Goal: Task Accomplishment & Management: Use online tool/utility

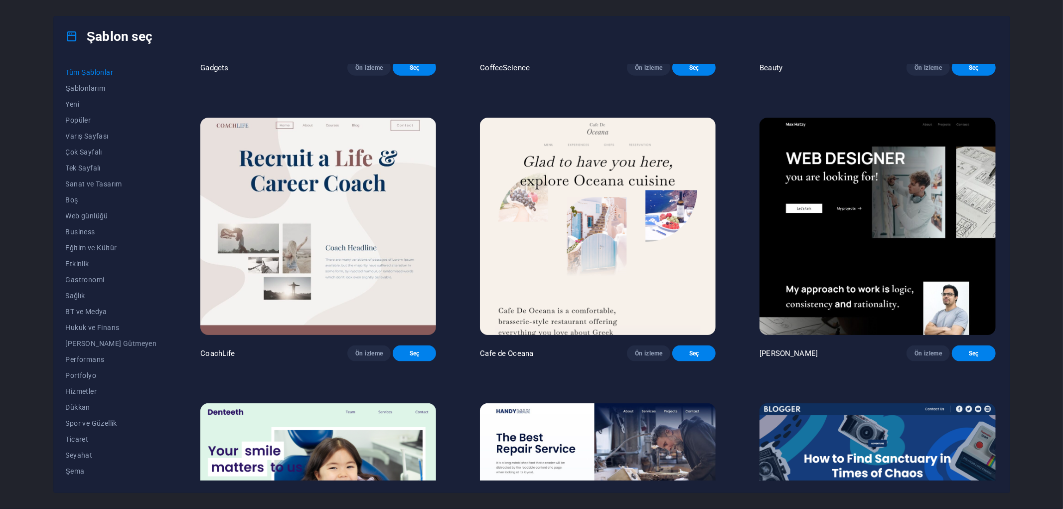
scroll to position [2214, 0]
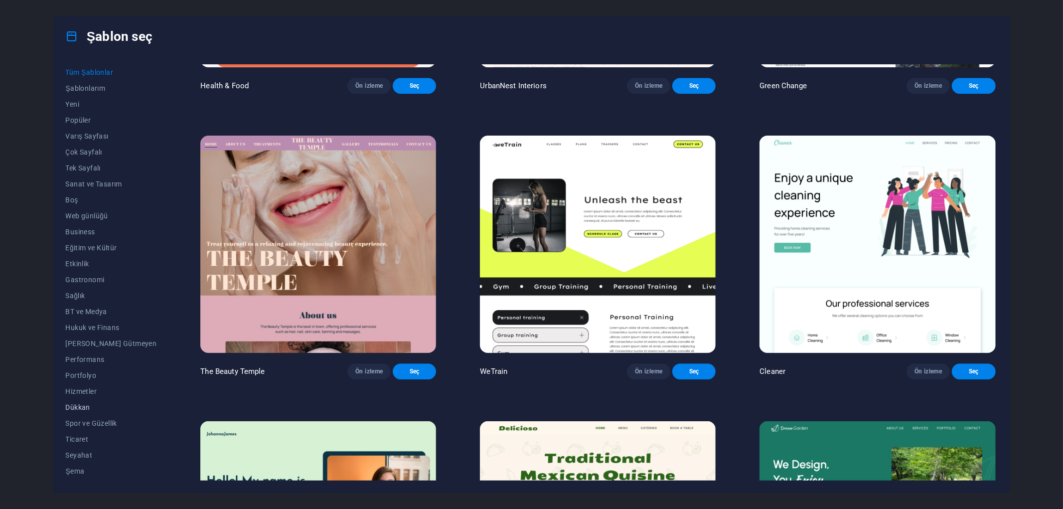
click at [83, 405] on span "Dükkan" at bounding box center [111, 407] width 91 height 8
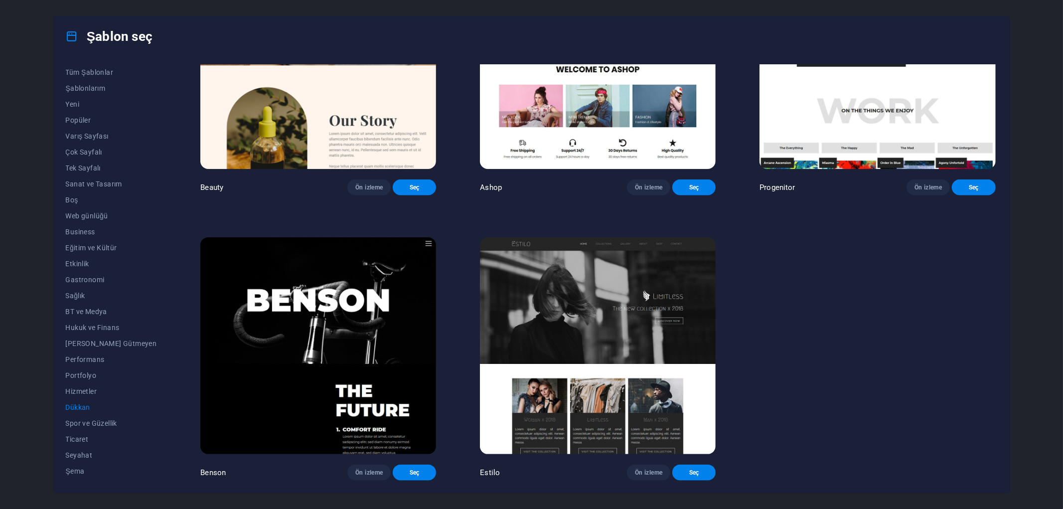
scroll to position [708, 0]
click at [72, 196] on span "Boş" at bounding box center [111, 200] width 91 height 8
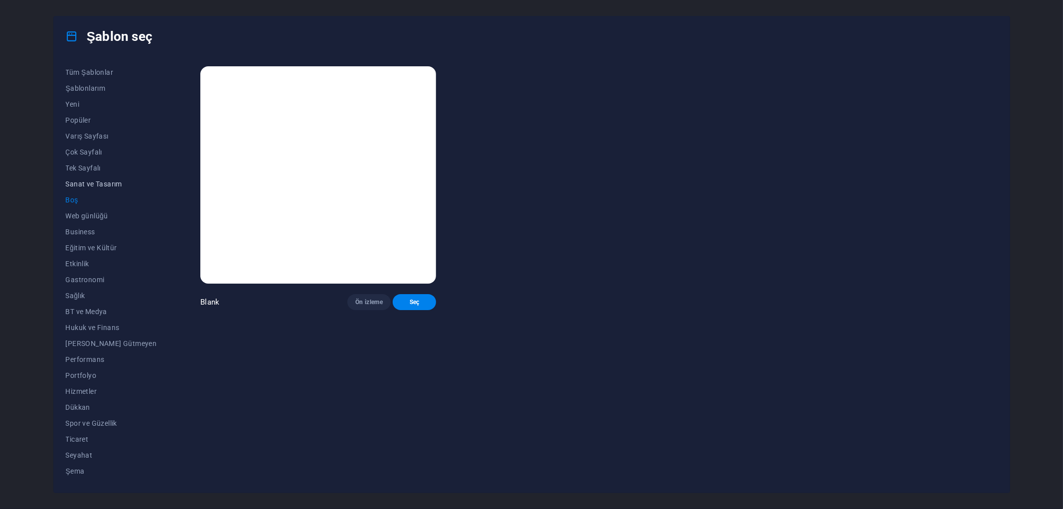
click at [85, 182] on span "Sanat ve Tasarım" at bounding box center [111, 184] width 91 height 8
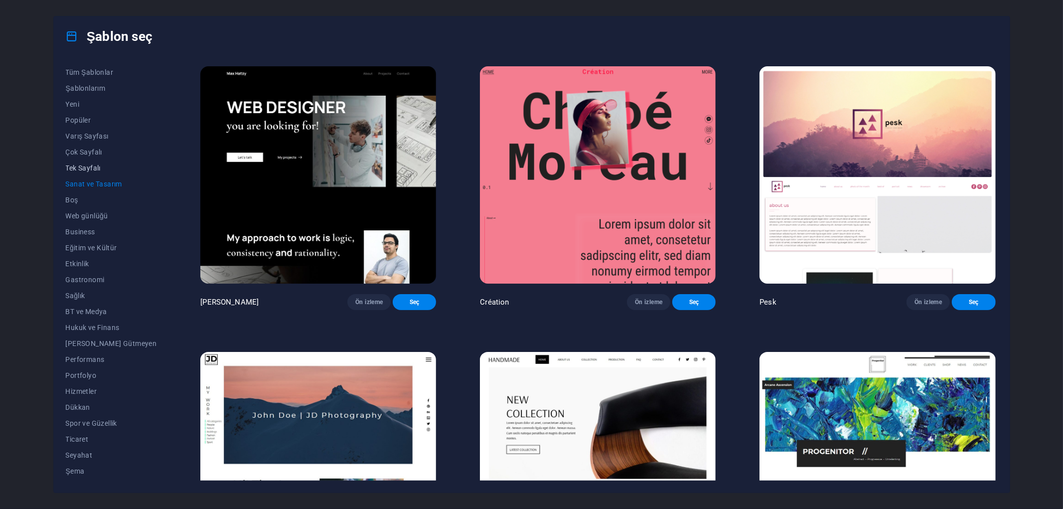
click at [90, 162] on button "Tek Sayfalı" at bounding box center [111, 168] width 91 height 16
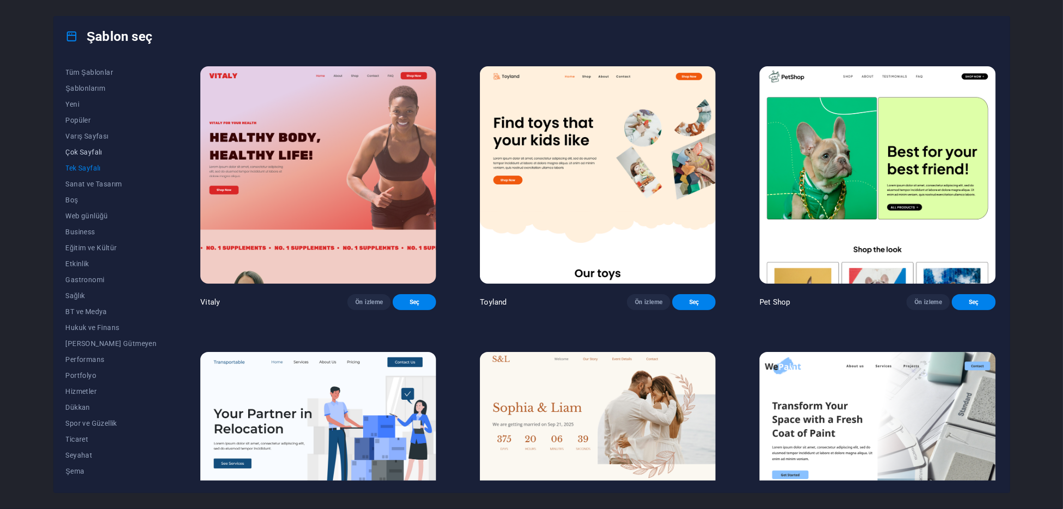
click at [86, 150] on span "Çok Sayfalı" at bounding box center [111, 152] width 91 height 8
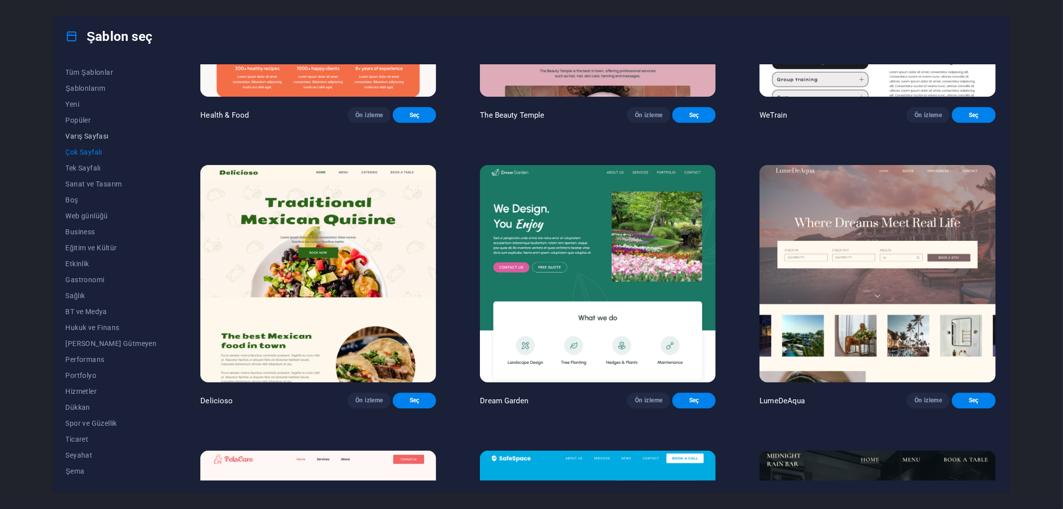
click at [86, 136] on span "Varış Sayfası" at bounding box center [111, 136] width 91 height 8
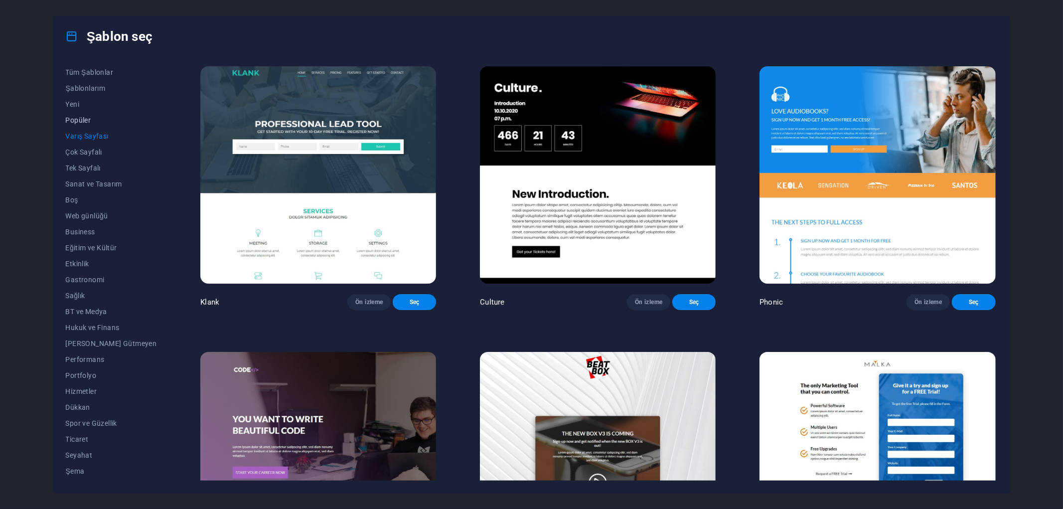
click at [84, 117] on span "Popüler" at bounding box center [111, 120] width 91 height 8
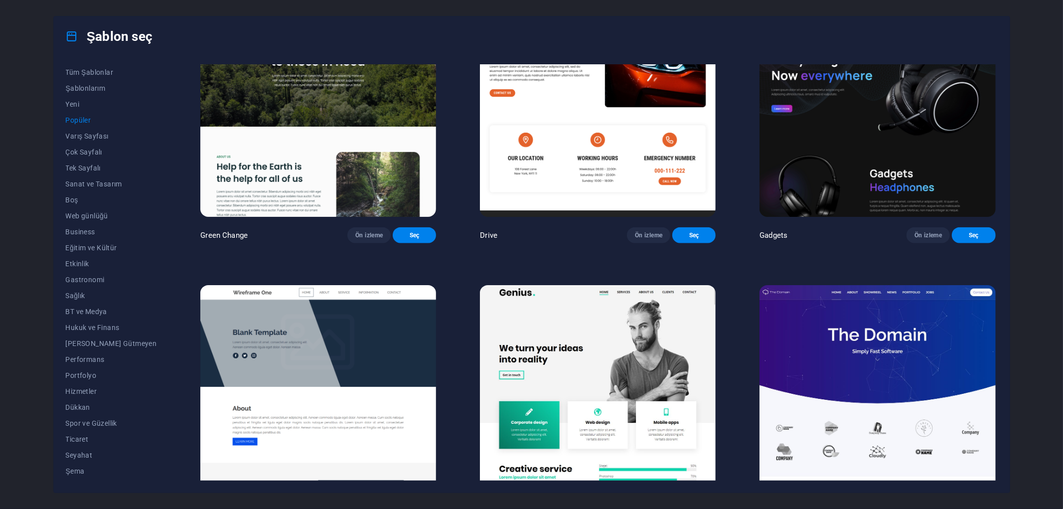
scroll to position [941, 0]
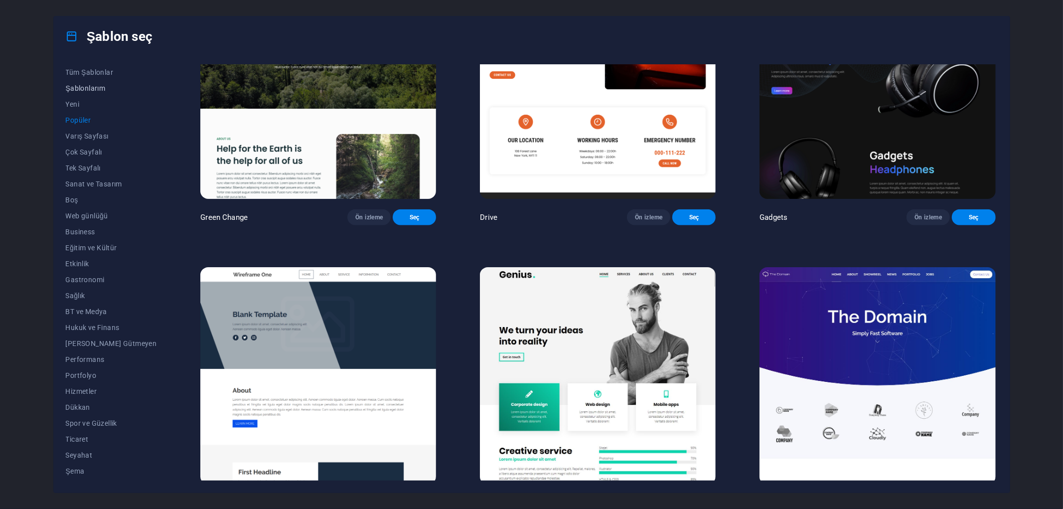
click at [91, 88] on span "Şablonlarım" at bounding box center [111, 88] width 91 height 8
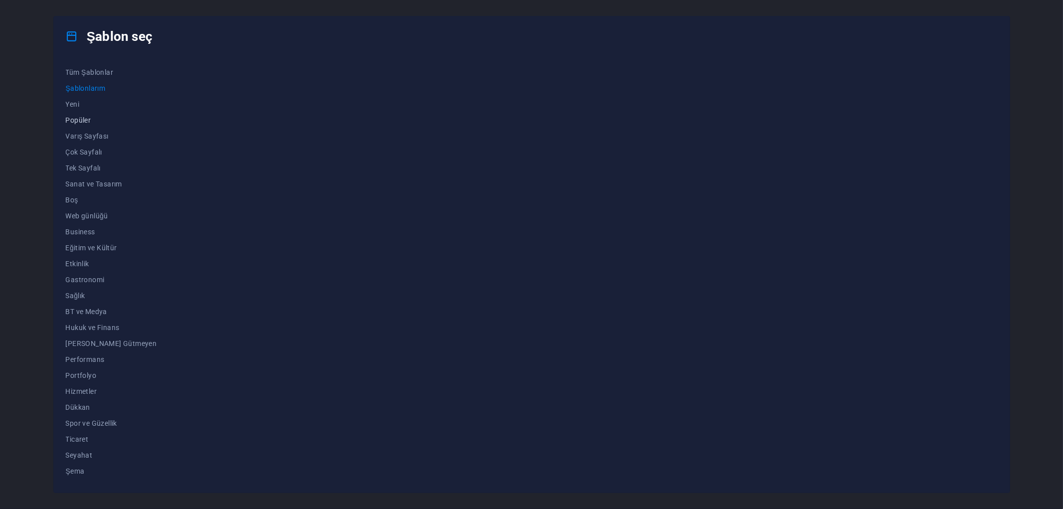
click at [78, 120] on span "Popüler" at bounding box center [111, 120] width 91 height 8
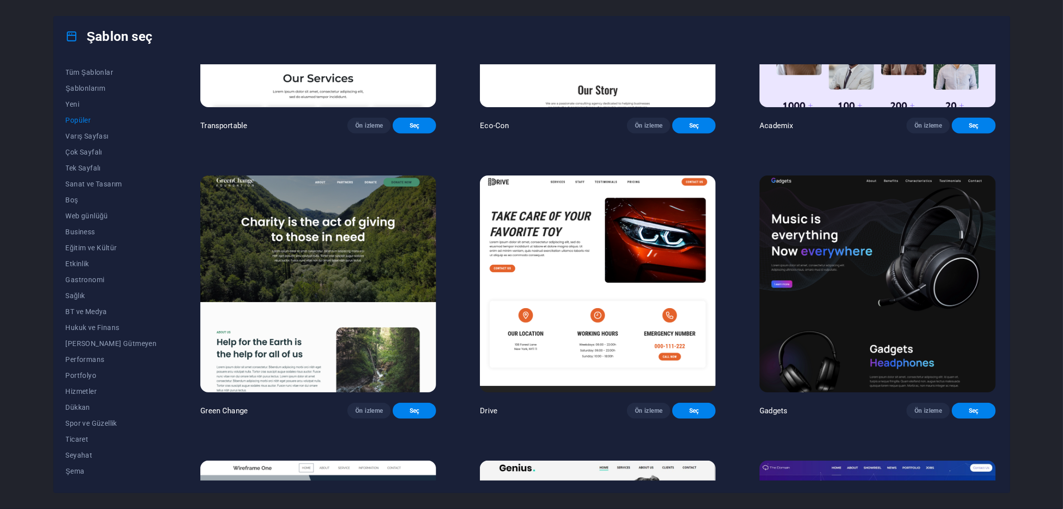
scroll to position [775, 0]
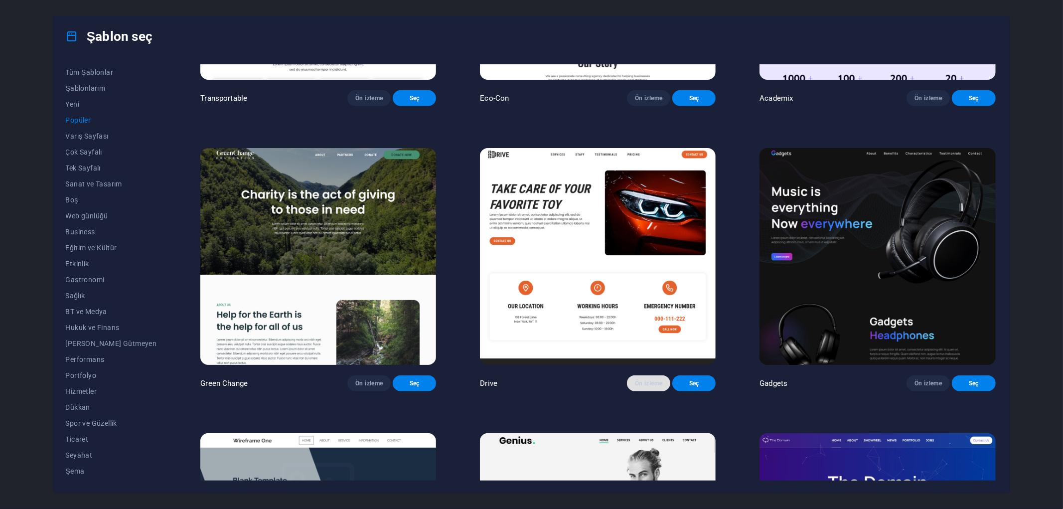
click at [640, 387] on span "Ön izleme" at bounding box center [648, 383] width 27 height 8
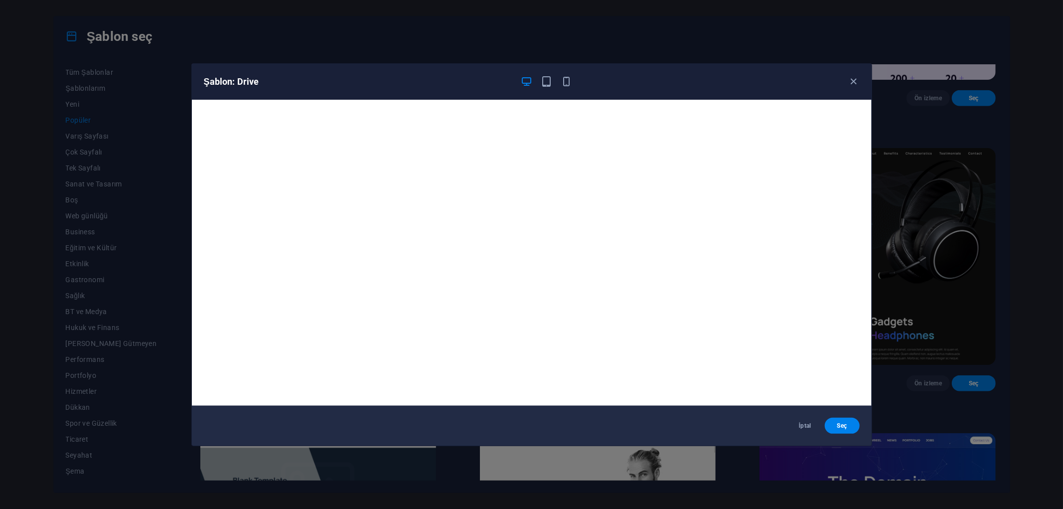
click at [846, 81] on div "Şablon: Drive" at bounding box center [526, 82] width 644 height 12
click at [852, 79] on icon "button" at bounding box center [852, 81] width 11 height 11
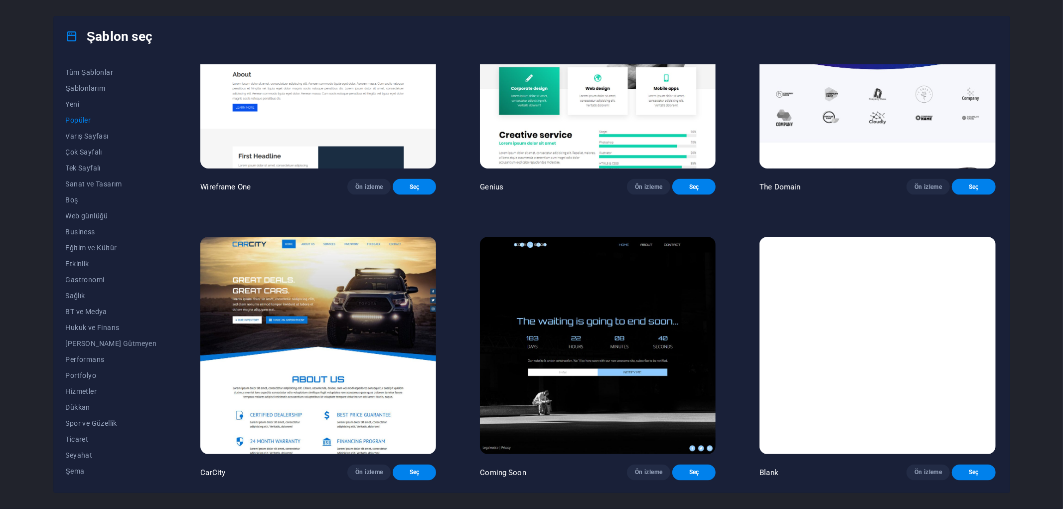
scroll to position [1289, 0]
click at [355, 474] on span "Ön izleme" at bounding box center [368, 472] width 27 height 8
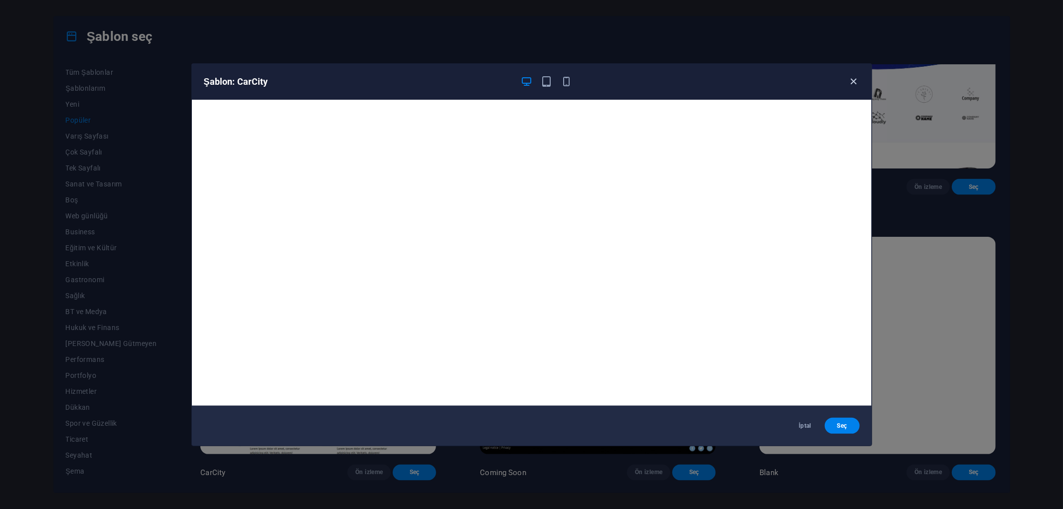
click at [856, 80] on icon "button" at bounding box center [852, 81] width 11 height 11
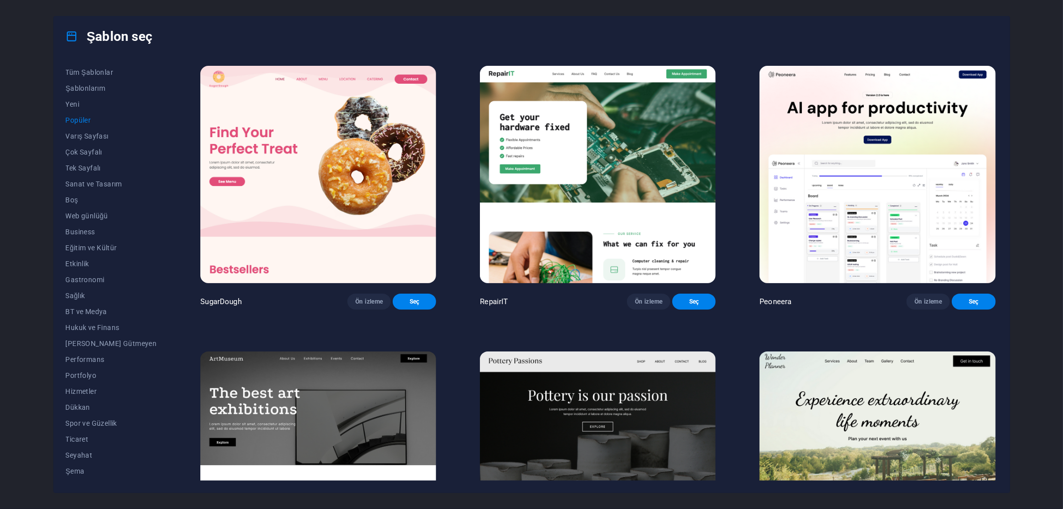
scroll to position [0, 0]
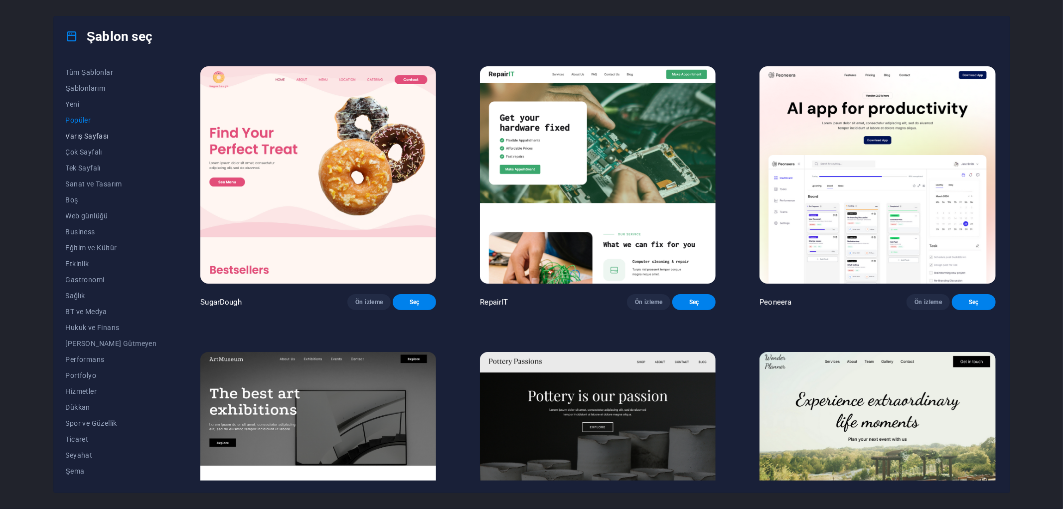
click at [85, 136] on span "Varış Sayfası" at bounding box center [111, 136] width 91 height 8
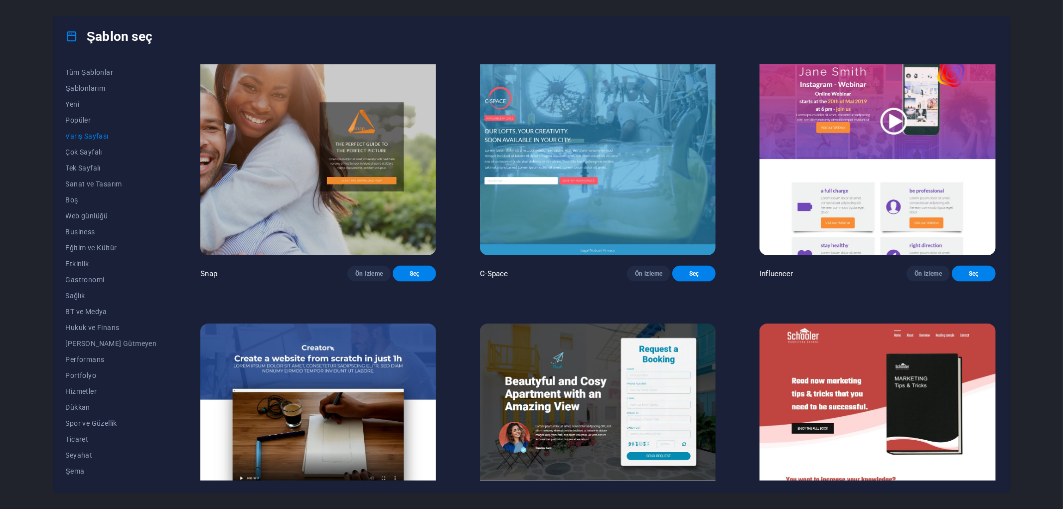
scroll to position [1218, 0]
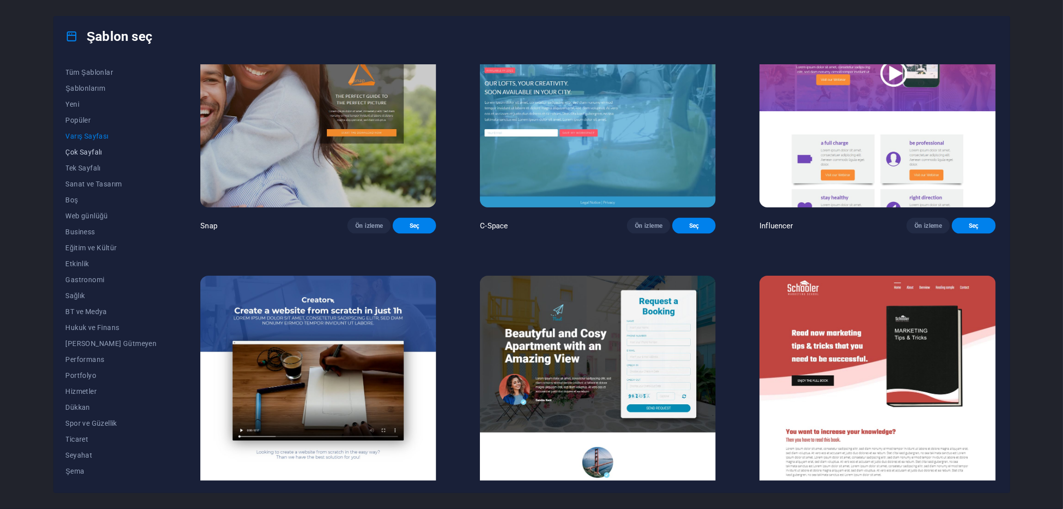
click at [87, 153] on span "Çok Sayfalı" at bounding box center [111, 152] width 91 height 8
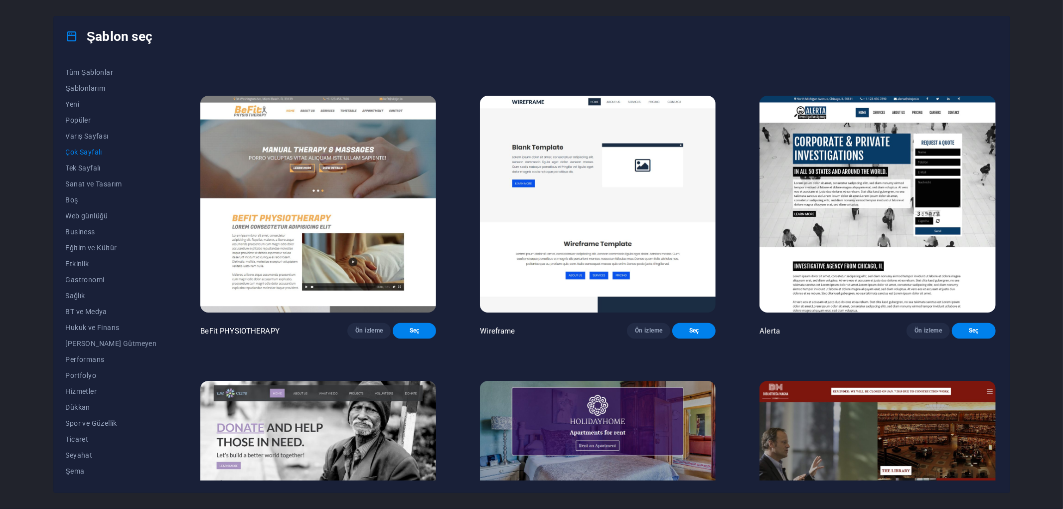
scroll to position [4539, 0]
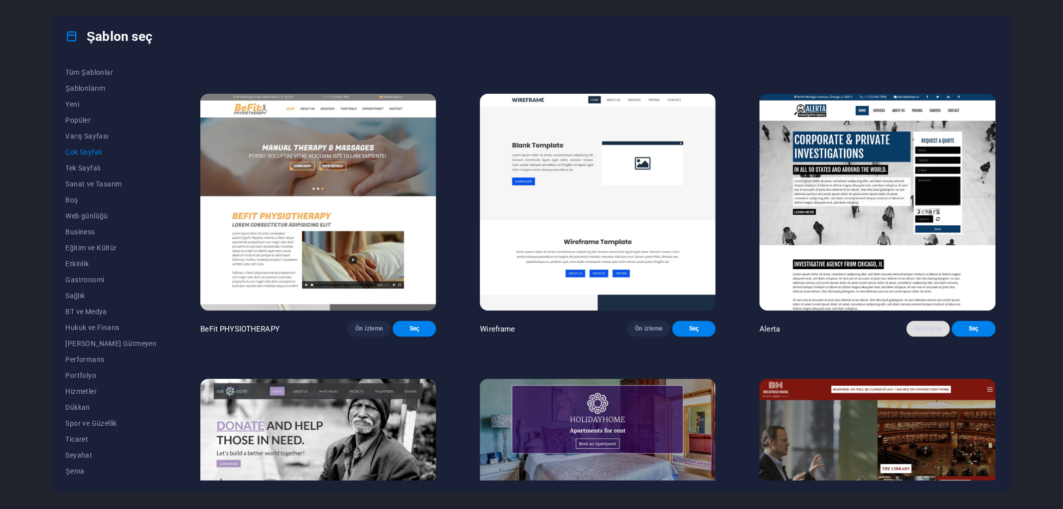
click at [930, 333] on span "Ön izleme" at bounding box center [927, 329] width 27 height 8
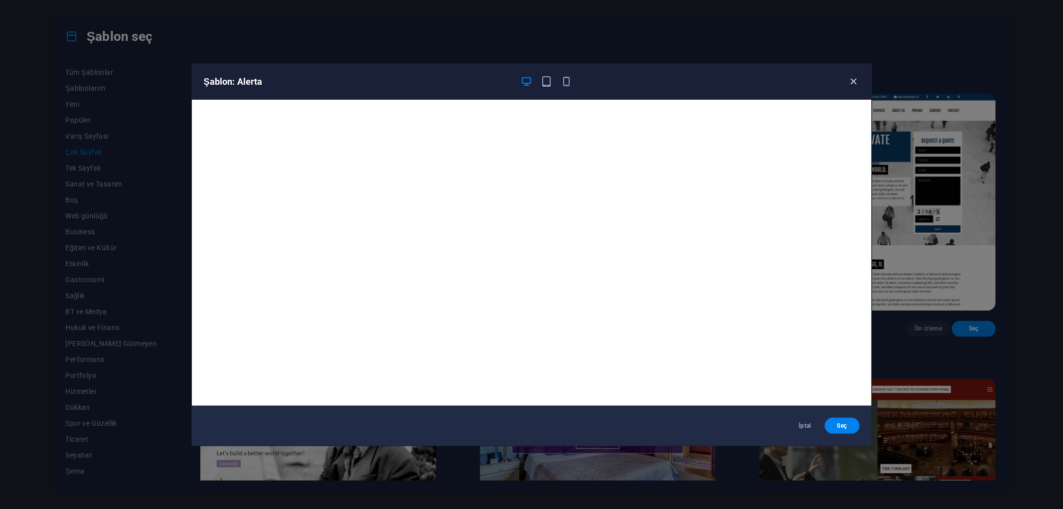
click at [855, 81] on icon "button" at bounding box center [852, 81] width 11 height 11
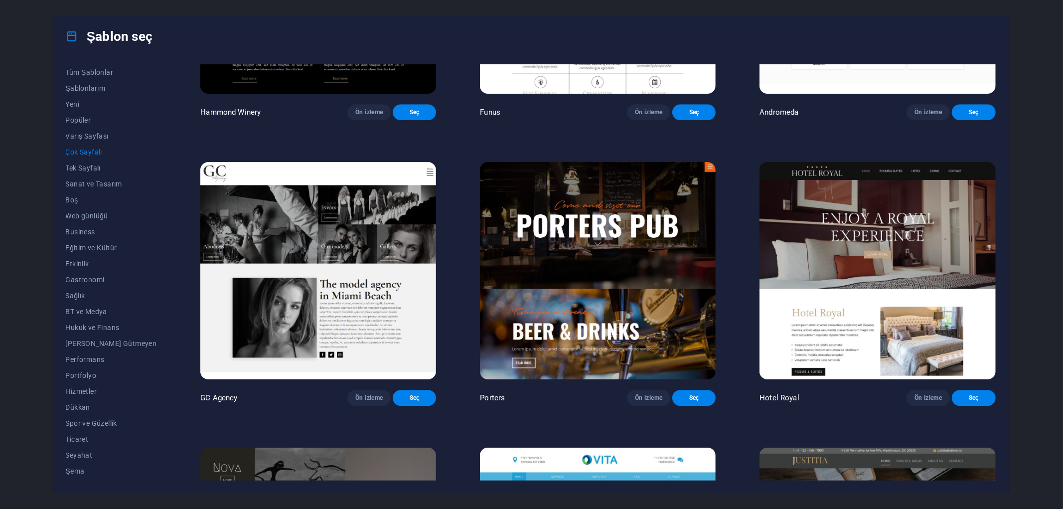
scroll to position [5701, 0]
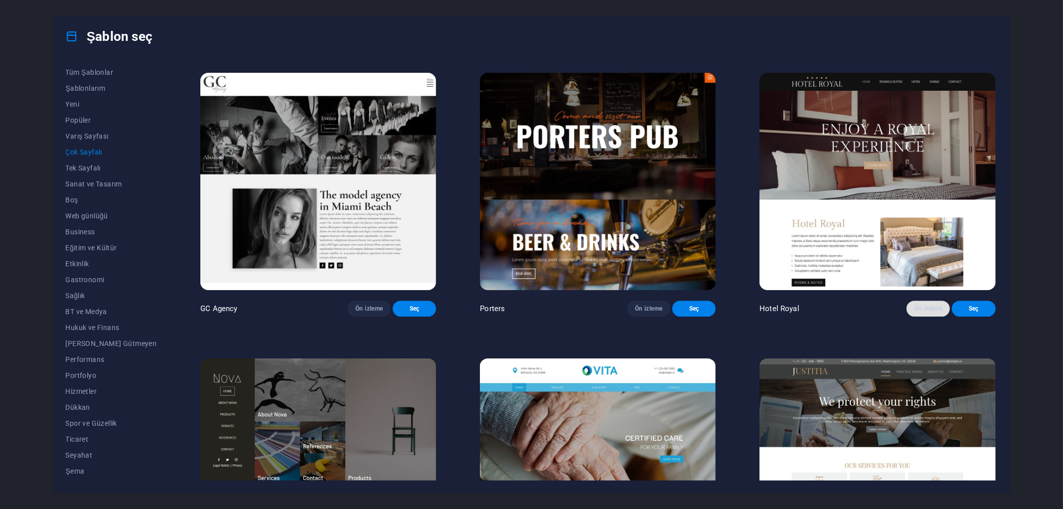
click at [920, 312] on span "Ön izleme" at bounding box center [927, 308] width 27 height 8
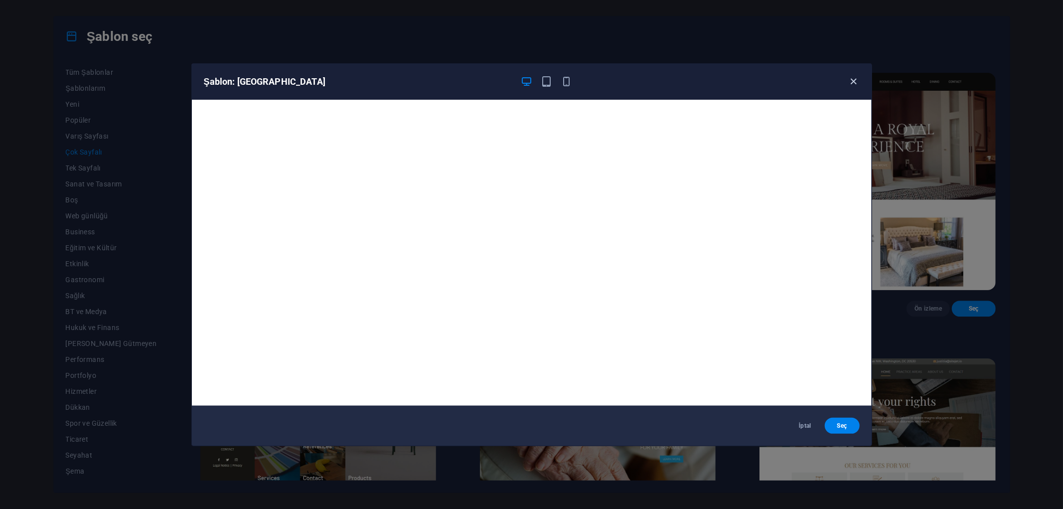
click at [853, 79] on icon "button" at bounding box center [852, 81] width 11 height 11
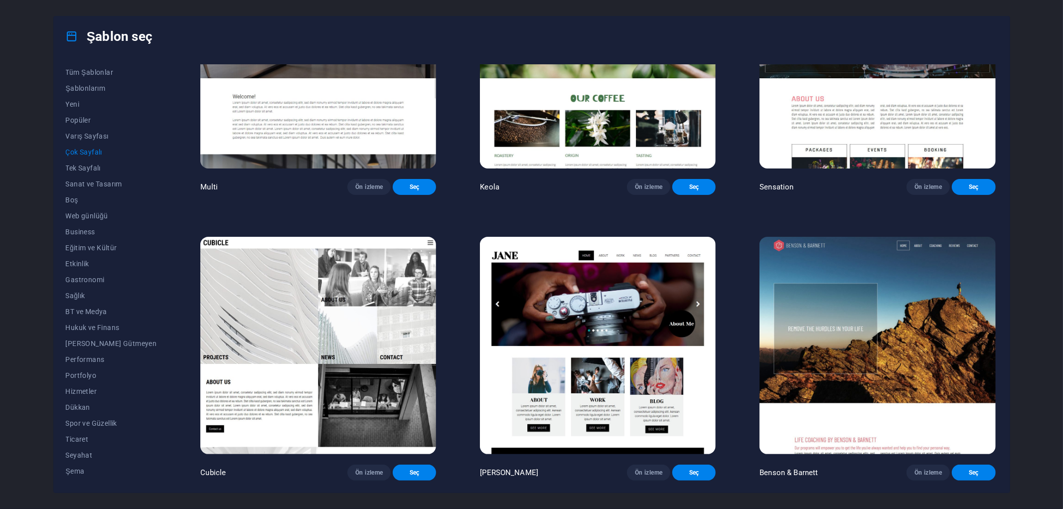
scroll to position [6527, 0]
click at [636, 477] on button "Ön izleme" at bounding box center [648, 472] width 43 height 16
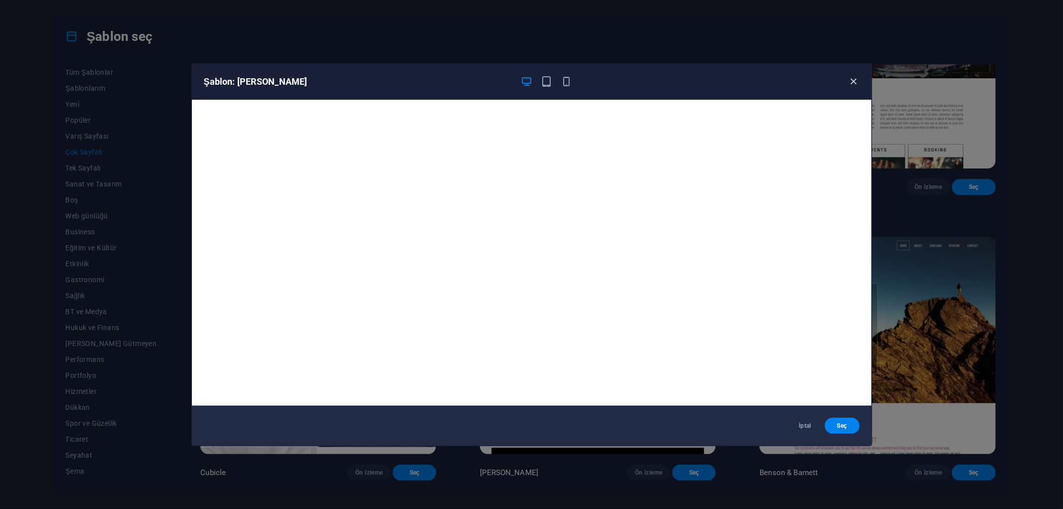
click at [855, 81] on icon "button" at bounding box center [852, 81] width 11 height 11
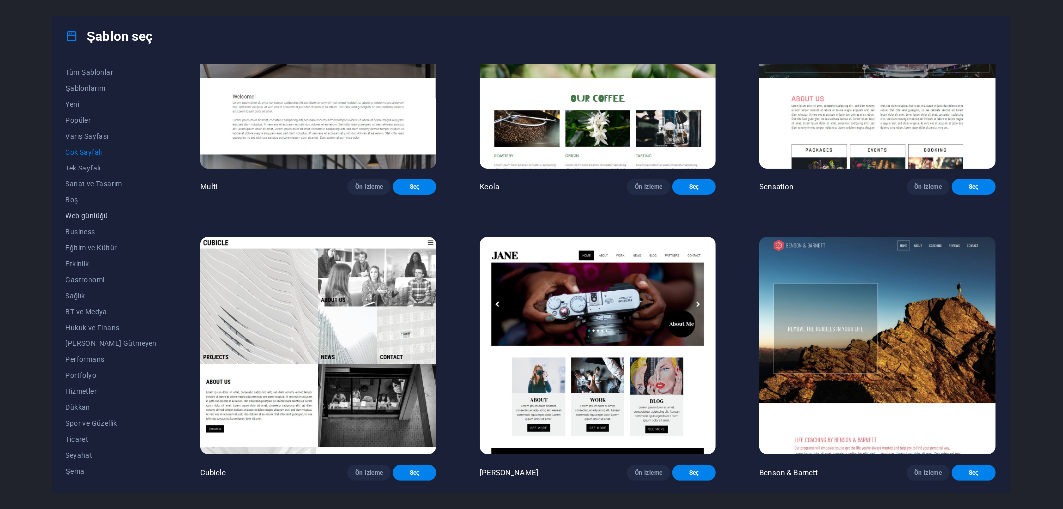
click at [86, 215] on span "Web günlüğü" at bounding box center [111, 216] width 91 height 8
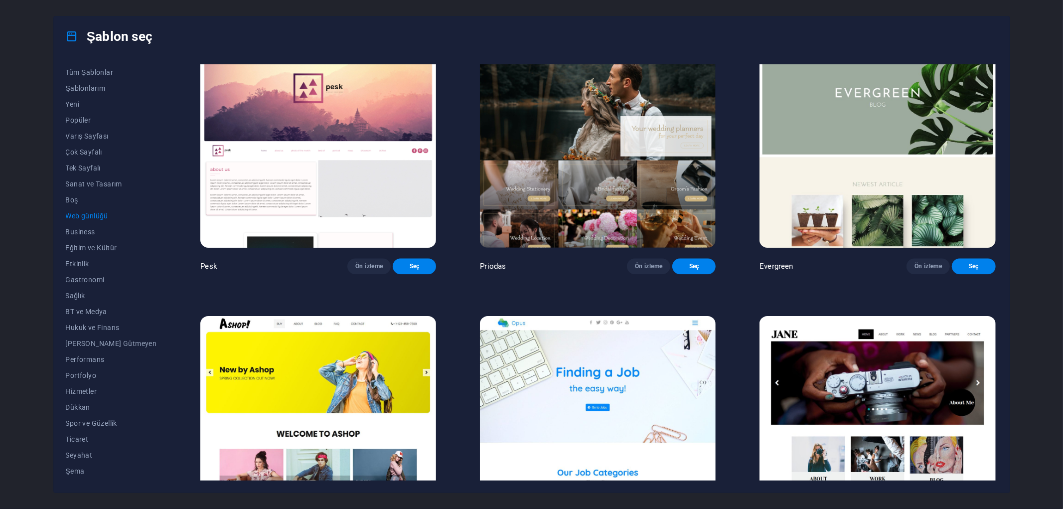
scroll to position [1997, 0]
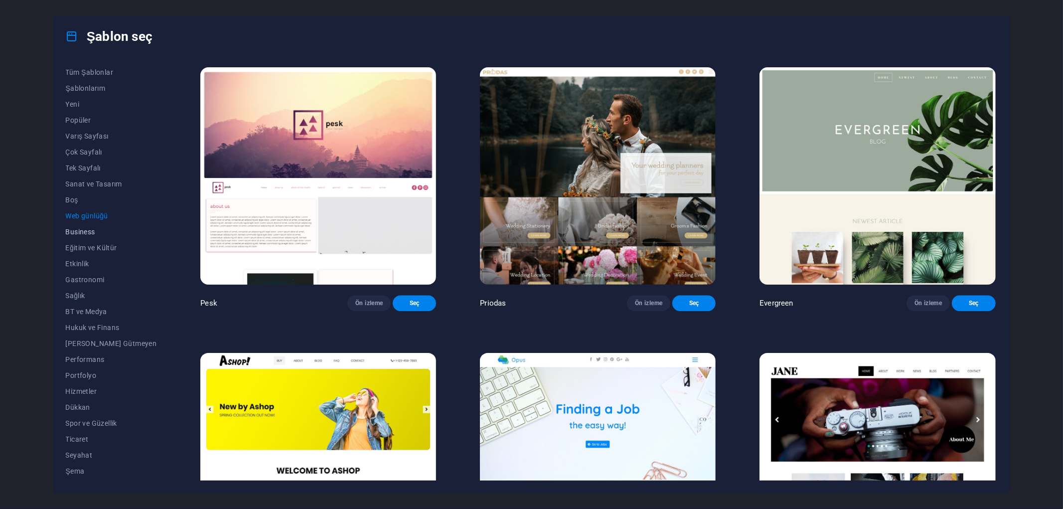
click at [87, 233] on span "Business" at bounding box center [111, 232] width 91 height 8
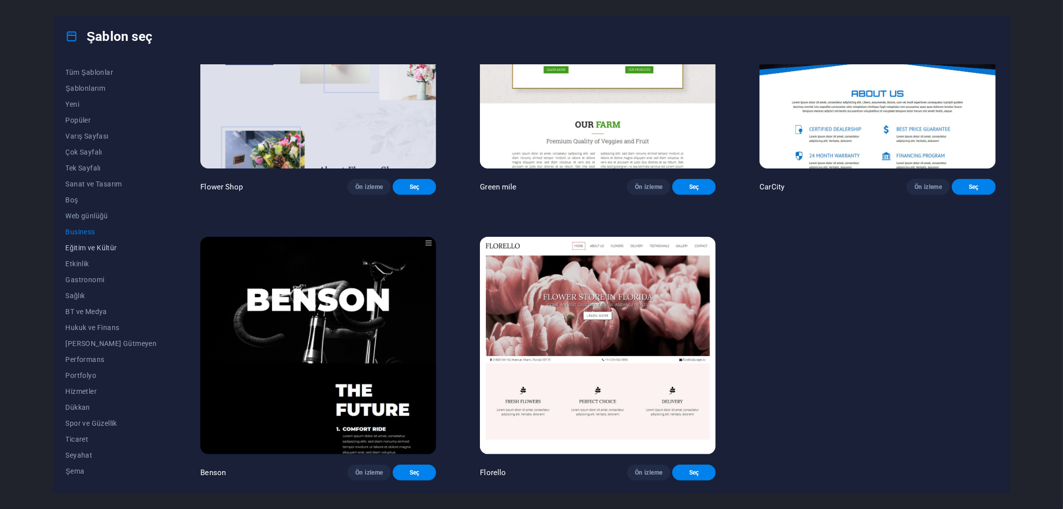
click at [78, 247] on span "Eğitim ve Kültür" at bounding box center [111, 248] width 91 height 8
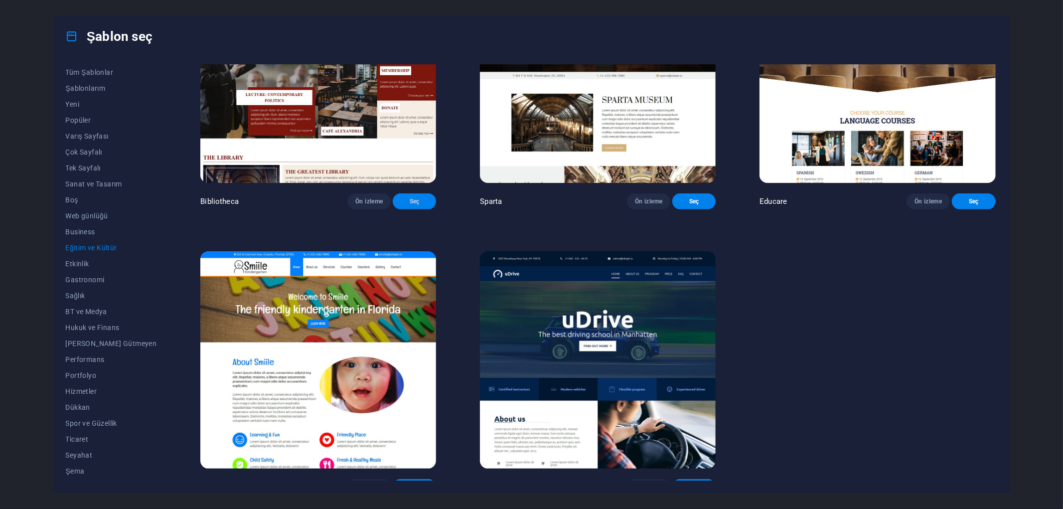
scroll to position [416, 0]
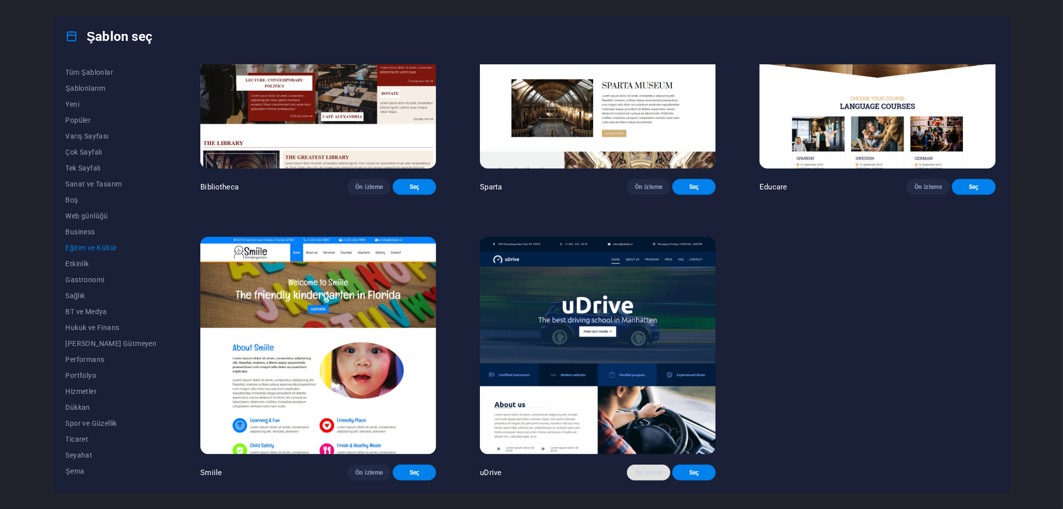
click at [650, 469] on span "Ön izleme" at bounding box center [648, 472] width 27 height 8
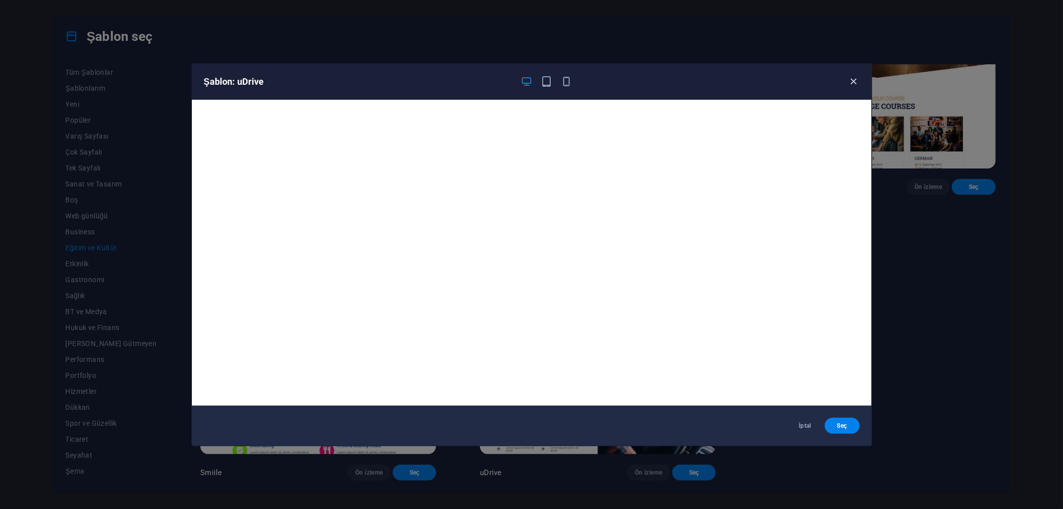
click at [859, 83] on span "button" at bounding box center [853, 81] width 12 height 11
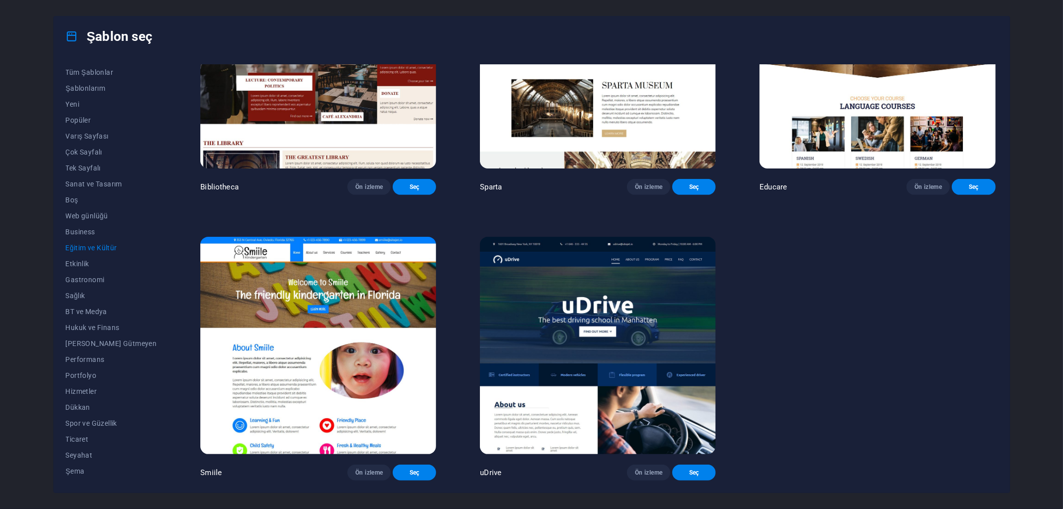
scroll to position [417, 0]
click at [87, 267] on span "Etkinlik" at bounding box center [111, 264] width 91 height 8
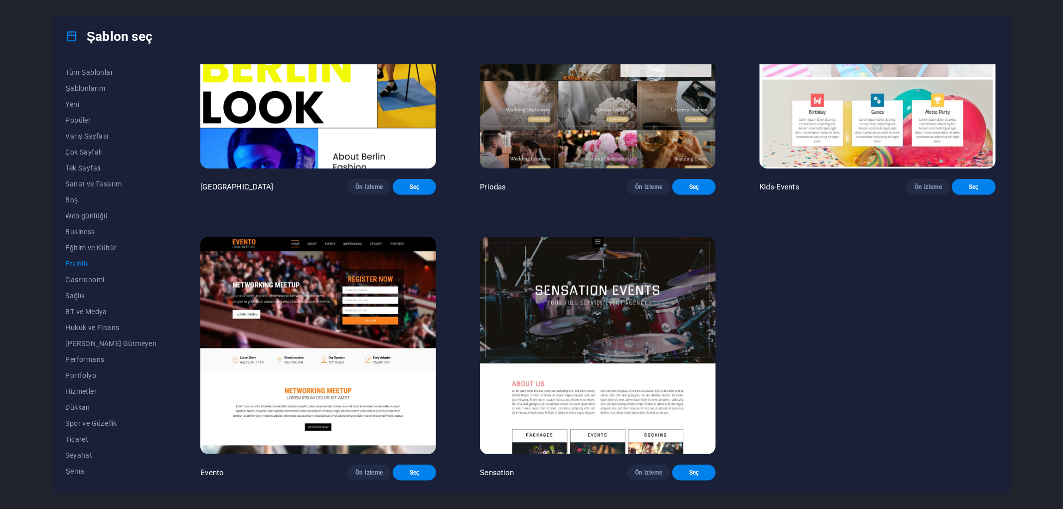
scroll to position [416, 0]
click at [89, 279] on span "Gastronomi" at bounding box center [111, 279] width 91 height 8
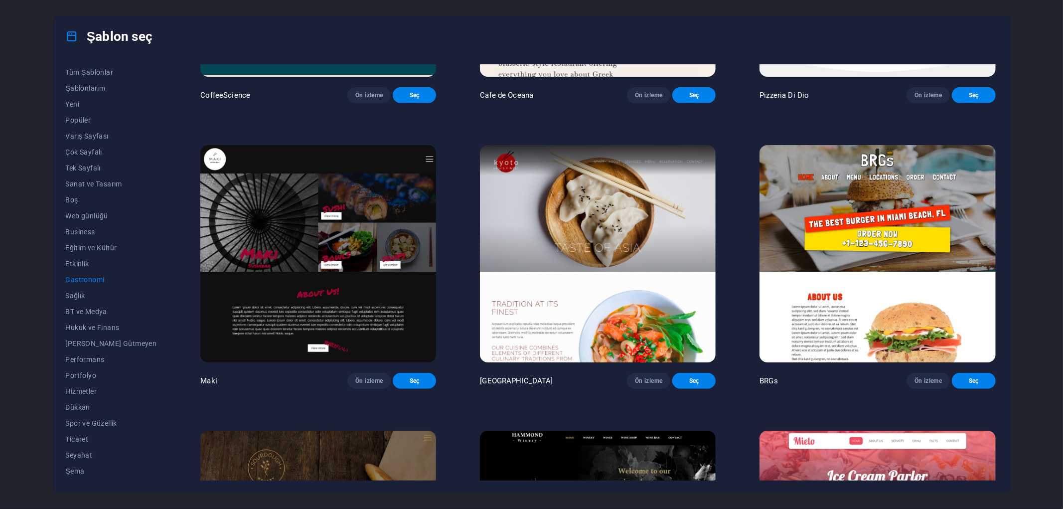
scroll to position [498, 0]
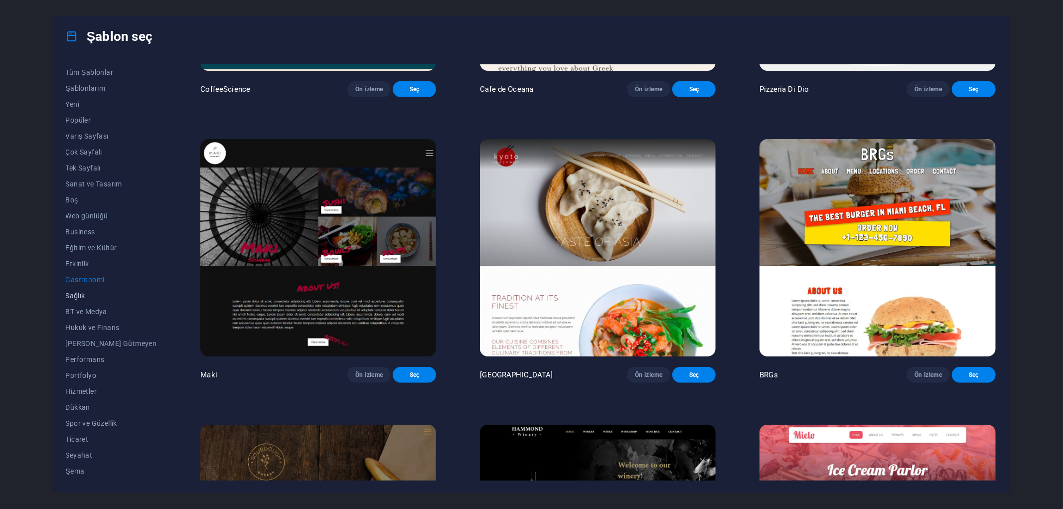
click at [83, 292] on span "Sağlık" at bounding box center [111, 295] width 91 height 8
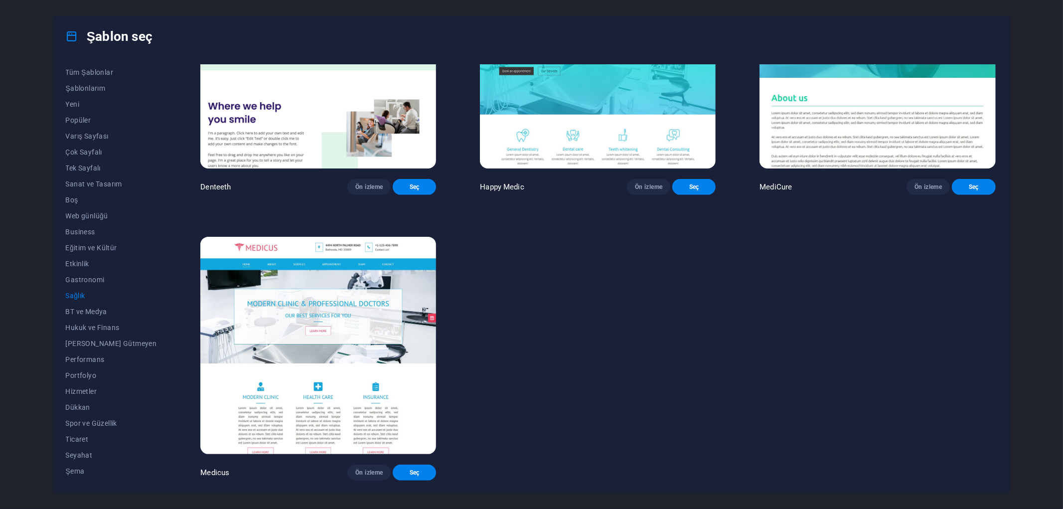
scroll to position [0, 0]
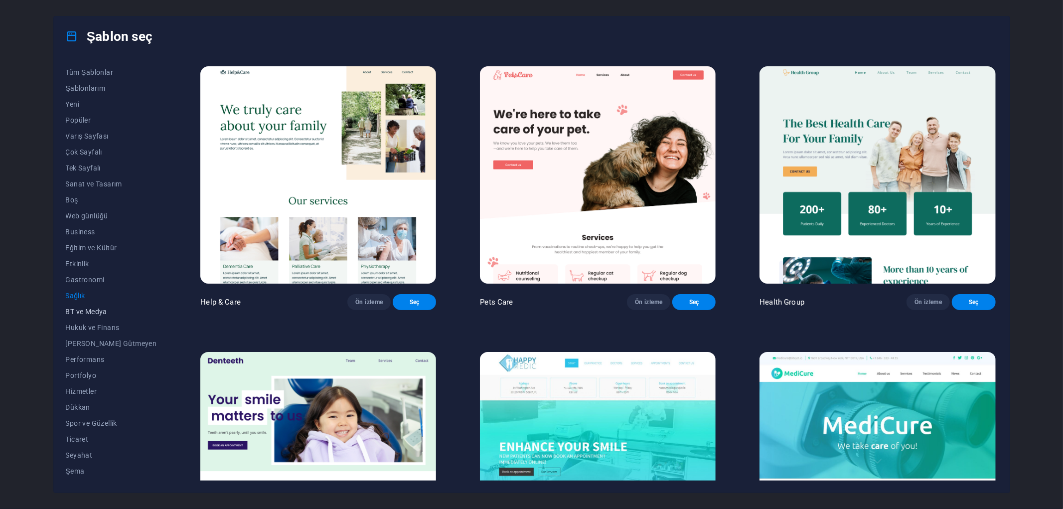
click at [82, 312] on span "BT ve Medya" at bounding box center [111, 311] width 91 height 8
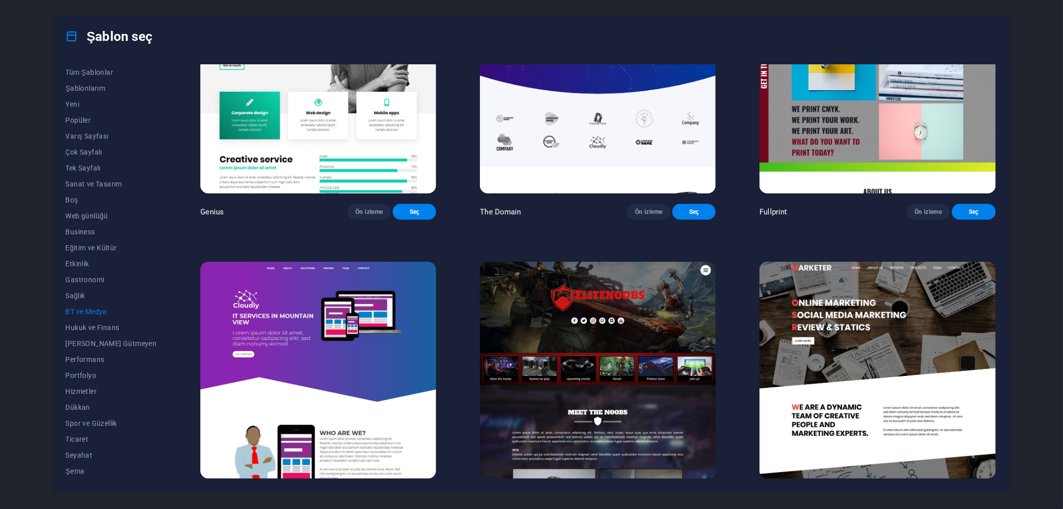
scroll to position [708, 0]
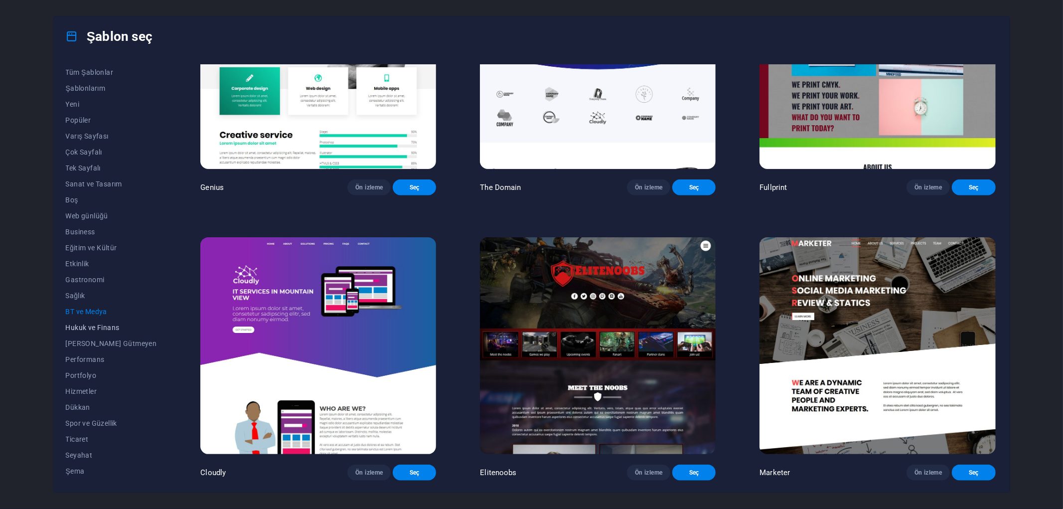
click at [104, 327] on span "Hukuk ve Finans" at bounding box center [111, 327] width 91 height 8
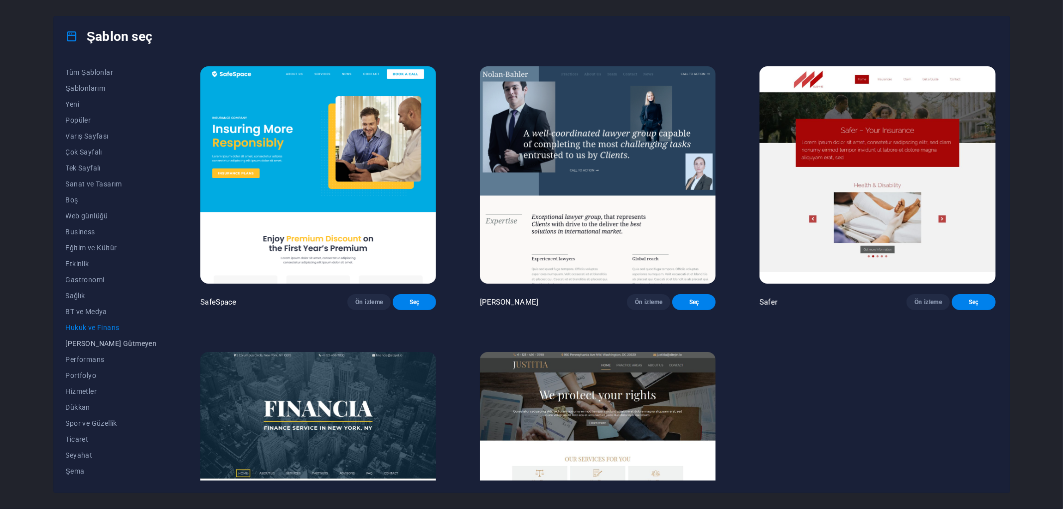
click at [104, 346] on span "[PERSON_NAME] Gütmeyen" at bounding box center [111, 343] width 91 height 8
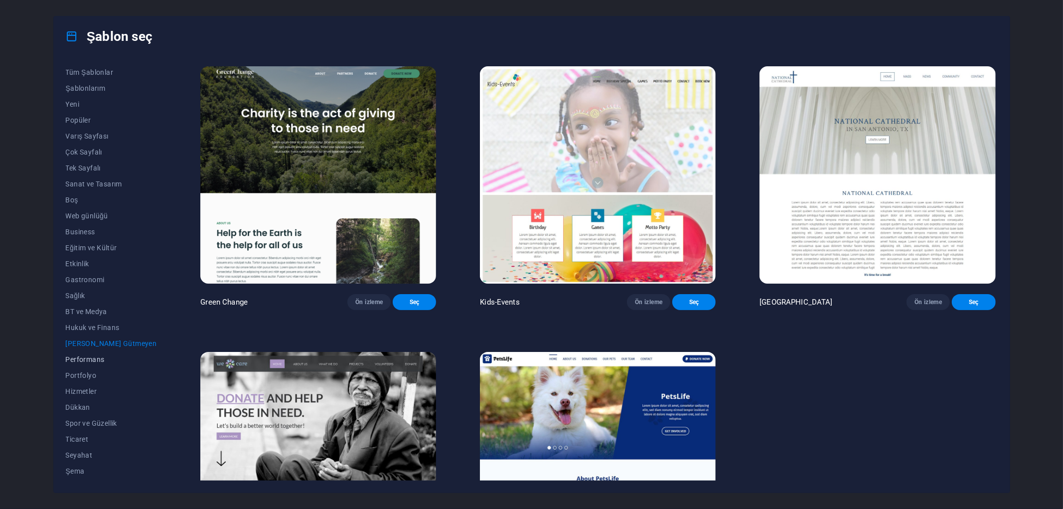
click at [97, 364] on button "Performans" at bounding box center [111, 359] width 91 height 16
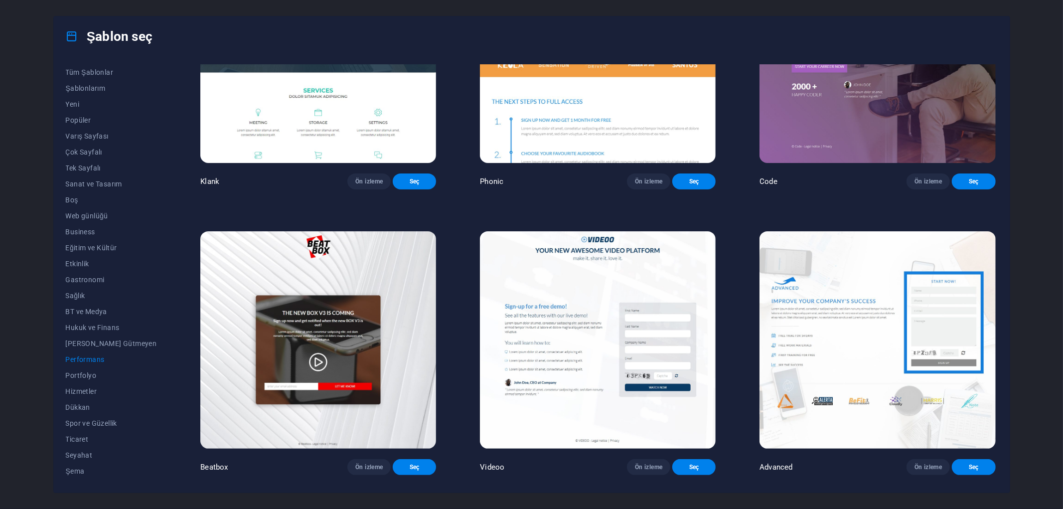
scroll to position [166, 0]
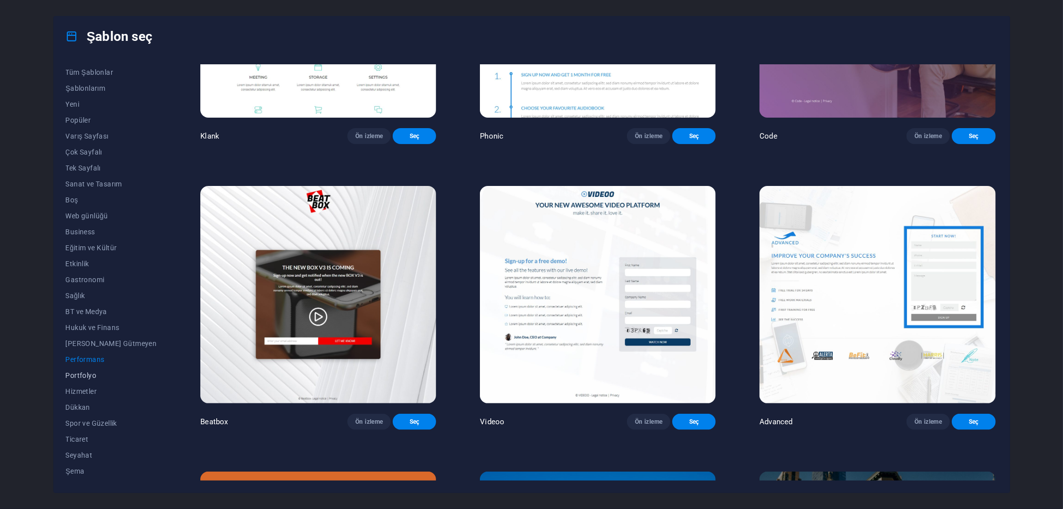
click at [86, 373] on span "Portfolyo" at bounding box center [111, 375] width 91 height 8
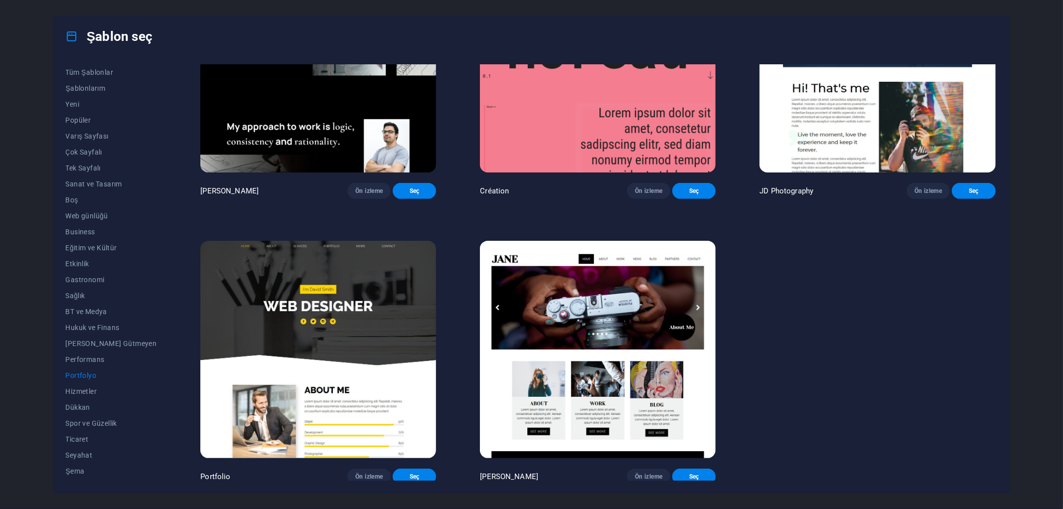
scroll to position [416, 0]
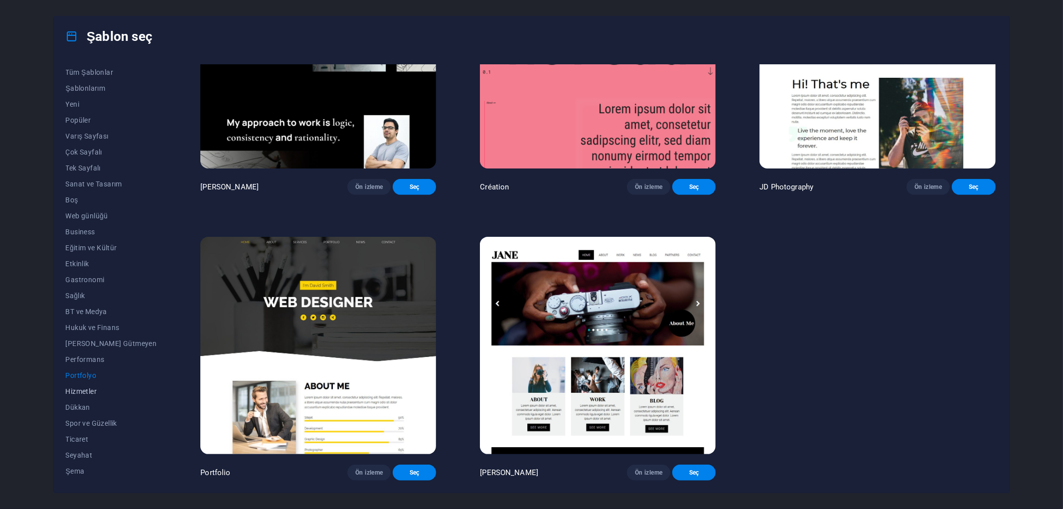
click at [93, 389] on span "Hizmetler" at bounding box center [111, 391] width 91 height 8
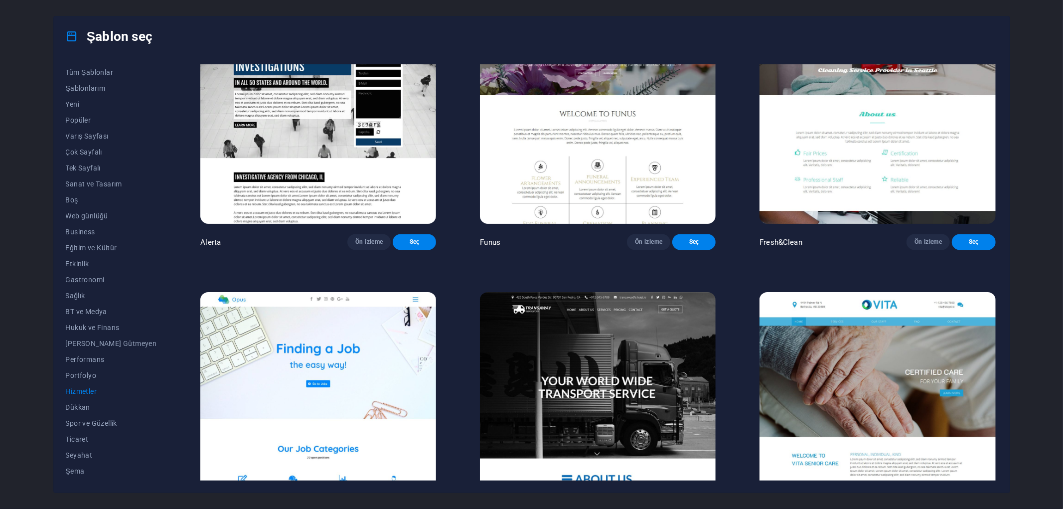
scroll to position [1523, 0]
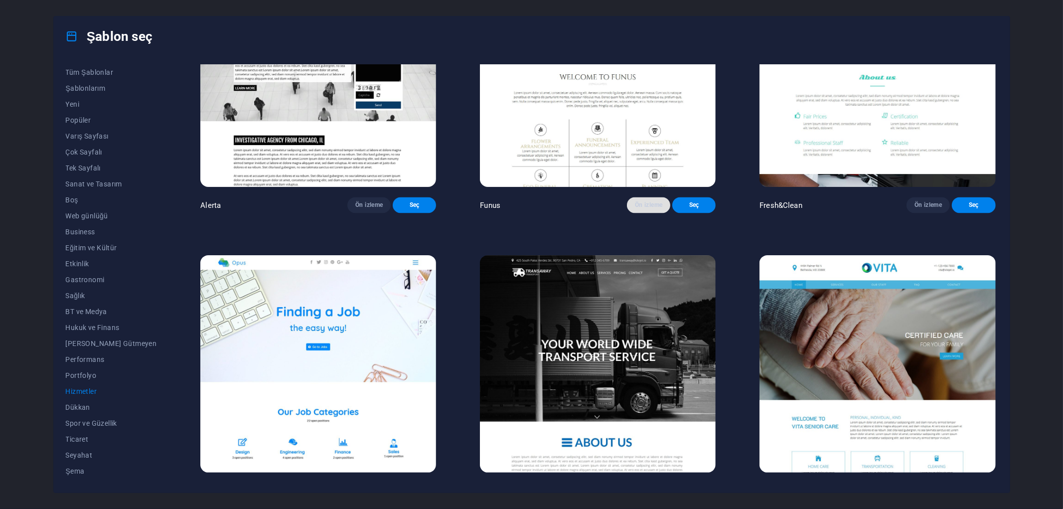
click at [649, 209] on span "Ön izleme" at bounding box center [648, 205] width 27 height 8
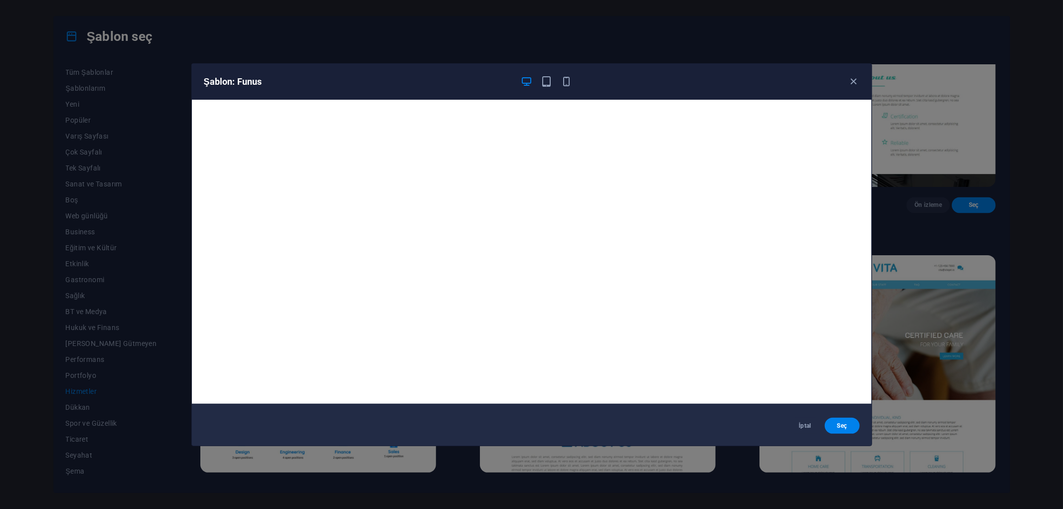
scroll to position [0, 0]
click at [857, 80] on icon "button" at bounding box center [852, 81] width 11 height 11
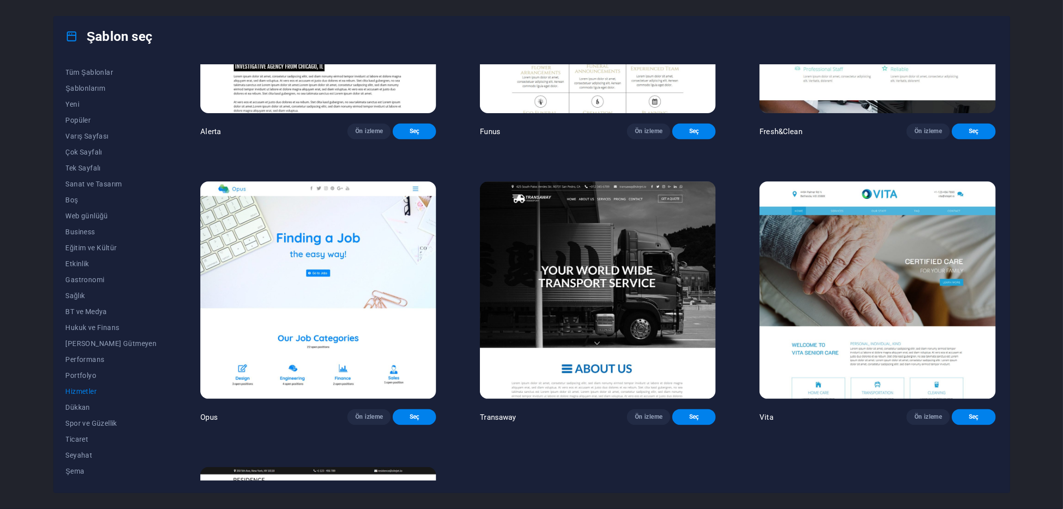
scroll to position [1634, 0]
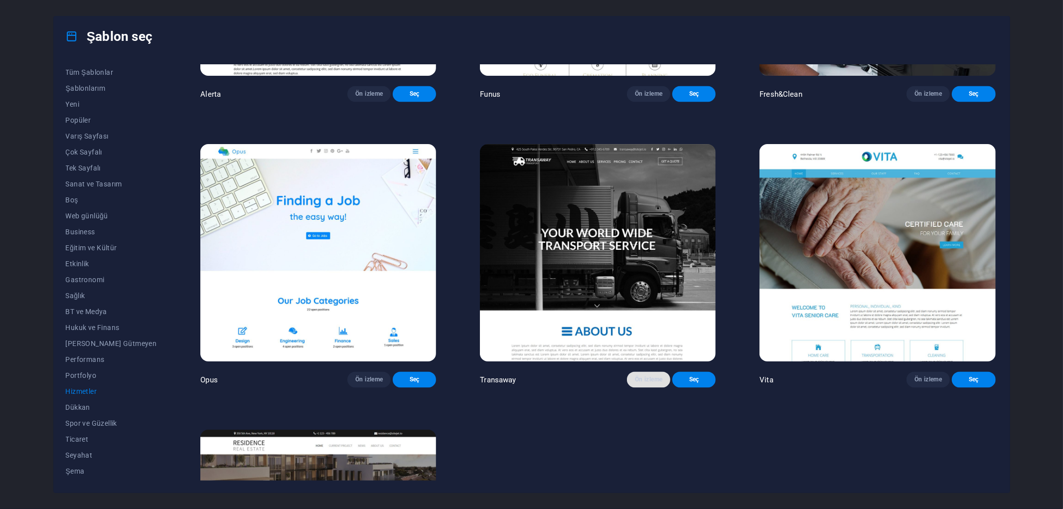
click at [639, 384] on span "Ön izleme" at bounding box center [648, 380] width 27 height 8
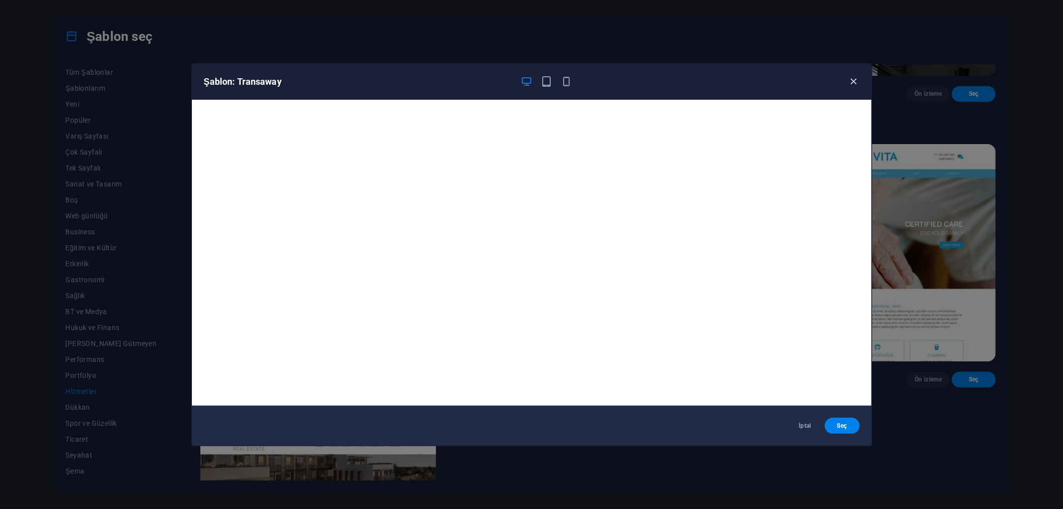
click at [855, 83] on icon "button" at bounding box center [852, 81] width 11 height 11
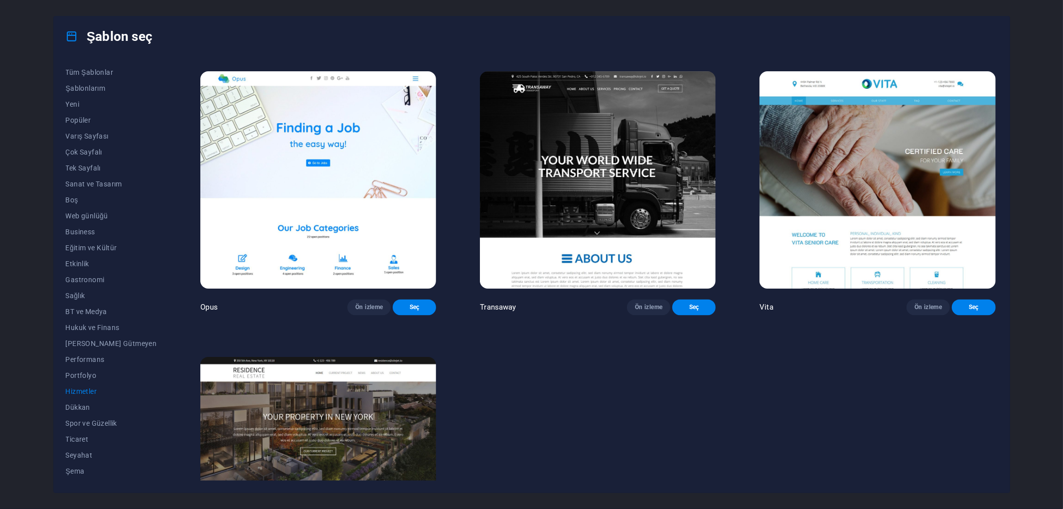
scroll to position [1745, 0]
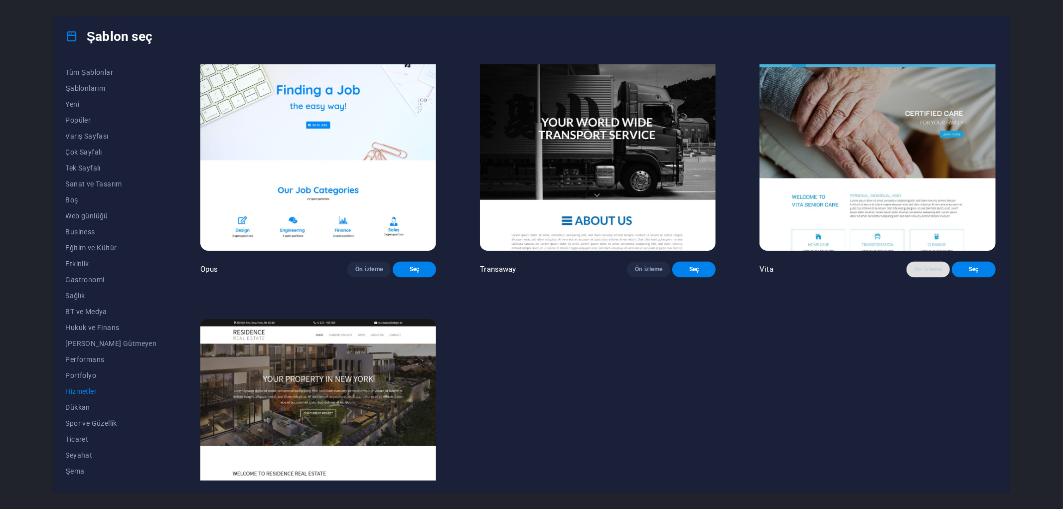
click at [924, 273] on span "Ön izleme" at bounding box center [927, 269] width 27 height 8
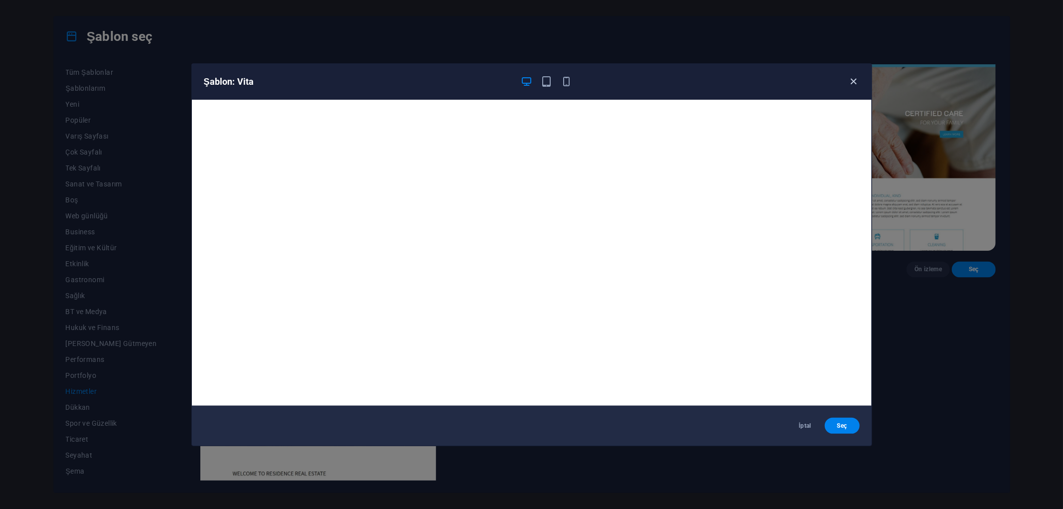
click at [855, 82] on icon "button" at bounding box center [852, 81] width 11 height 11
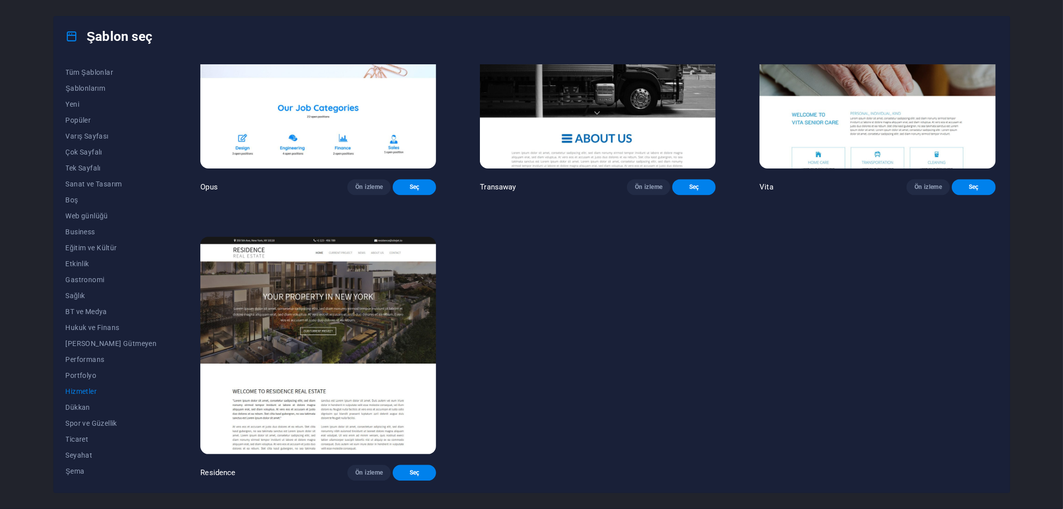
scroll to position [1872, 0]
click at [359, 471] on span "Ön izleme" at bounding box center [368, 472] width 27 height 8
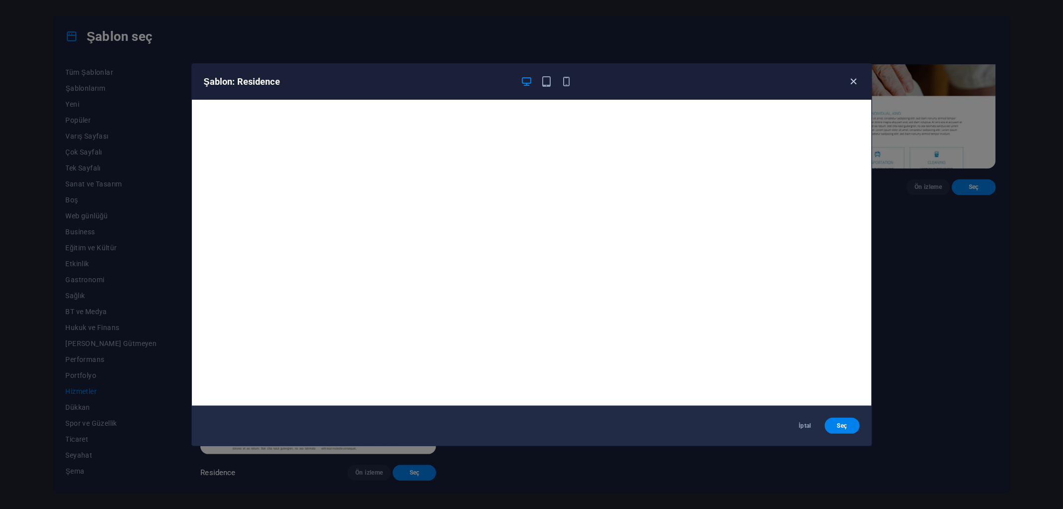
click at [853, 80] on icon "button" at bounding box center [852, 81] width 11 height 11
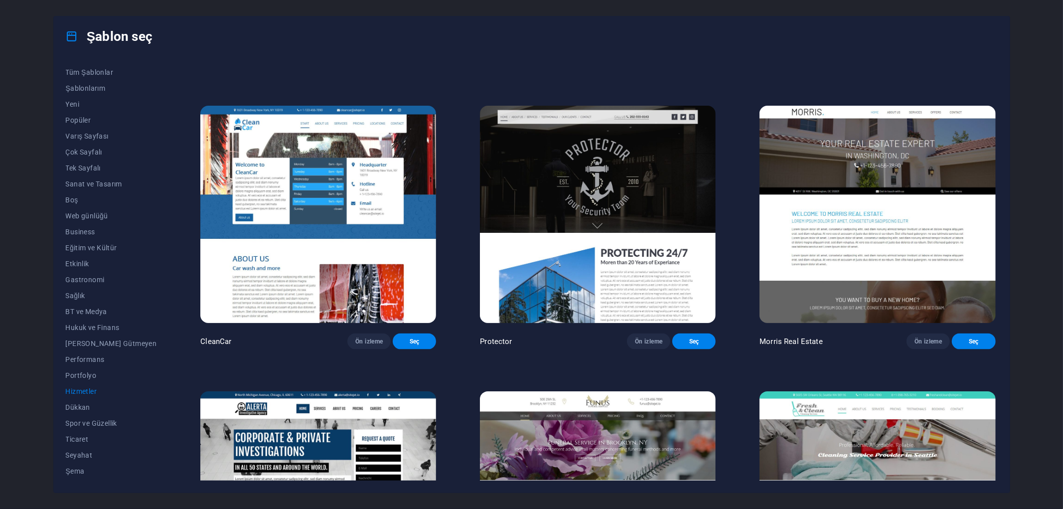
scroll to position [1097, 0]
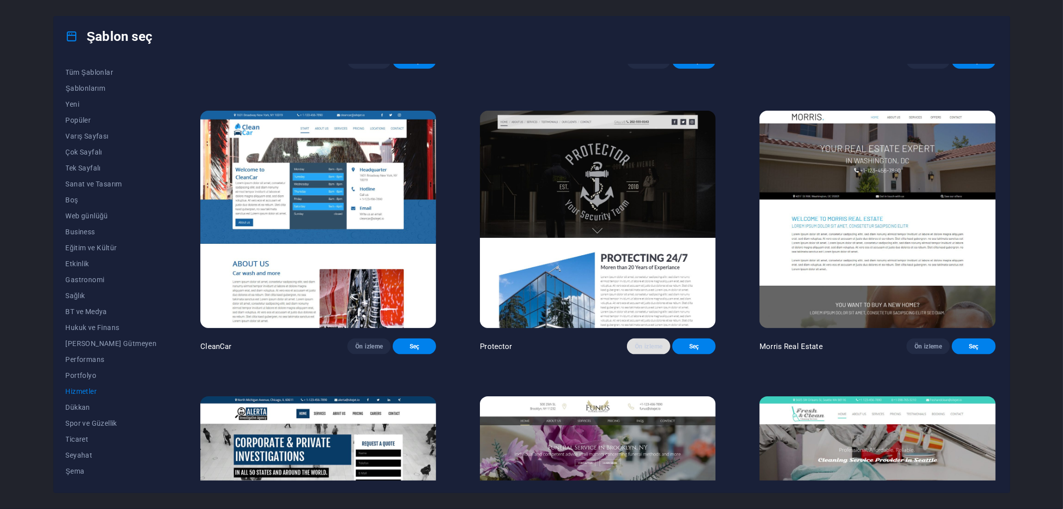
click at [635, 350] on span "Ön izleme" at bounding box center [648, 346] width 27 height 8
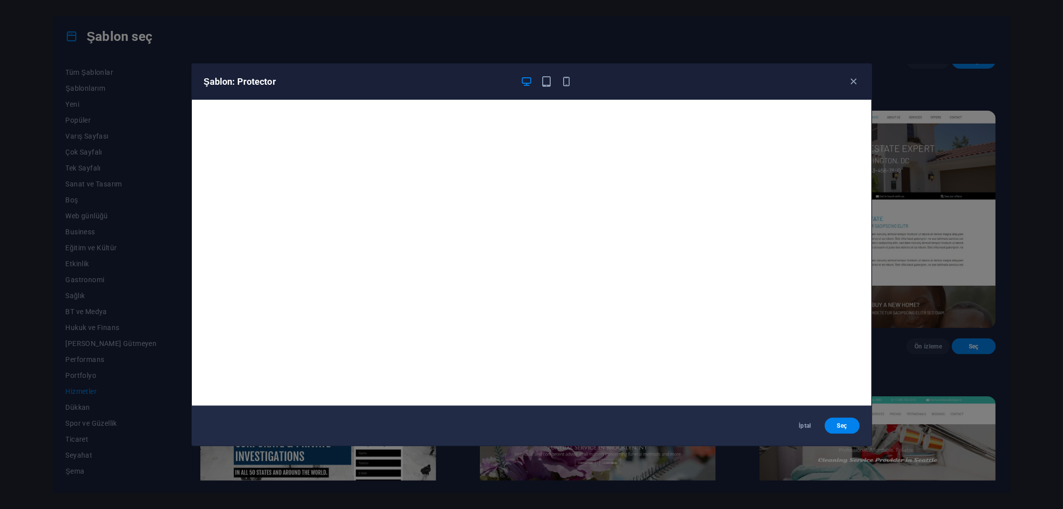
click at [843, 75] on div "Şablon: Protector" at bounding box center [531, 82] width 679 height 36
click at [863, 90] on div "Şablon: Protector" at bounding box center [531, 82] width 679 height 36
click at [854, 81] on icon "button" at bounding box center [852, 81] width 11 height 11
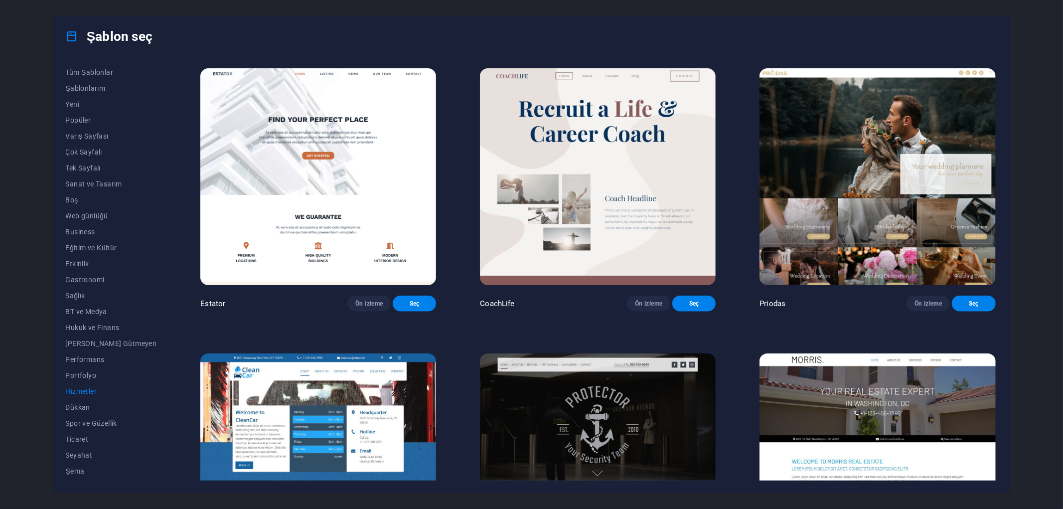
scroll to position [820, 0]
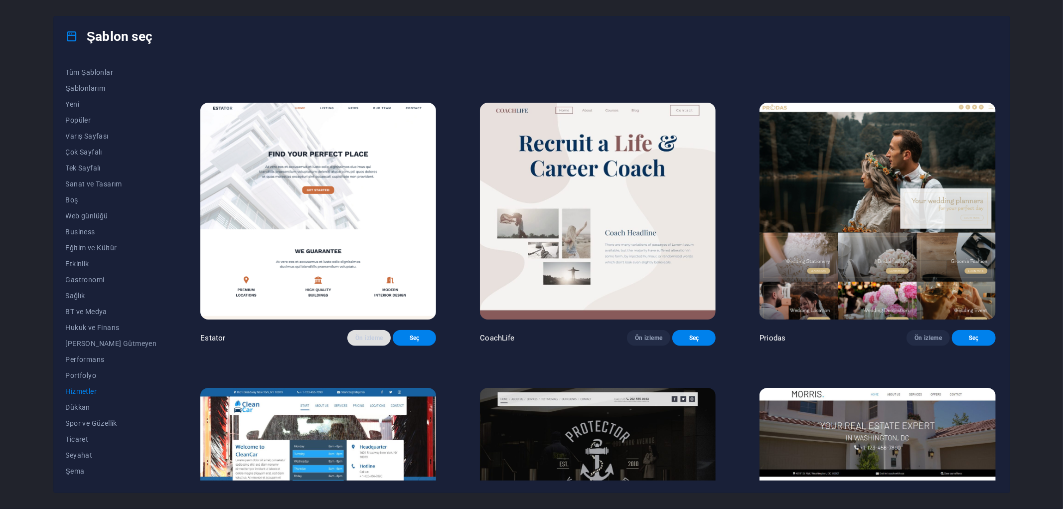
click at [355, 342] on span "Ön izleme" at bounding box center [368, 338] width 27 height 8
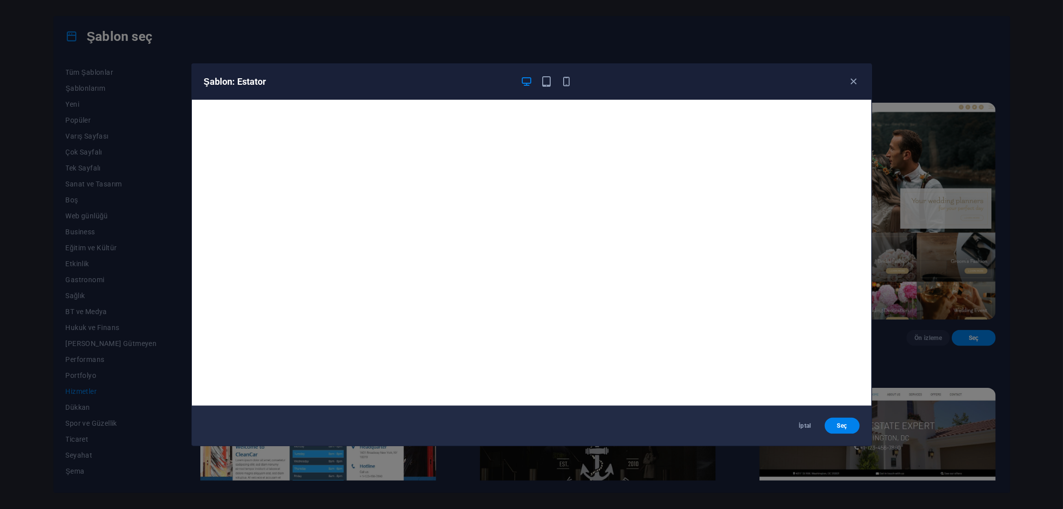
click at [858, 75] on div "Şablon: Estator" at bounding box center [531, 82] width 679 height 36
click at [854, 81] on icon "button" at bounding box center [852, 81] width 11 height 11
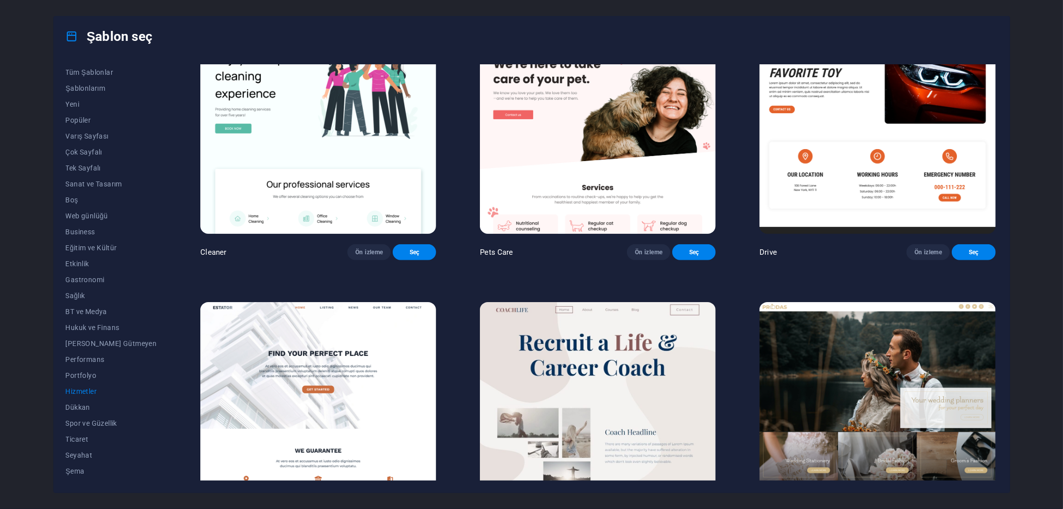
scroll to position [543, 0]
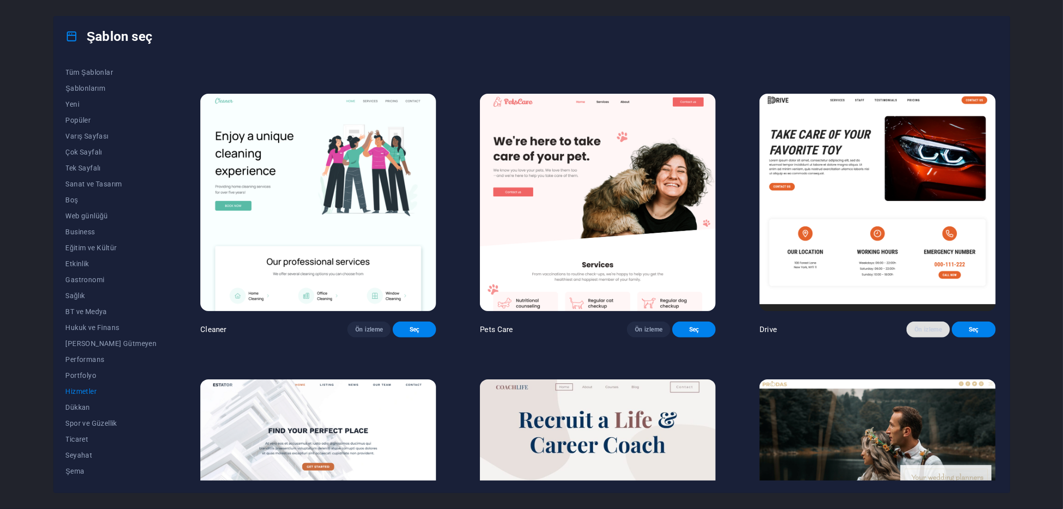
click at [919, 333] on span "Ön izleme" at bounding box center [927, 329] width 27 height 8
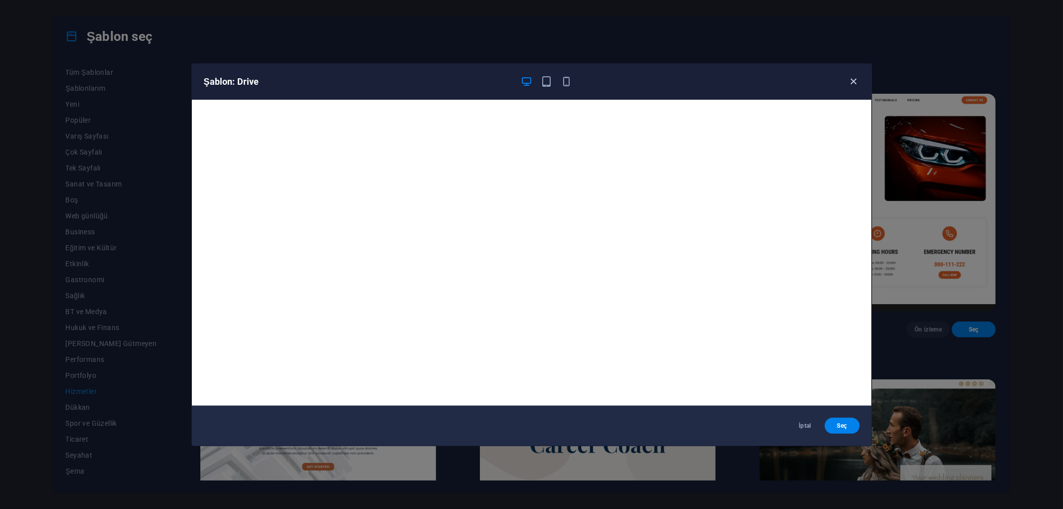
click at [851, 77] on icon "button" at bounding box center [852, 81] width 11 height 11
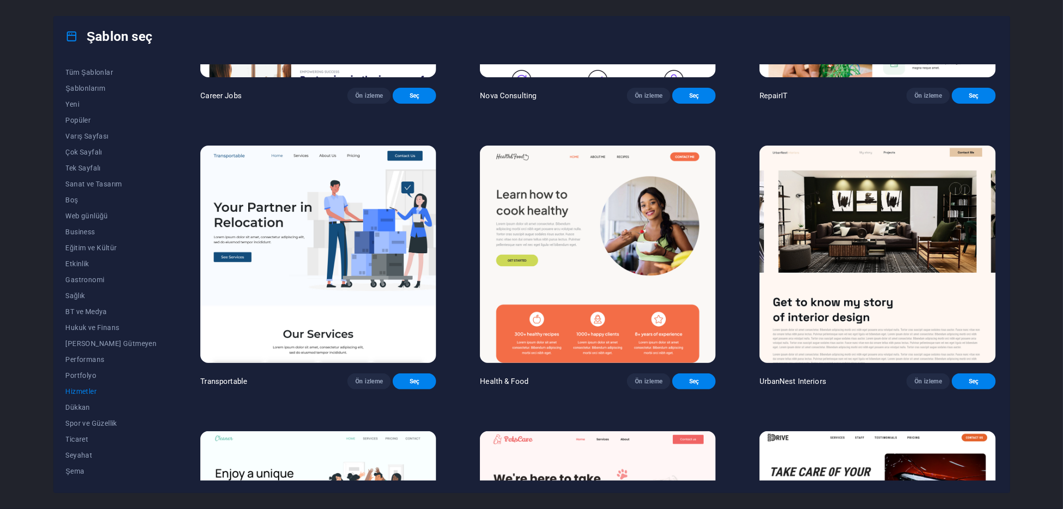
scroll to position [276, 0]
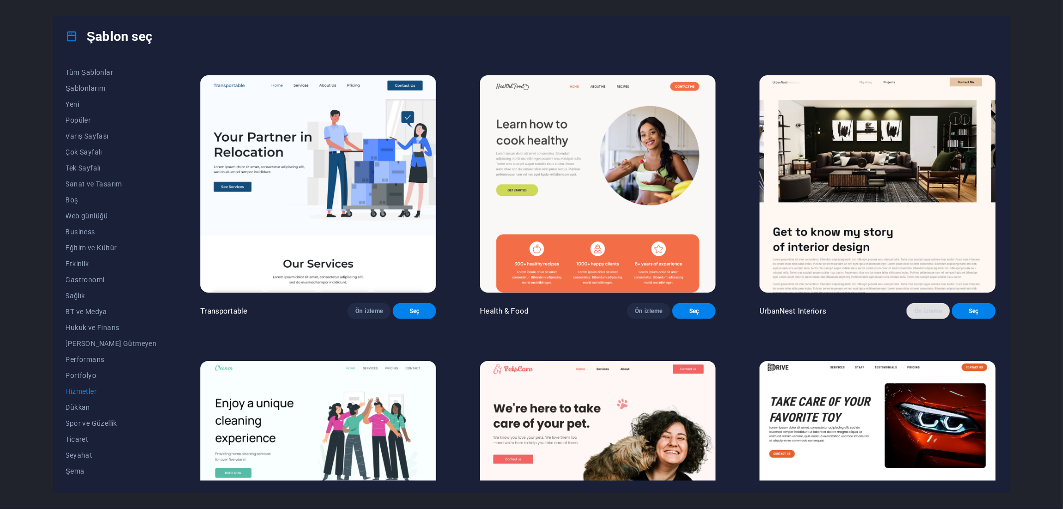
click at [927, 315] on span "Ön izleme" at bounding box center [927, 311] width 27 height 8
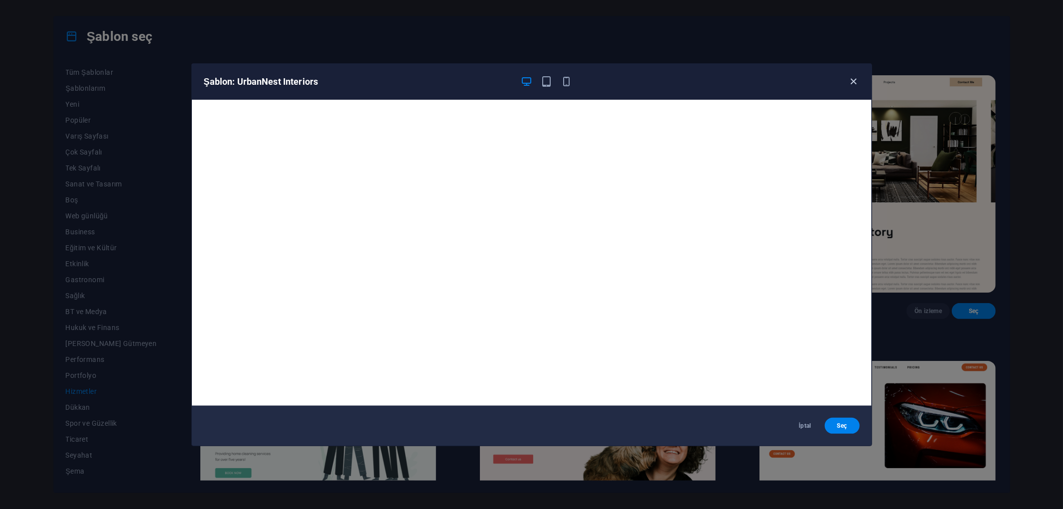
click at [858, 80] on icon "button" at bounding box center [852, 81] width 11 height 11
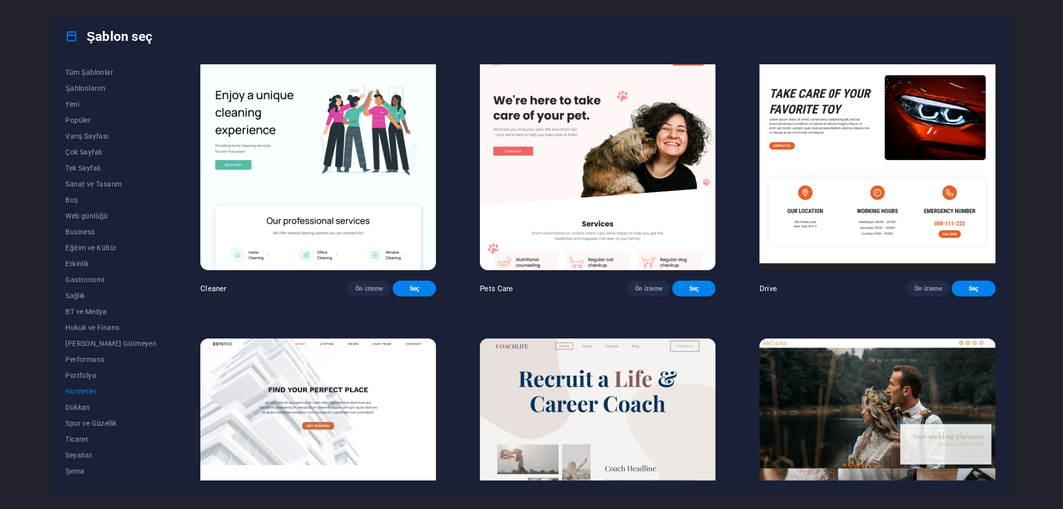
scroll to position [609, 0]
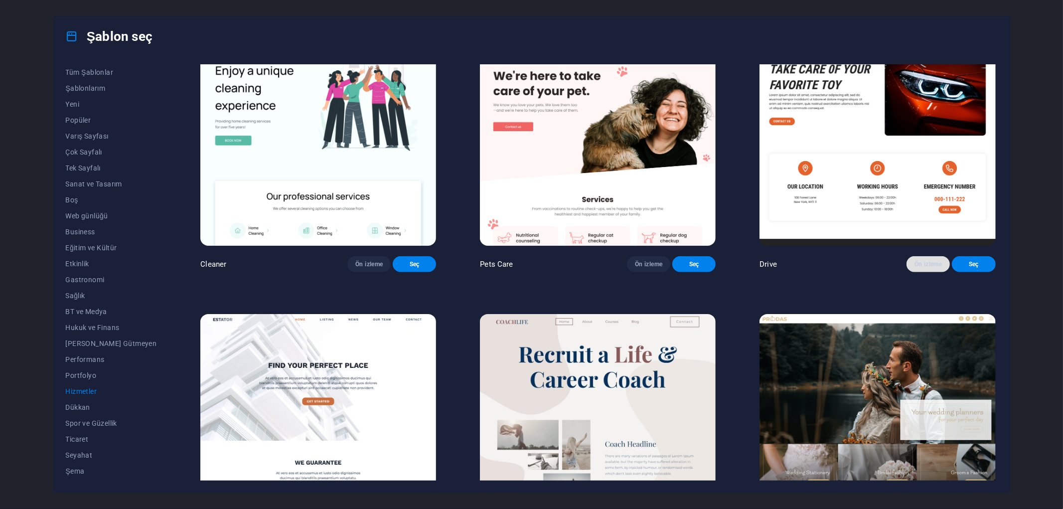
click at [917, 268] on span "Ön izleme" at bounding box center [927, 264] width 27 height 8
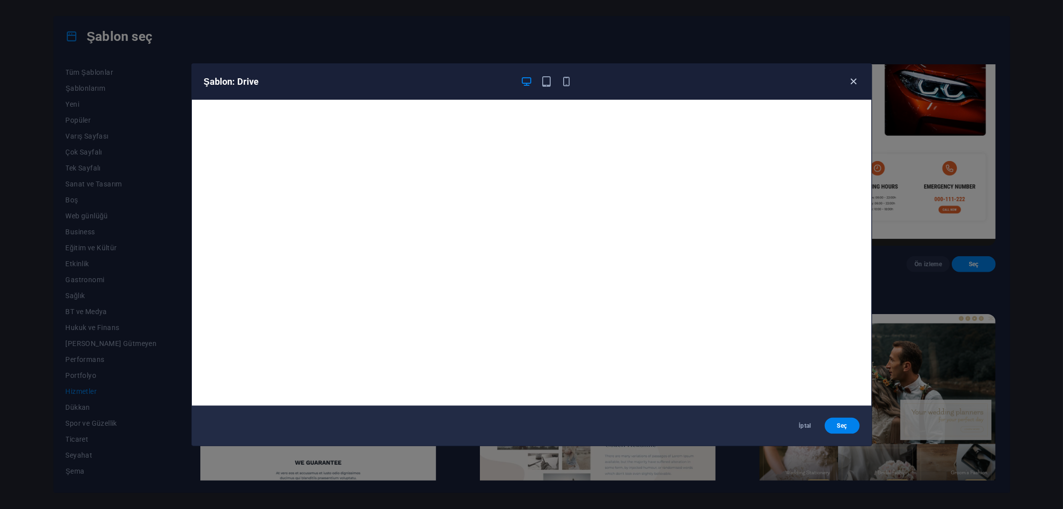
click at [851, 80] on icon "button" at bounding box center [852, 81] width 11 height 11
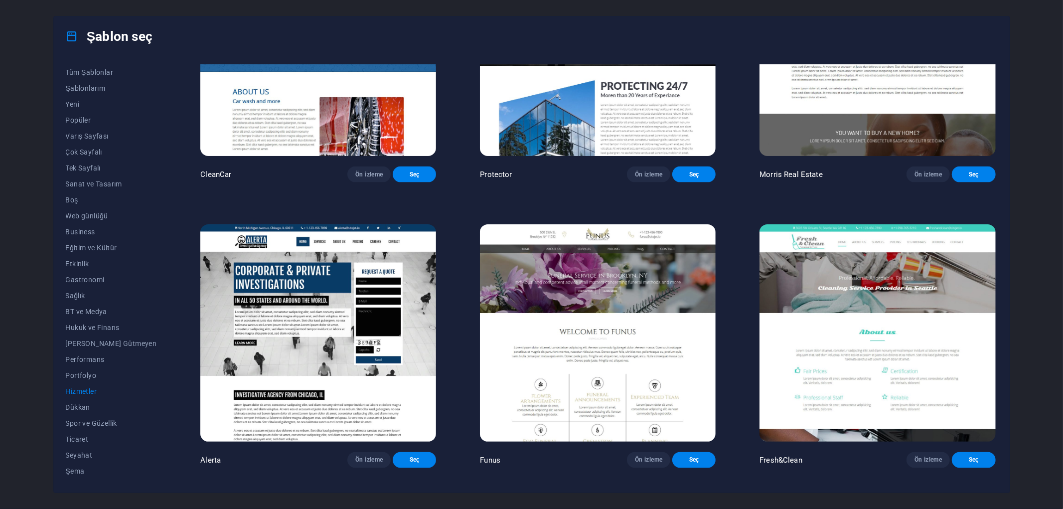
scroll to position [1328, 0]
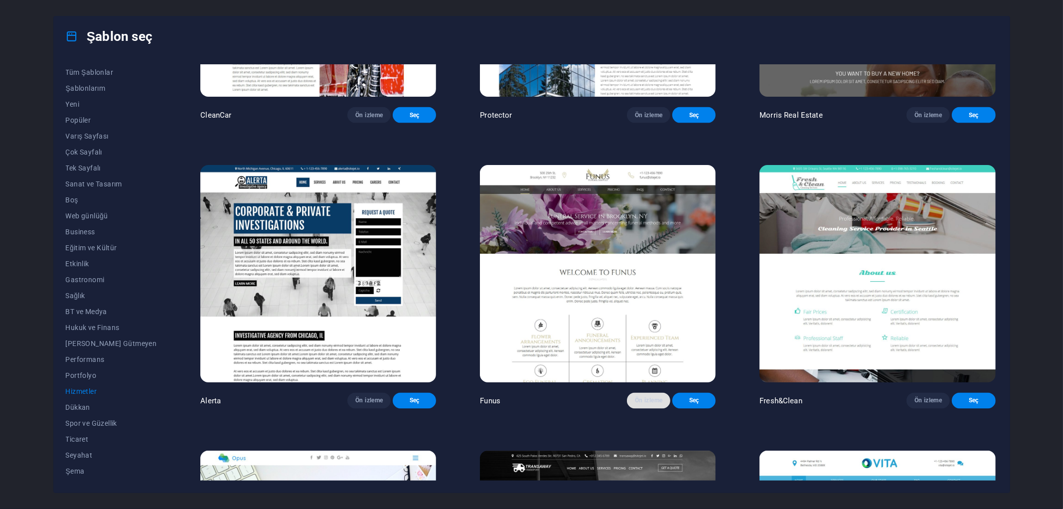
click at [635, 405] on span "Ön izleme" at bounding box center [648, 401] width 27 height 8
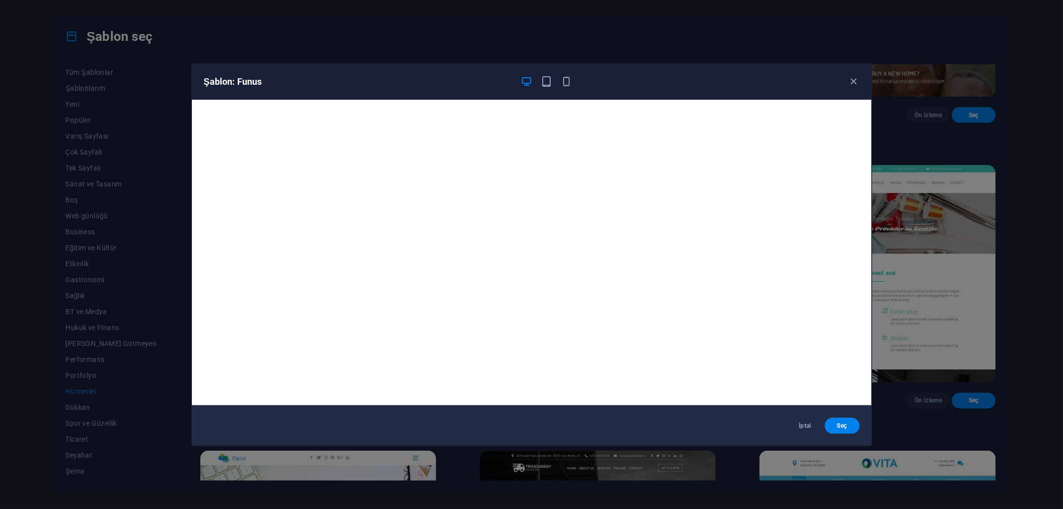
scroll to position [0, 0]
click at [850, 422] on span "Seç" at bounding box center [841, 425] width 19 height 8
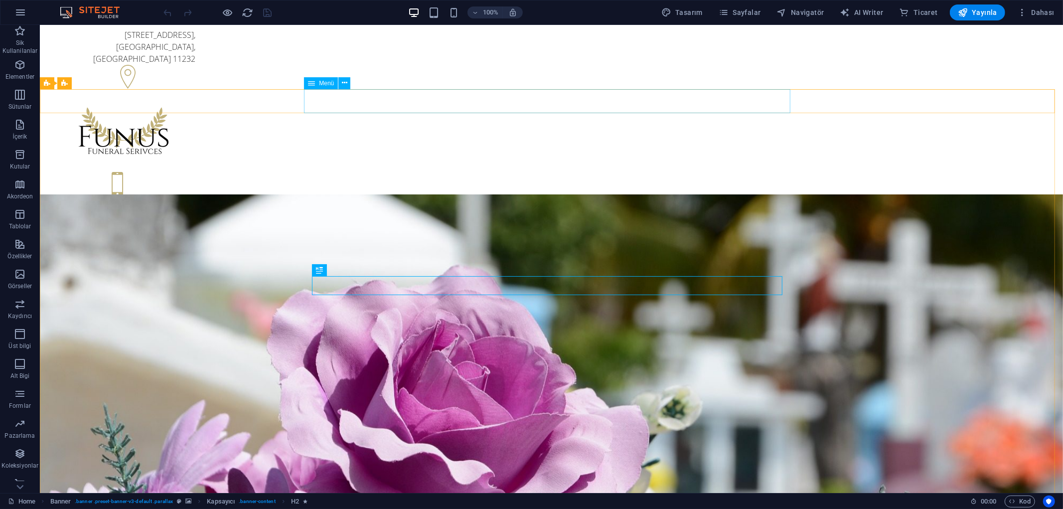
click at [322, 82] on span "Menü" at bounding box center [326, 83] width 15 height 6
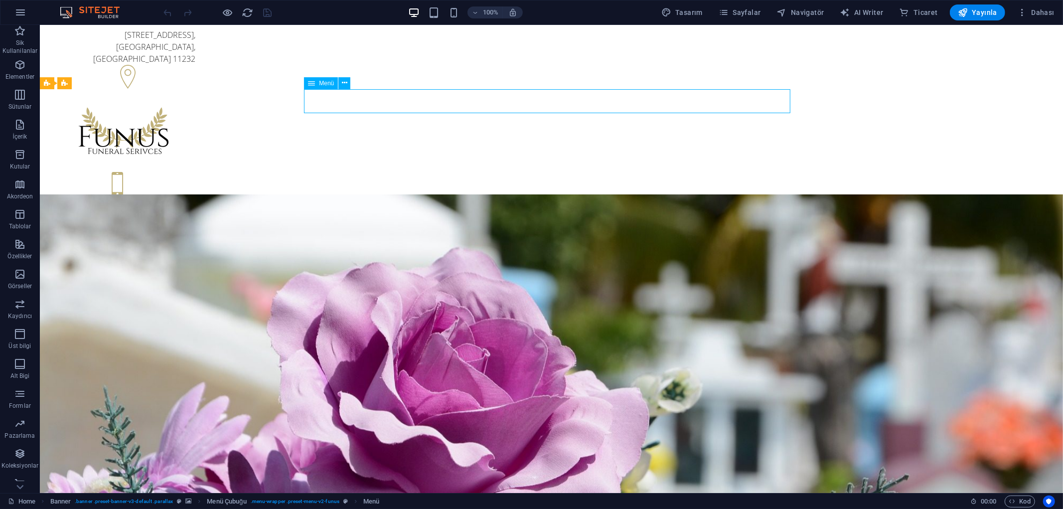
click at [146, 81] on div "500 25th St , Brooklyn, NY 11232 +1-123-456-7890 +1-123-456-7890" at bounding box center [550, 125] width 1023 height 202
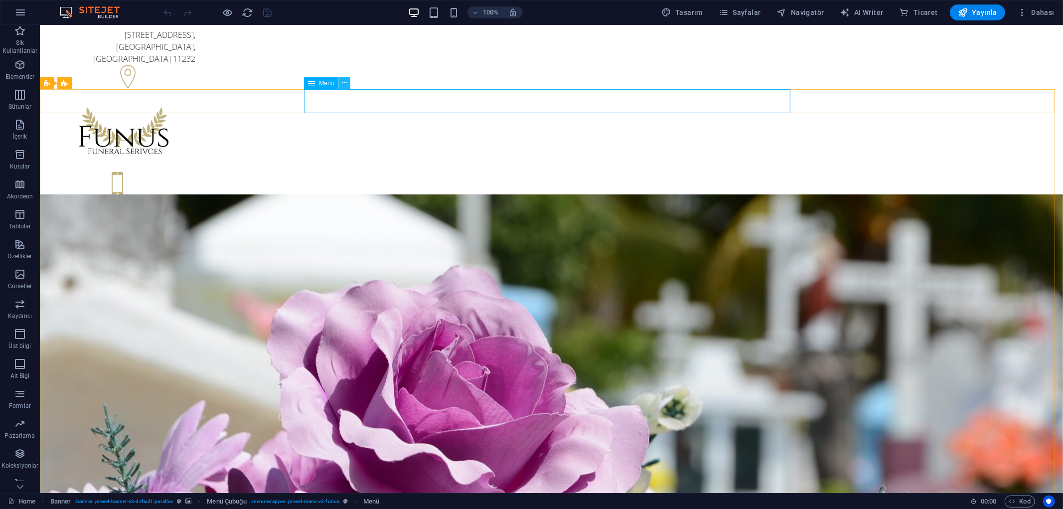
click at [340, 81] on button at bounding box center [344, 83] width 12 height 12
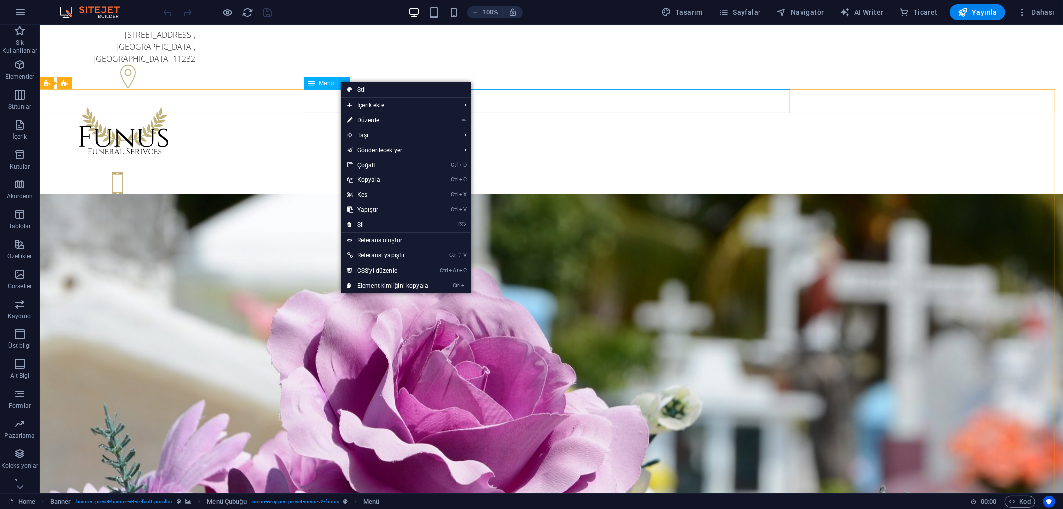
click at [317, 81] on div "Menü" at bounding box center [321, 83] width 34 height 12
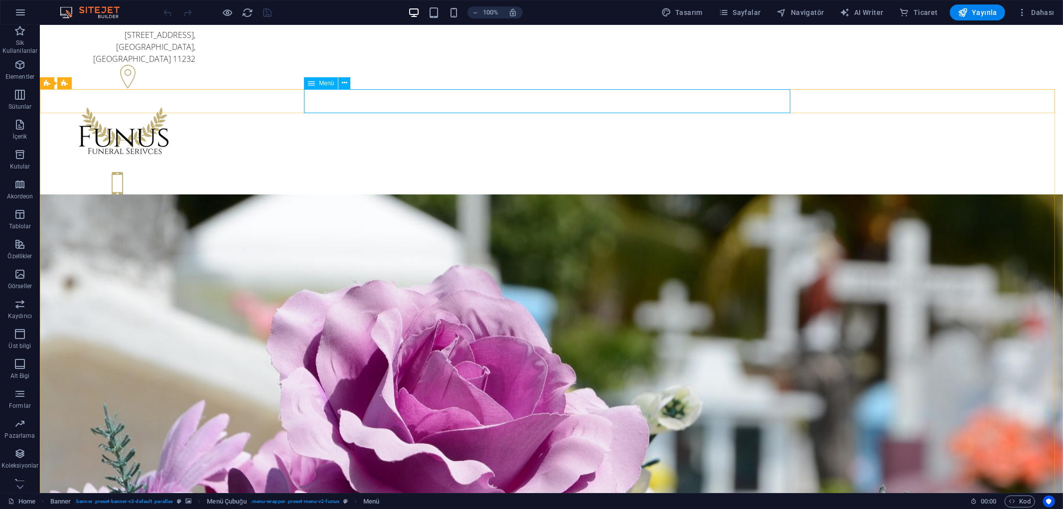
click at [315, 83] on div "Menü" at bounding box center [321, 83] width 34 height 12
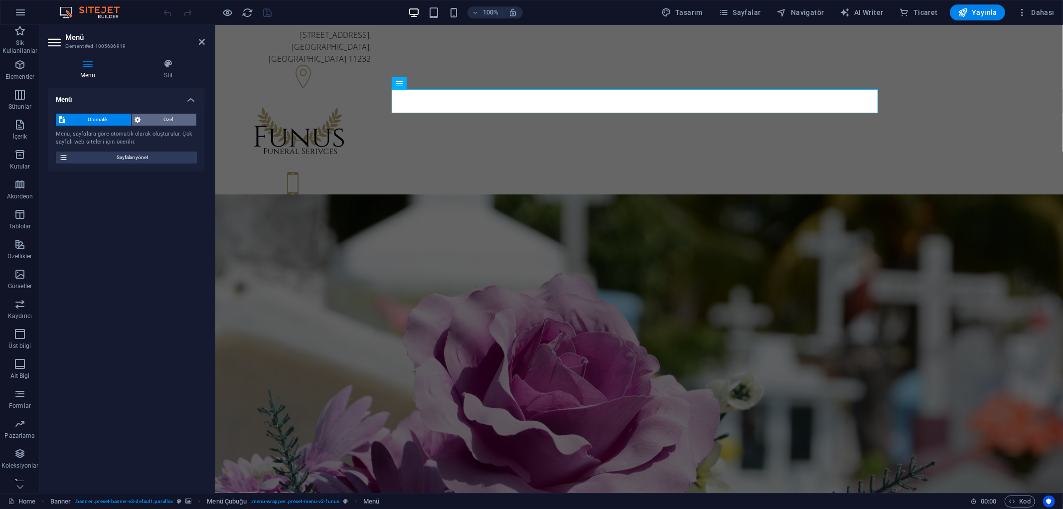
click at [166, 120] on span "Özel" at bounding box center [168, 120] width 50 height 12
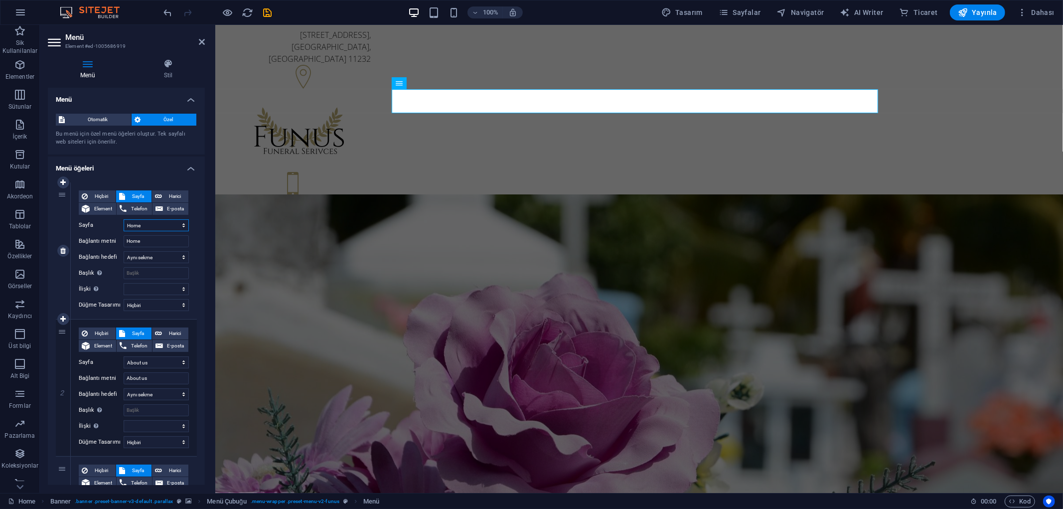
click at [142, 225] on select "Home About us Services Pricing FAQs Contact Legal Notice Privacy" at bounding box center [156, 225] width 65 height 12
click at [143, 224] on select "Home About us Services Pricing FAQs Contact Legal Notice Privacy" at bounding box center [156, 225] width 65 height 12
drag, startPoint x: 148, startPoint y: 240, endPoint x: 74, endPoint y: 235, distance: 74.9
click at [75, 235] on div "Hiçbiri Sayfa Harici Element Telefon E-posta Sayfa Home About us Services Prici…" at bounding box center [134, 250] width 126 height 136
type input "ANASAYFA"
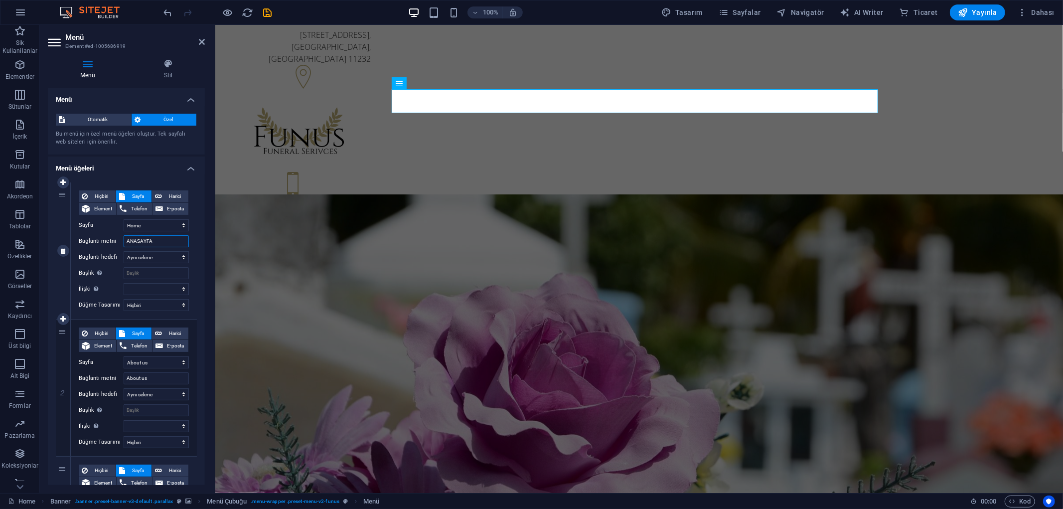
select select
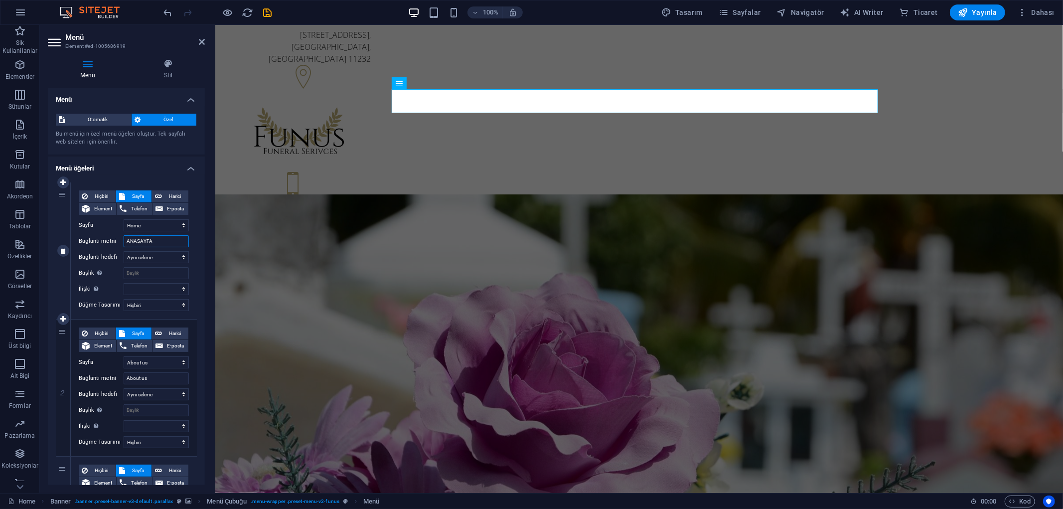
select select
type input "ANASAYFA"
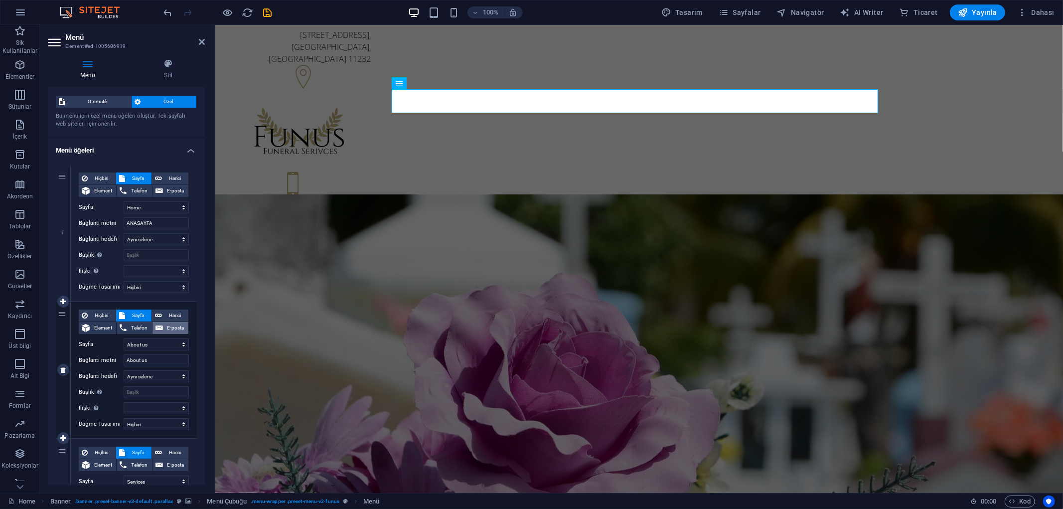
scroll to position [55, 0]
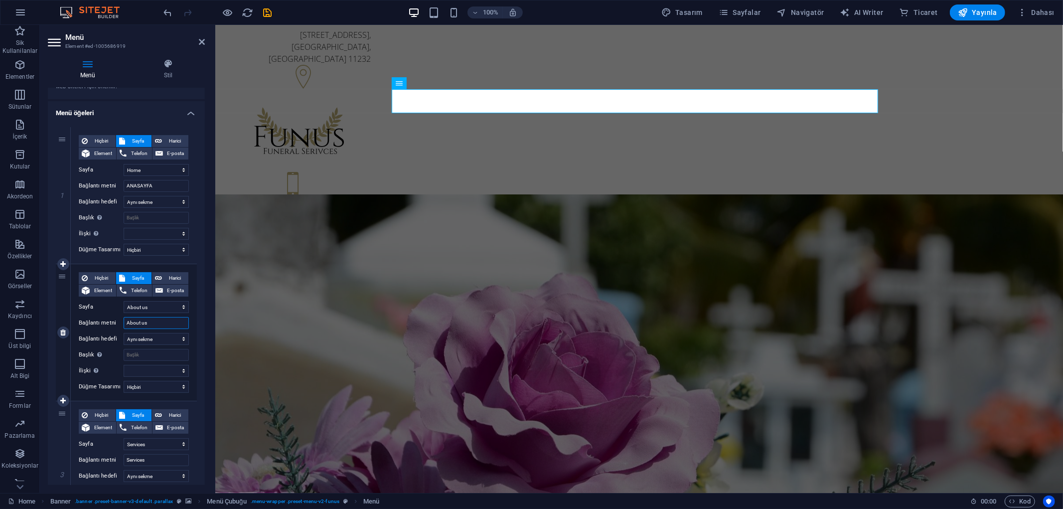
click at [153, 322] on input "About us" at bounding box center [156, 323] width 65 height 12
type input "HAKKIMIZDA"
select select
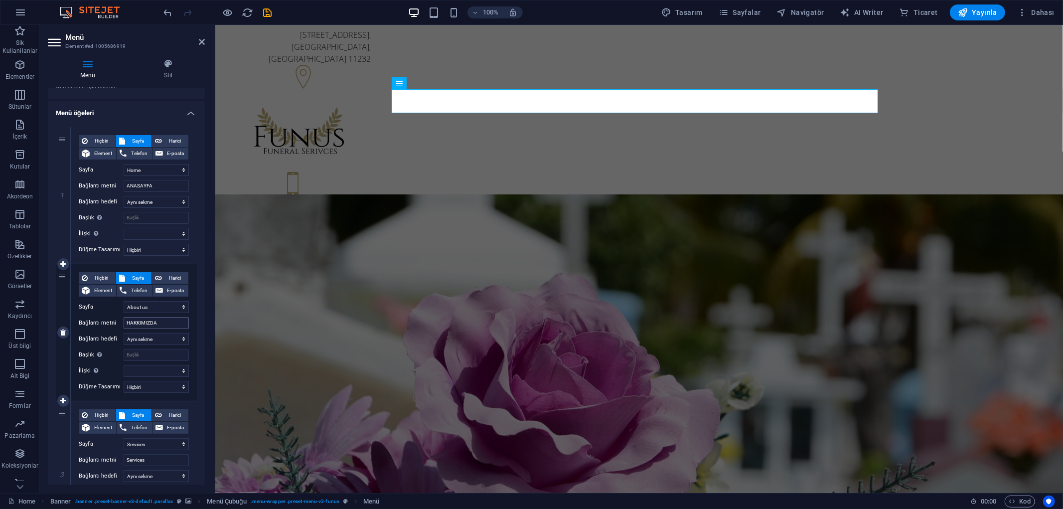
select select
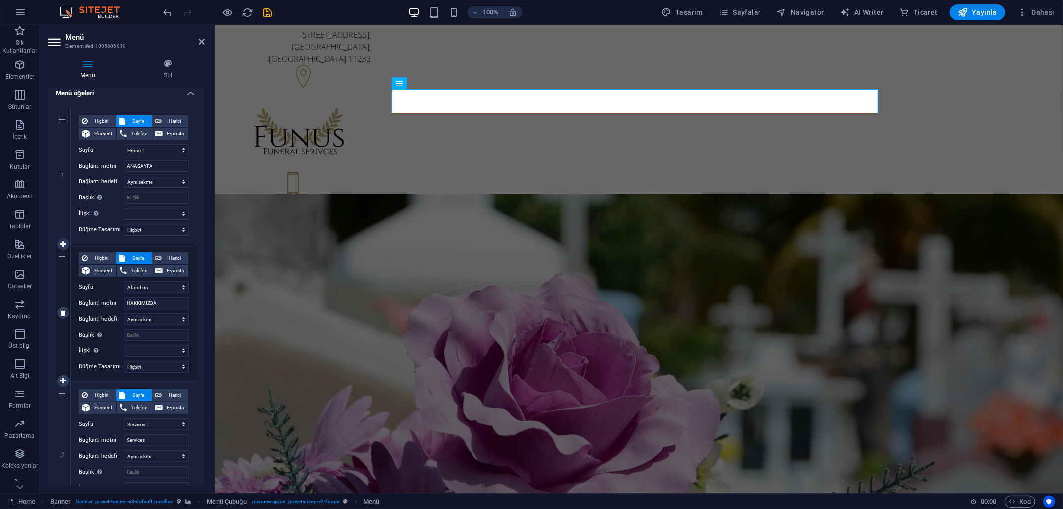
scroll to position [166, 0]
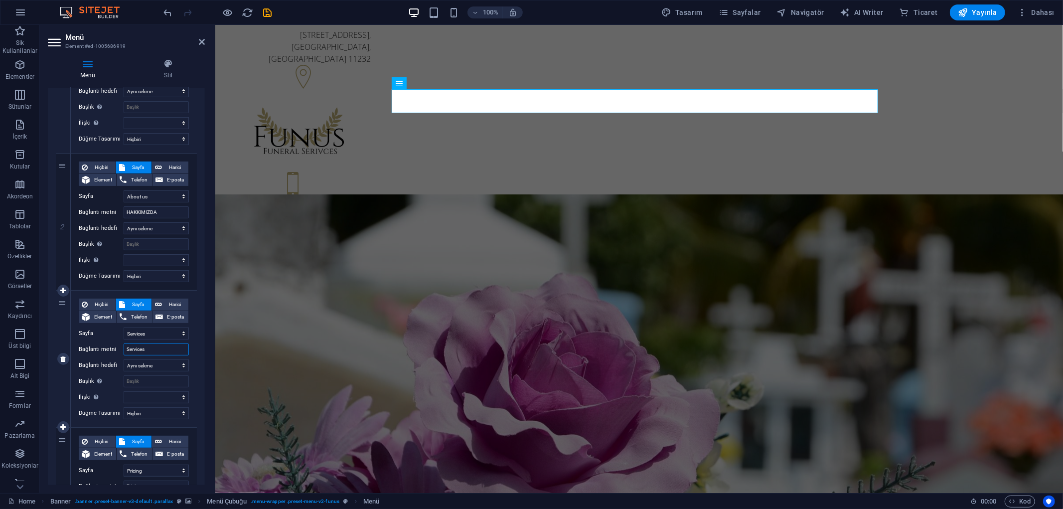
click at [154, 347] on input "Services" at bounding box center [156, 349] width 65 height 12
type input "HİZMETLERİMİZ"
select select
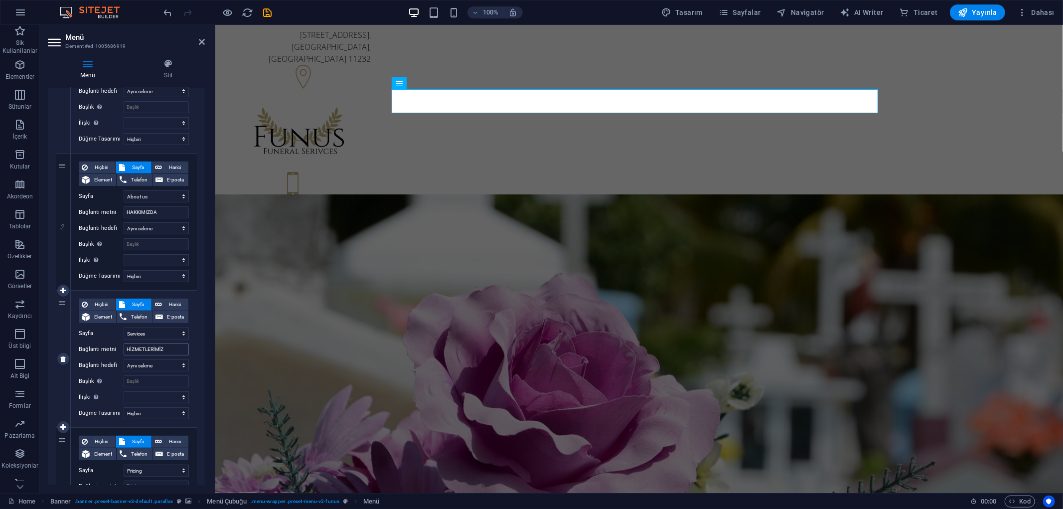
select select
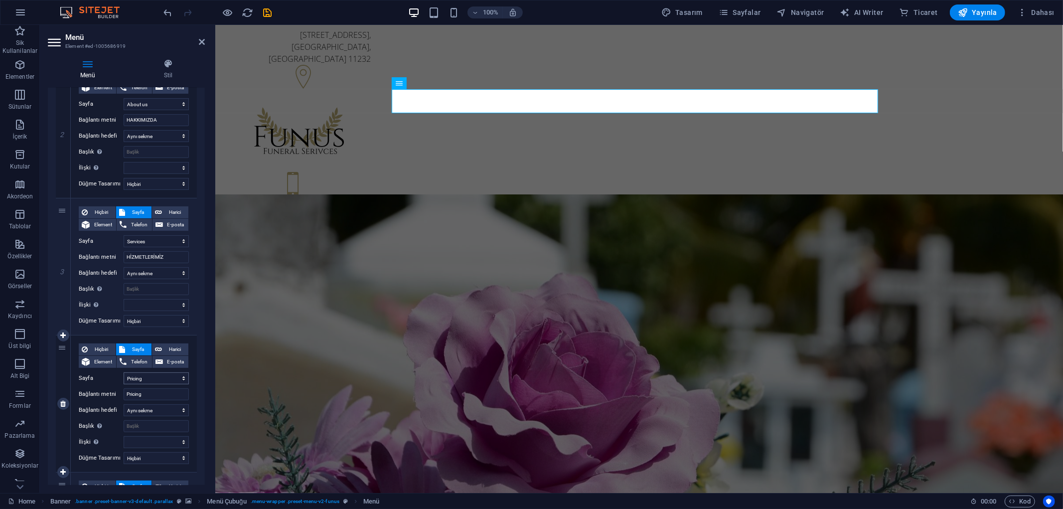
scroll to position [276, 0]
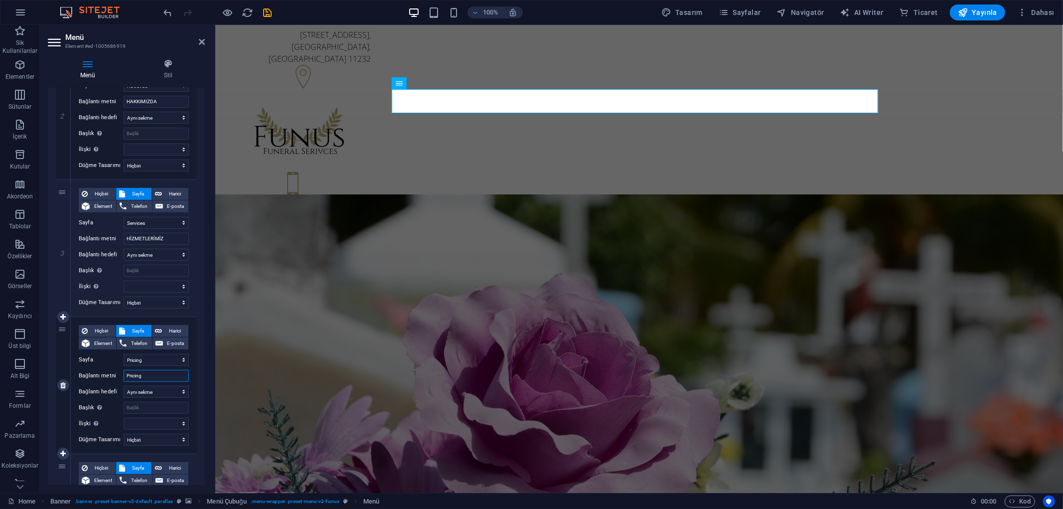
click at [150, 376] on input "Pricing" at bounding box center [156, 376] width 65 height 12
click at [156, 374] on input "Pricing" at bounding box center [156, 376] width 65 height 12
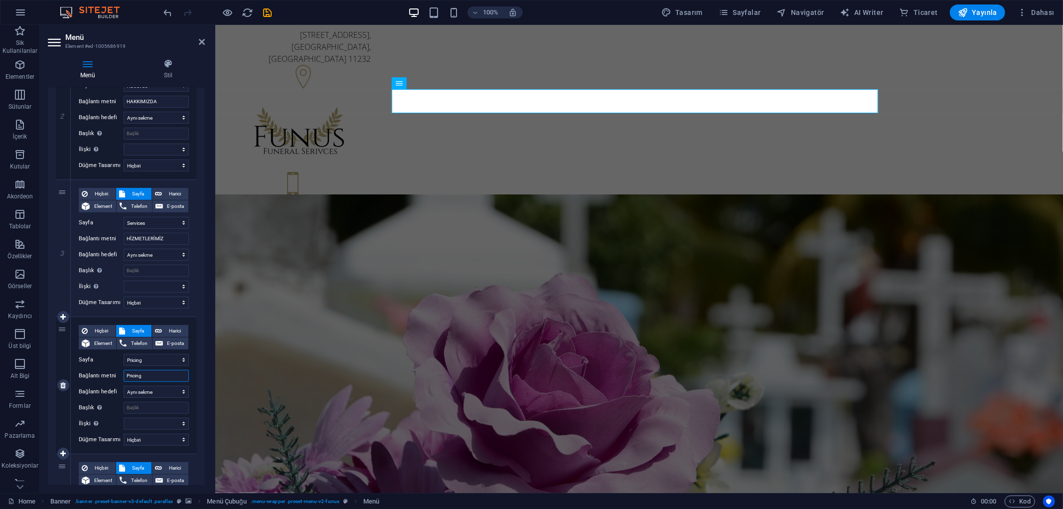
click at [156, 374] on input "Pricing" at bounding box center [156, 376] width 65 height 12
click at [156, 375] on input "Pricing" at bounding box center [156, 376] width 65 height 12
click at [161, 374] on input "Pricing" at bounding box center [156, 376] width 65 height 12
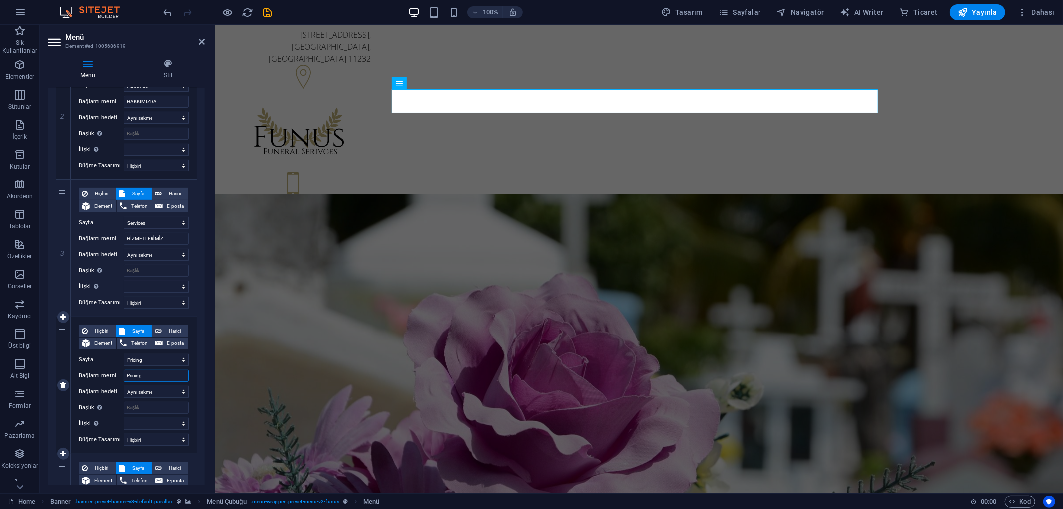
click at [161, 374] on input "Pricing" at bounding box center [156, 376] width 65 height 12
type input "F"
type input "GALERİ"
select select
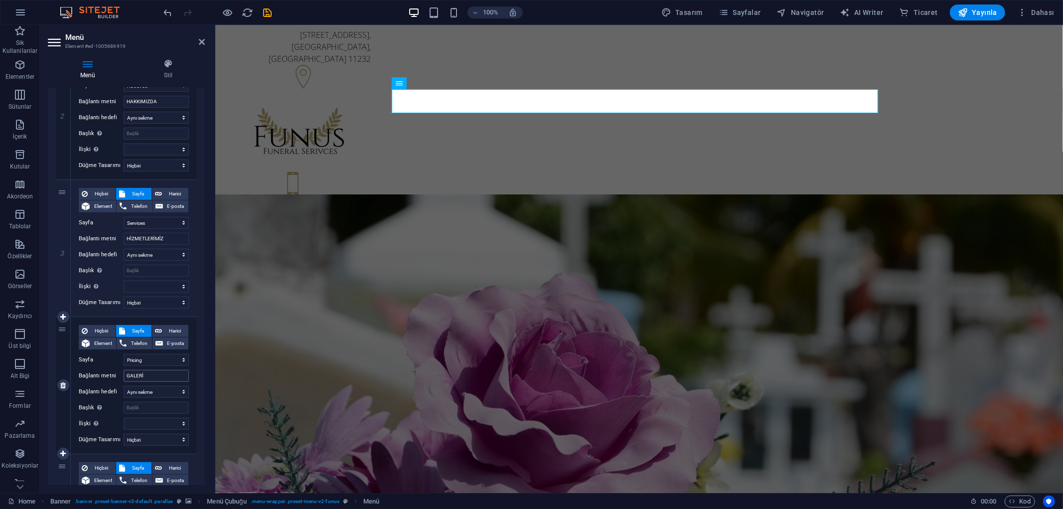
select select
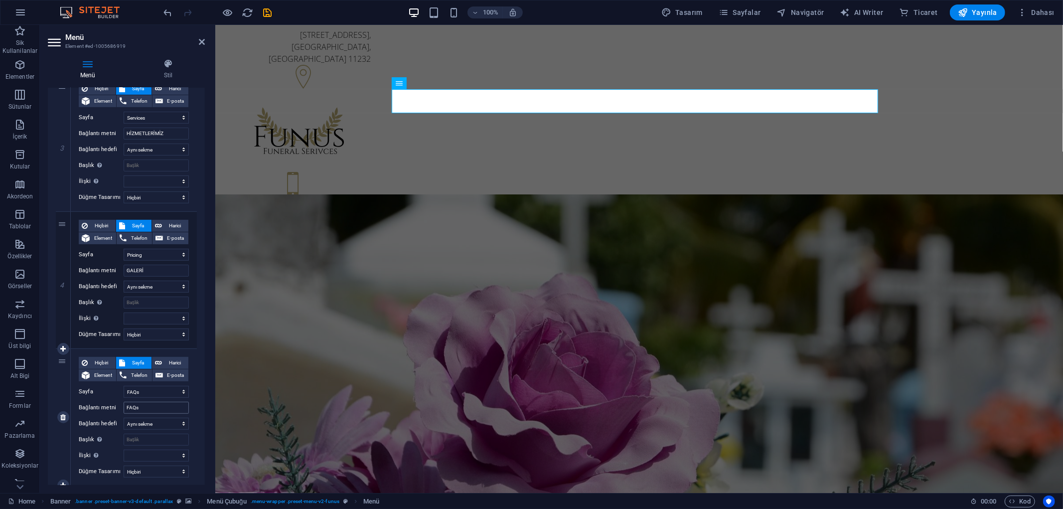
scroll to position [387, 0]
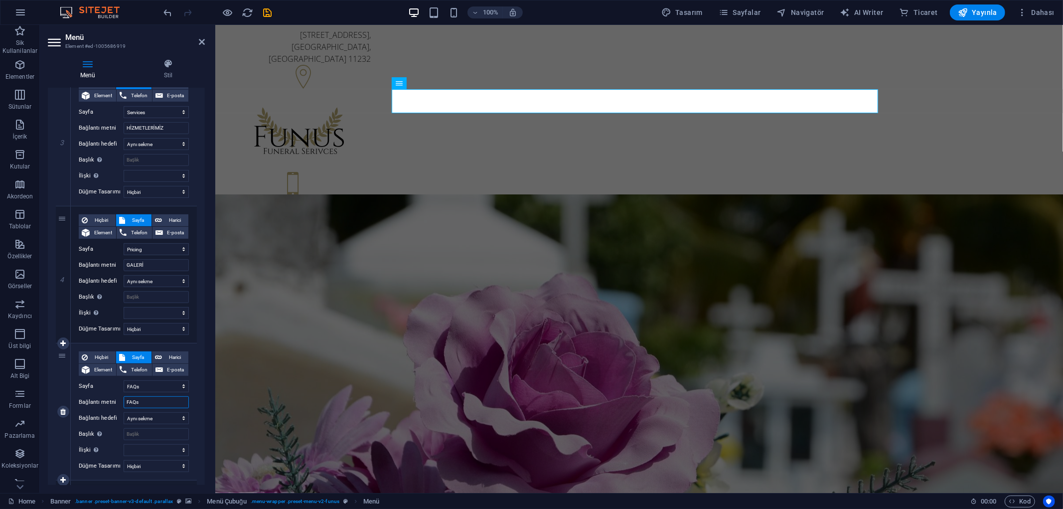
click at [147, 399] on input "FAQs" at bounding box center [156, 402] width 65 height 12
type input "SIKÇ"
select select
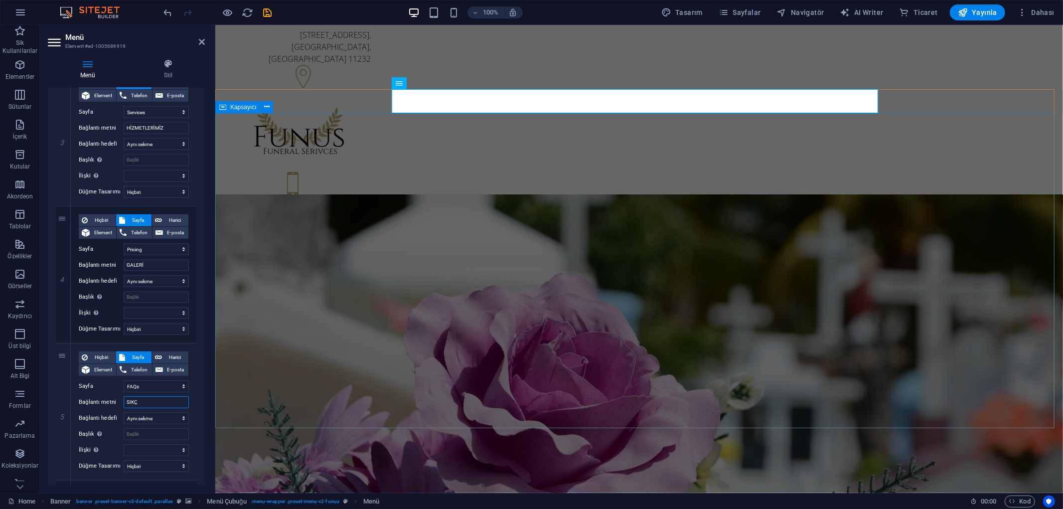
select select
type input "SIKÇA"
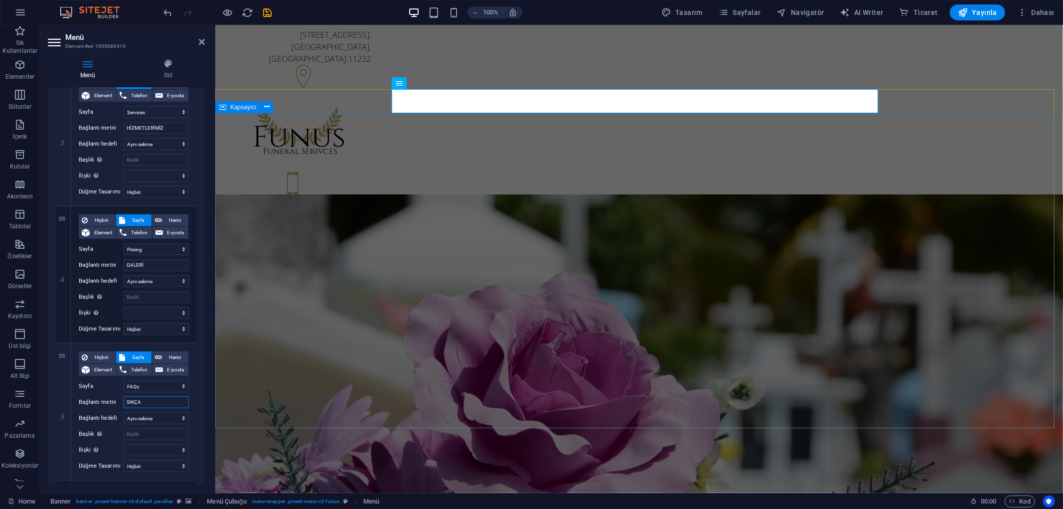
select select
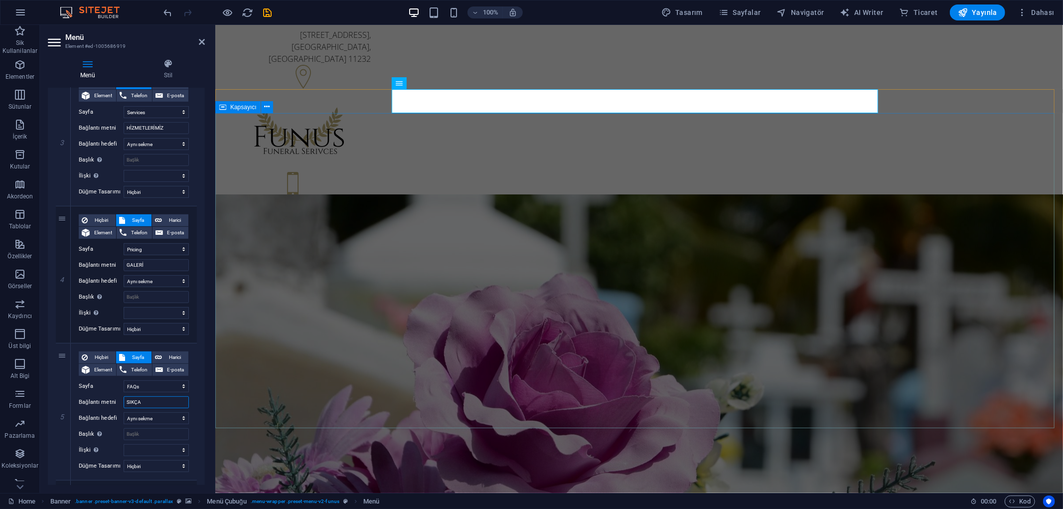
select select
type input "S.S.S"
select select
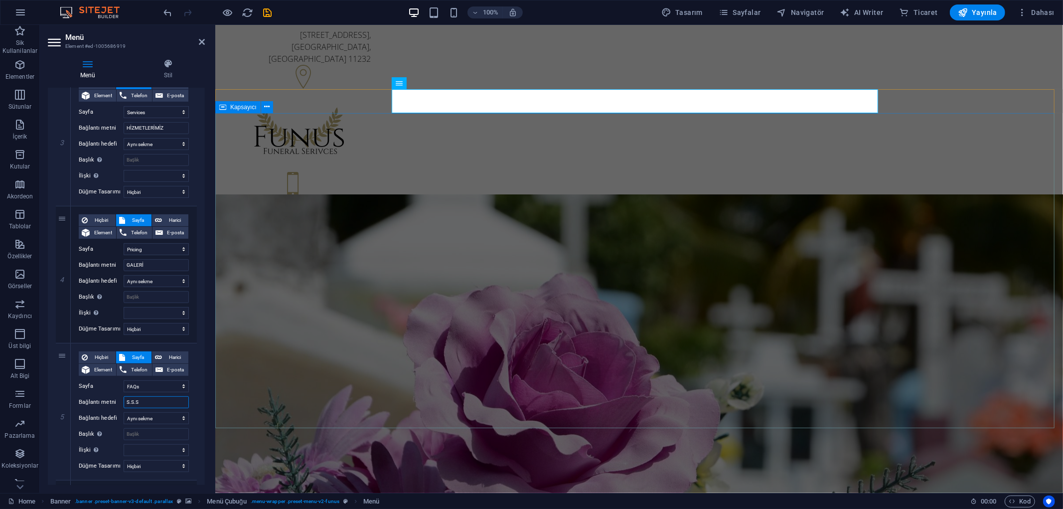
select select
type input "S.S.S"
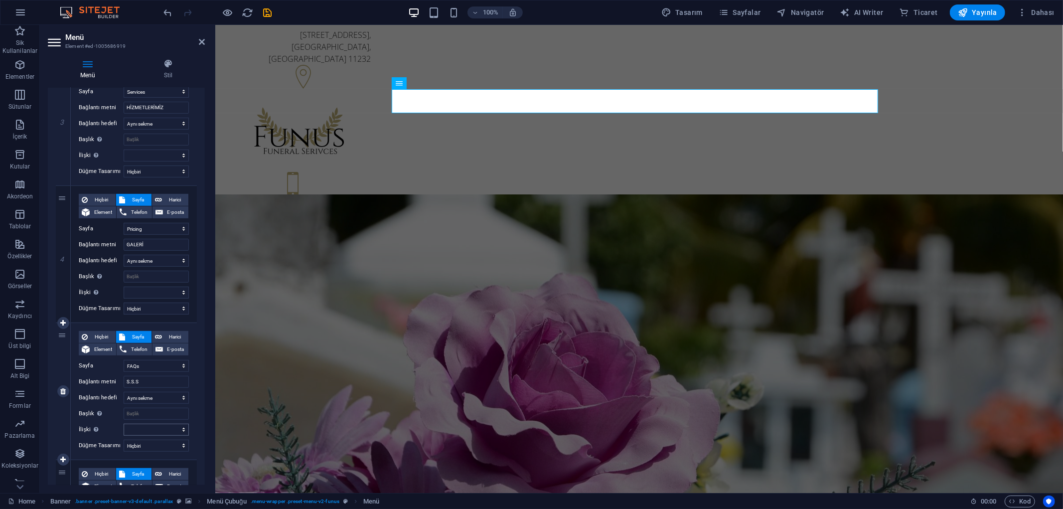
scroll to position [546, 0]
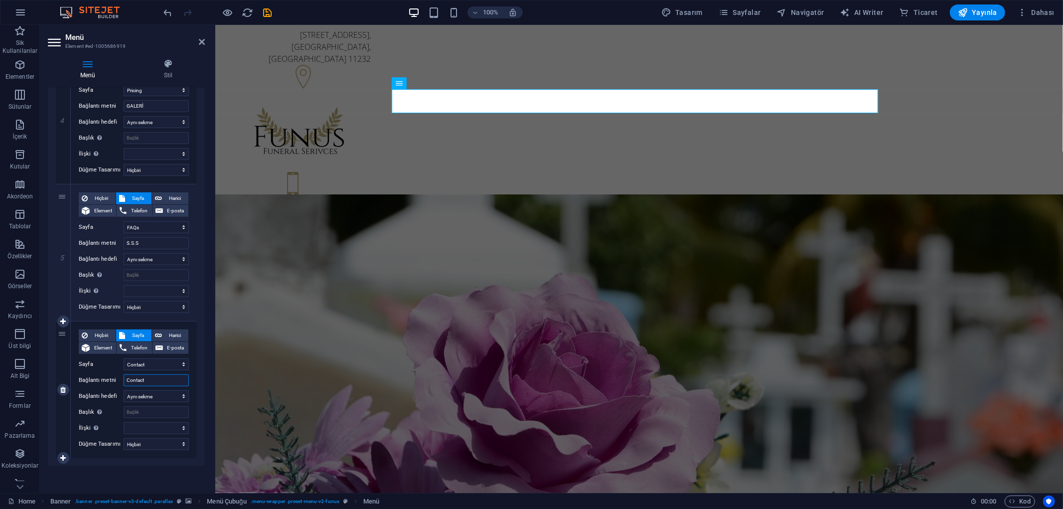
click at [152, 379] on input "Contact" at bounding box center [156, 380] width 65 height 12
type input "İLETİŞİM"
select select
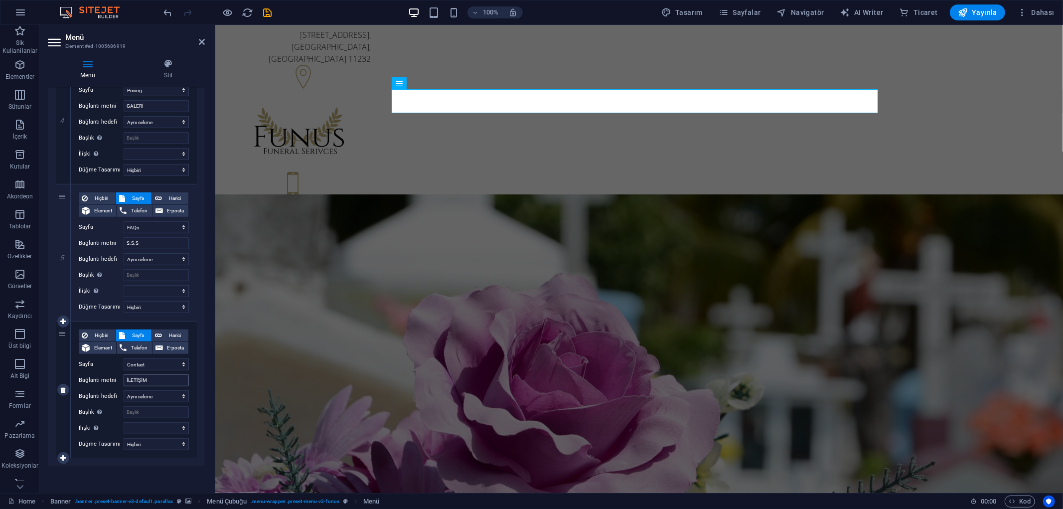
select select
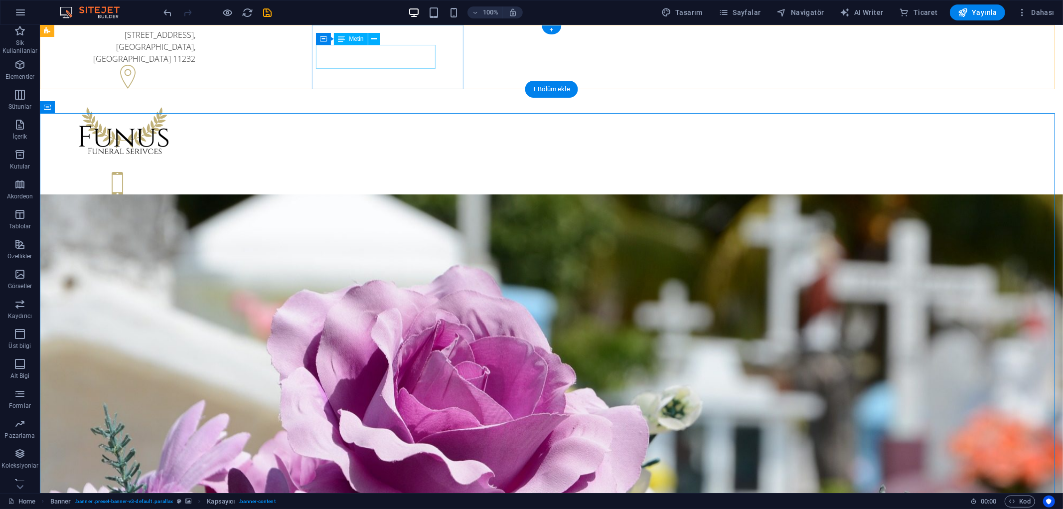
click at [195, 54] on div "500 25th St , Brooklyn, NY 11232" at bounding box center [122, 46] width 143 height 36
click at [195, 60] on div "500 25th St , Brooklyn, NY 11232" at bounding box center [122, 46] width 143 height 36
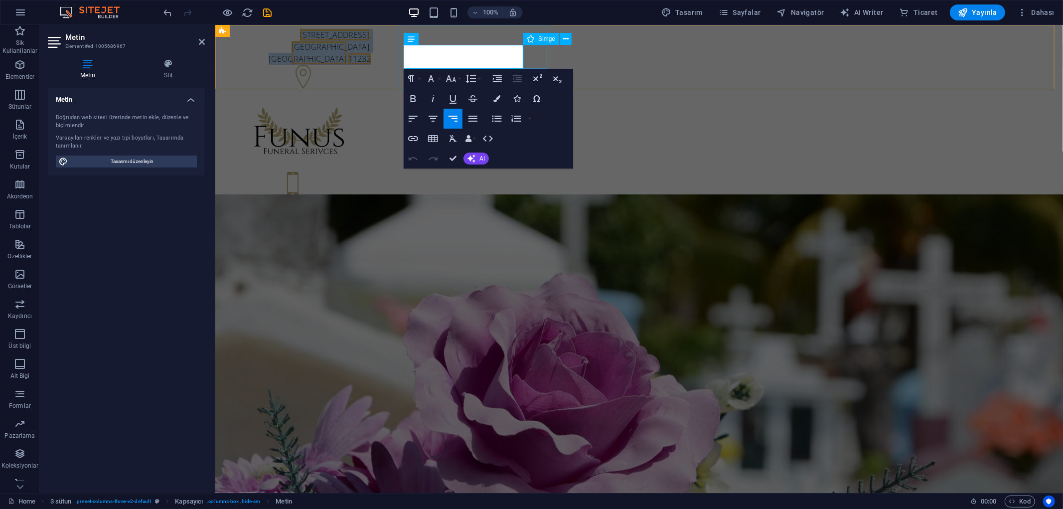
drag, startPoint x: 474, startPoint y: 48, endPoint x: 549, endPoint y: 62, distance: 77.1
click at [374, 63] on div "500 25th St , Brooklyn, NY 11232" at bounding box center [298, 59] width 151 height 71
click at [369, 40] on span "500 25th St" at bounding box center [333, 34] width 69 height 11
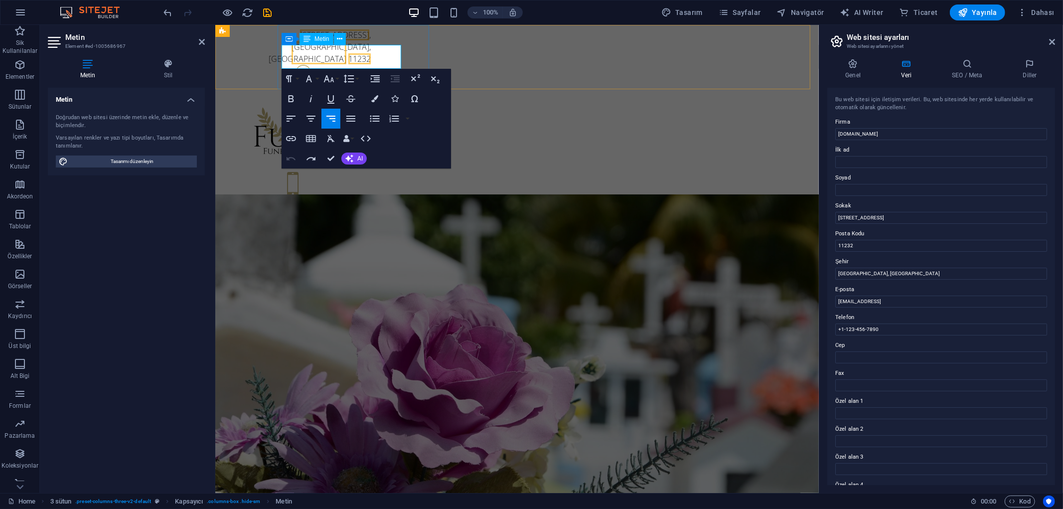
click at [369, 40] on span "500 25th St" at bounding box center [333, 34] width 69 height 11
drag, startPoint x: 361, startPoint y: 48, endPoint x: 406, endPoint y: 72, distance: 50.1
click at [374, 72] on div "500 25th St , Brooklyn, NY 11232" at bounding box center [298, 59] width 151 height 71
click at [369, 40] on span "500 25th St" at bounding box center [333, 34] width 69 height 11
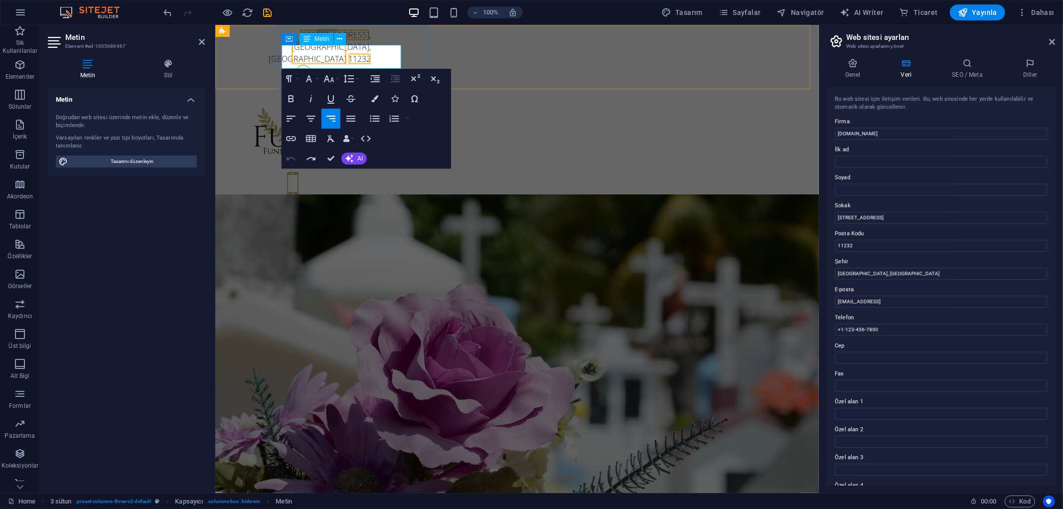
click at [369, 40] on span "500 25th St" at bounding box center [333, 34] width 69 height 11
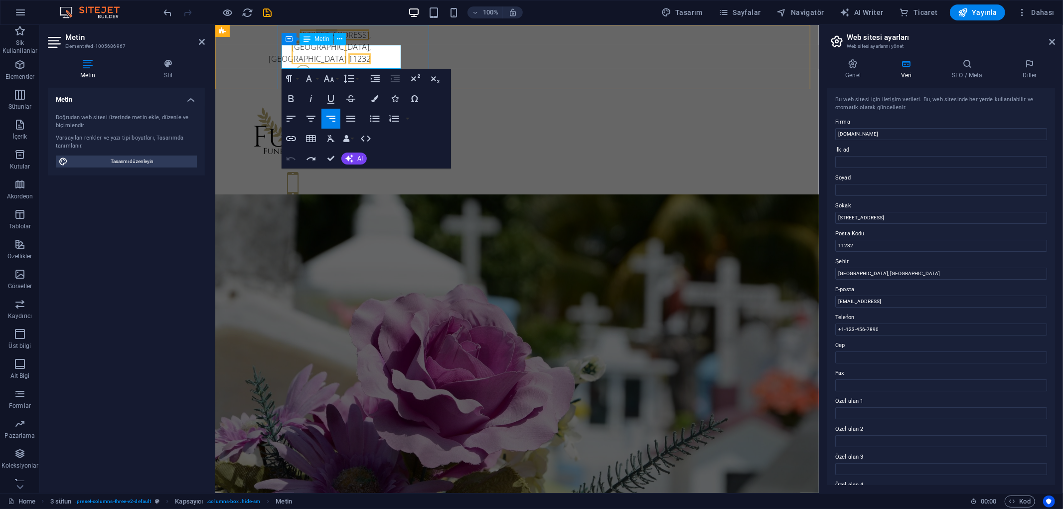
click at [369, 40] on span "500 25th St" at bounding box center [333, 34] width 69 height 11
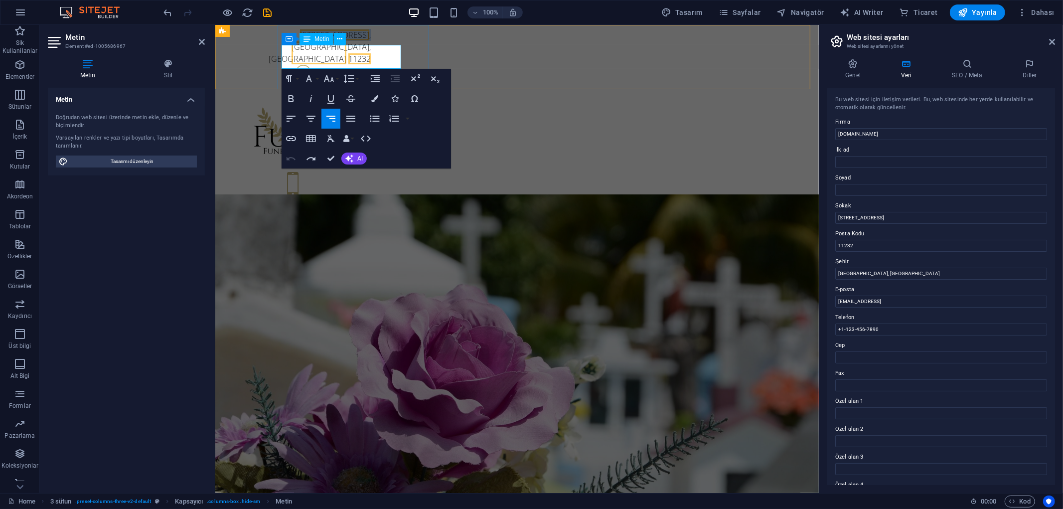
click at [369, 40] on span "500 25th St" at bounding box center [333, 34] width 69 height 11
drag, startPoint x: 1097, startPoint y: 242, endPoint x: 790, endPoint y: 200, distance: 310.2
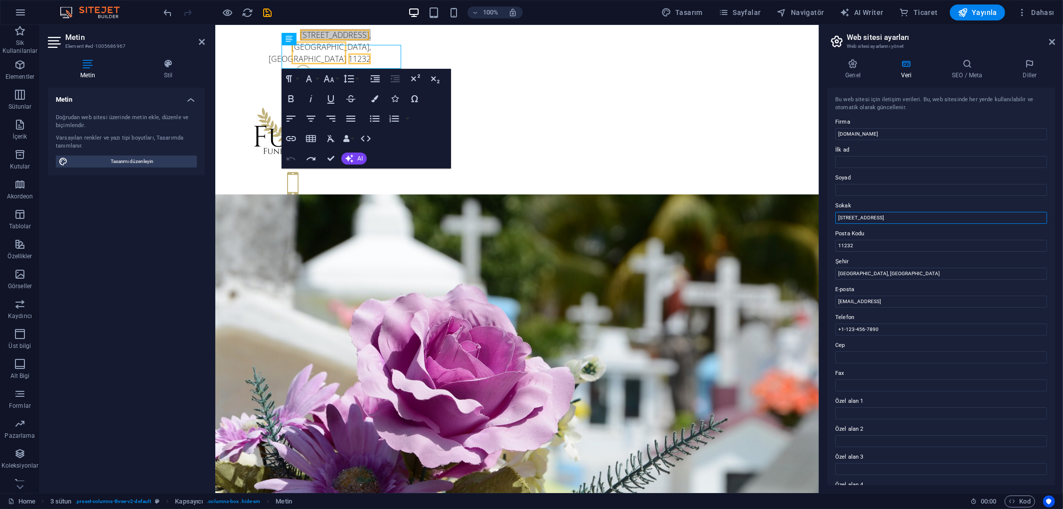
click at [884, 214] on input "500 25th St" at bounding box center [941, 218] width 212 height 12
paste input "Yasemin Sokak"
type input "Yasemin Sokak"
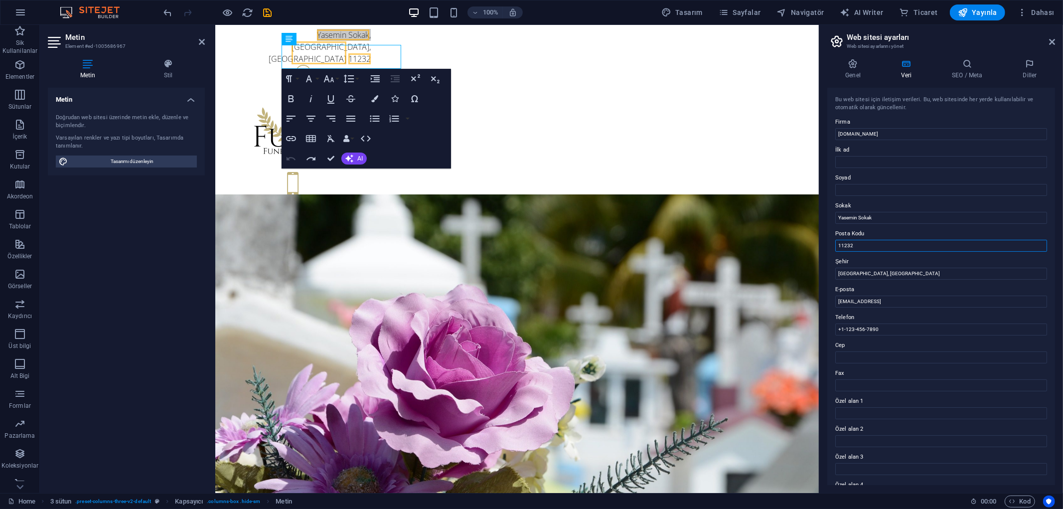
click at [872, 245] on input "11232" at bounding box center [941, 246] width 212 height 12
click at [880, 276] on input "Brooklyn, NY" at bounding box center [941, 274] width 212 height 12
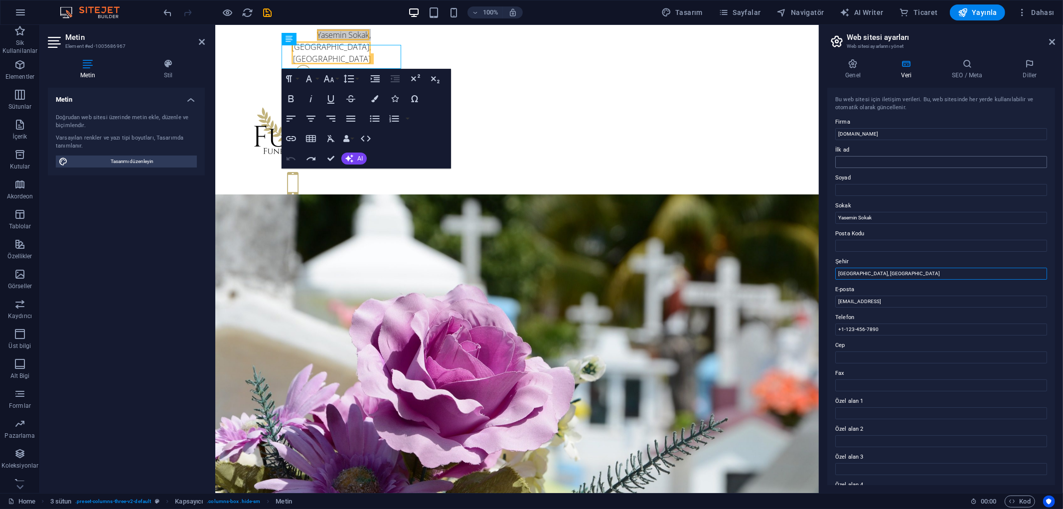
type input "A"
type input "İstanbul/Ataşehir"
click at [964, 301] on input "1445fa275539c0b3c07536c715184b@cpanel.local" at bounding box center [941, 301] width 212 height 12
click at [904, 217] on input "Yasemin Sokak" at bounding box center [941, 218] width 212 height 12
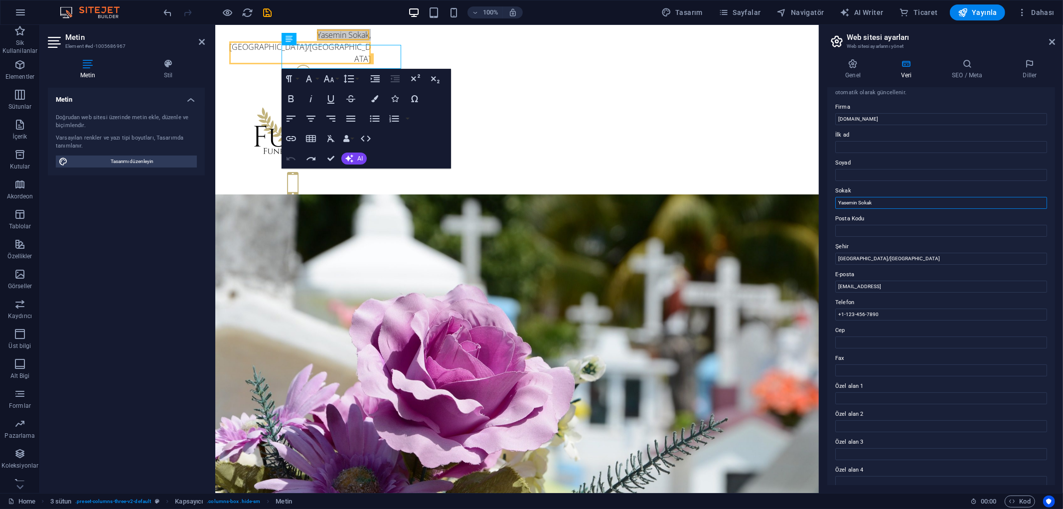
scroll to position [0, 0]
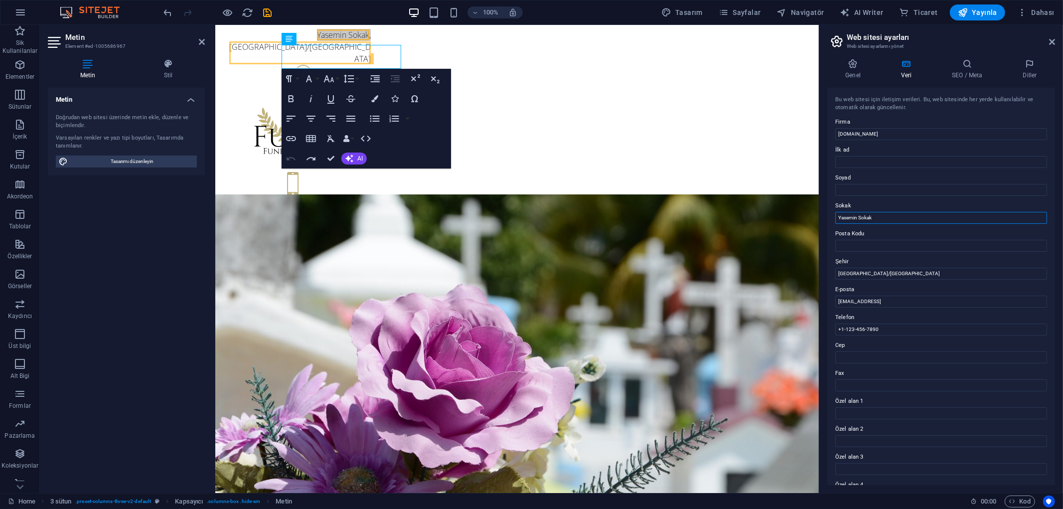
click at [893, 218] on input "Yasemin Sokak" at bounding box center [941, 218] width 212 height 12
drag, startPoint x: 1105, startPoint y: 238, endPoint x: 739, endPoint y: 220, distance: 367.1
paste input "çerenköy Mahallesi, Yasemin Sokak, Bostancı Sanayi Sitesi, F Blok, NO: 20/A"
type input "çerenköy Mahallesi, Yasemin Sokak, Bostancı Sanayi Sitesi, F Blok, NO: 20/A"
click at [769, 78] on div "çerenköy Mahallesi, Yasemin Sokak, Bostancı Sanayi Sitesi, F Blok, NO: 20/A , İ…" at bounding box center [516, 125] width 603 height 202
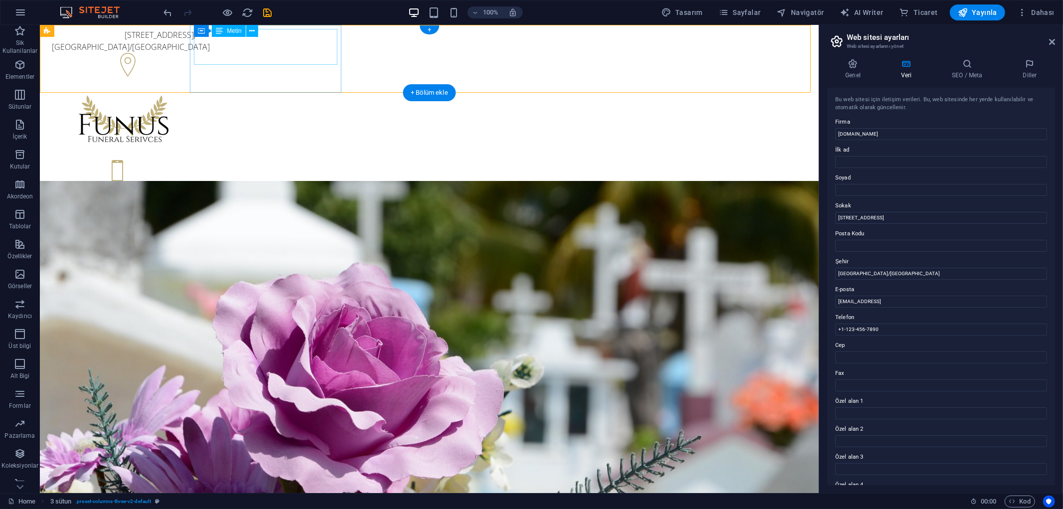
click at [195, 50] on div "çerenköy Mahallesi, Yasemin Sokak, Bostancı Sanayi Sitesi, F Blok, NO: 20/A , İ…" at bounding box center [122, 40] width 143 height 24
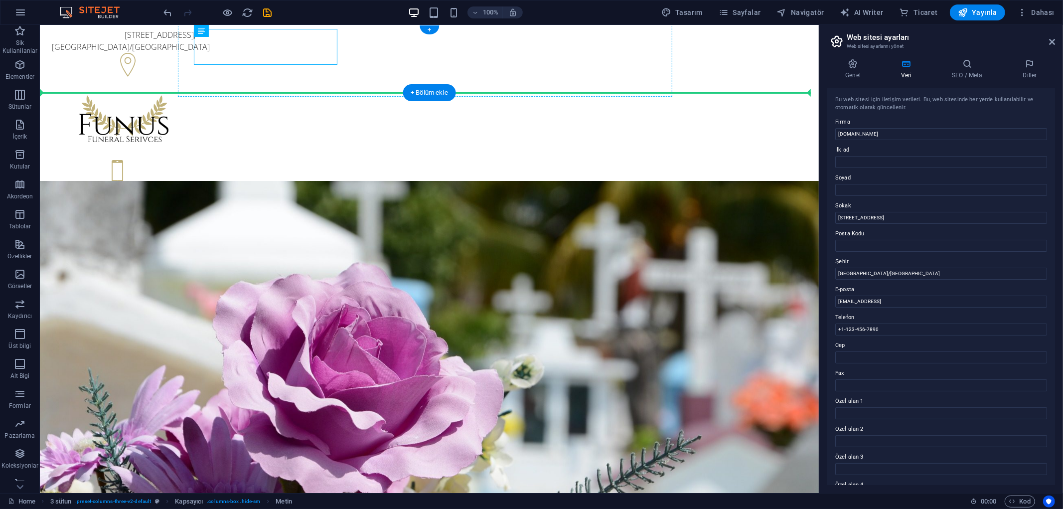
drag, startPoint x: 305, startPoint y: 56, endPoint x: 316, endPoint y: 83, distance: 28.9
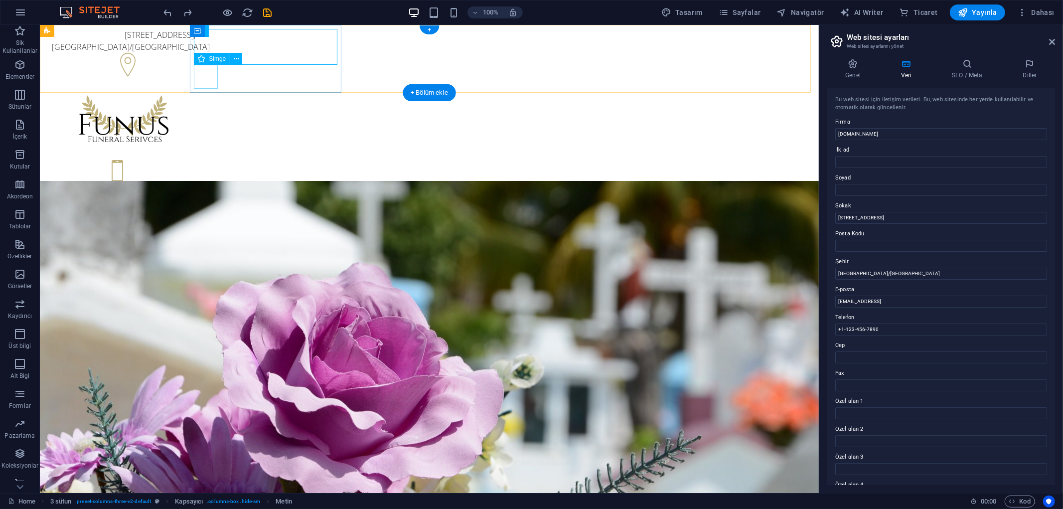
click at [195, 73] on figure at bounding box center [122, 65] width 143 height 27
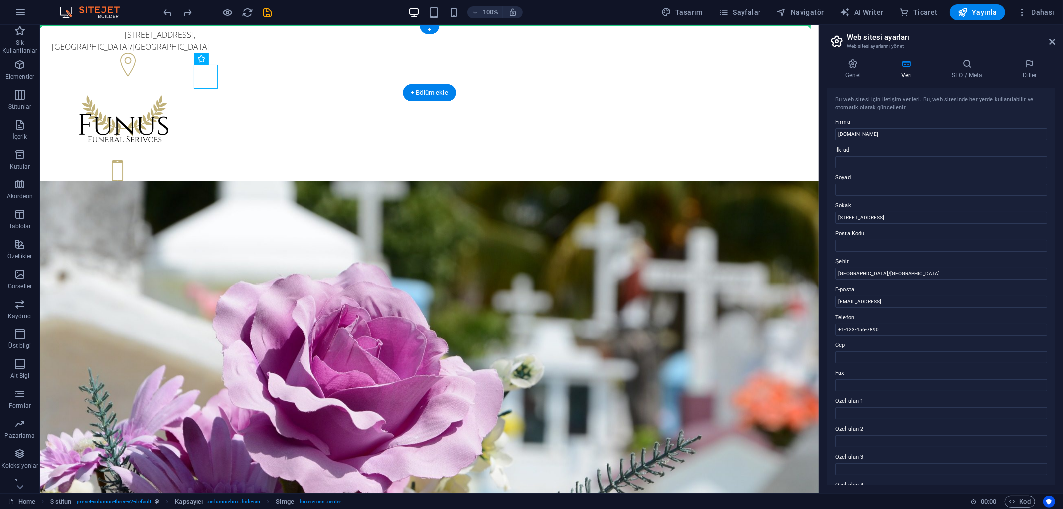
drag, startPoint x: 210, startPoint y: 80, endPoint x: 172, endPoint y: 47, distance: 49.4
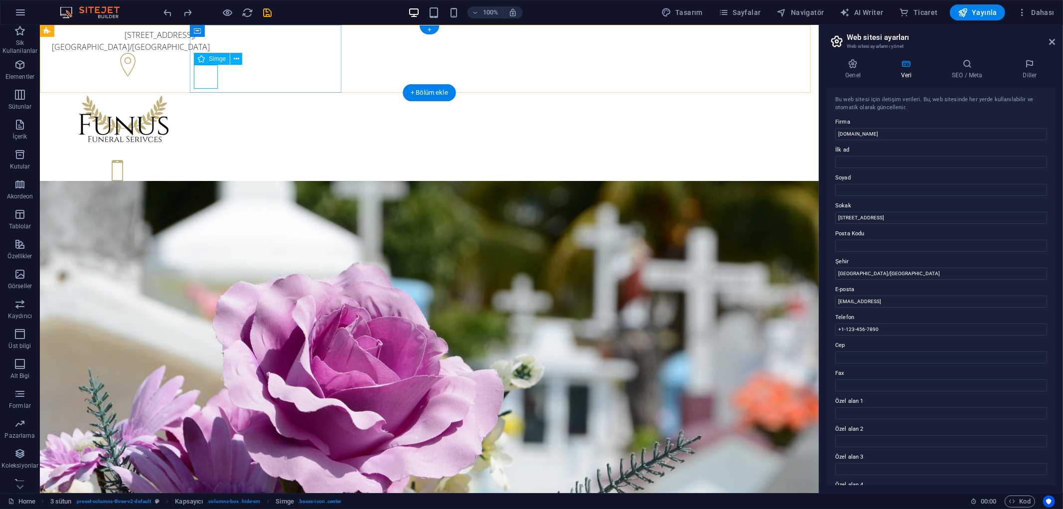
click at [195, 77] on figure at bounding box center [122, 65] width 143 height 27
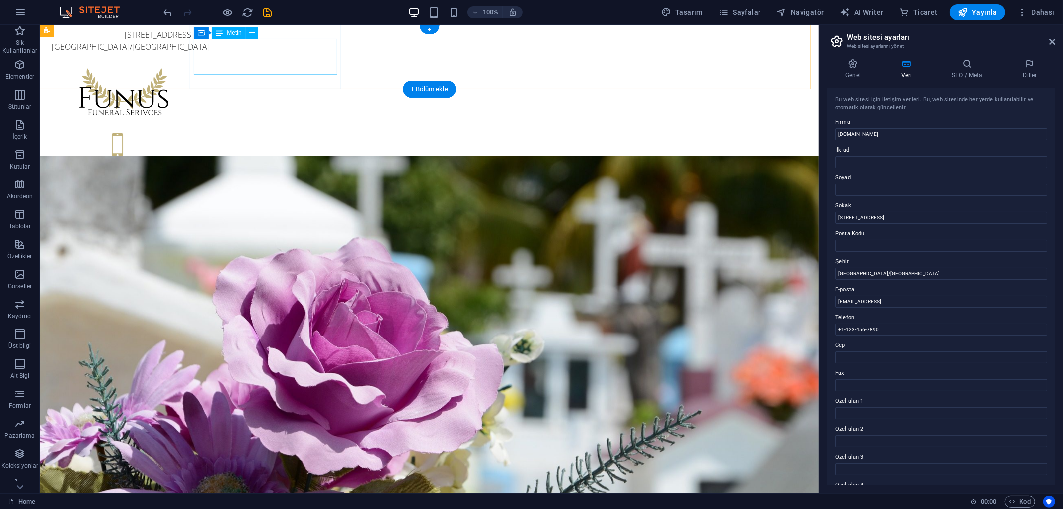
click at [195, 52] on div "çerenköy Mahallesi, Yasemin Sokak, Bostancı Sanayi Sitesi, F Blok, NO: 20/A , İ…" at bounding box center [122, 40] width 143 height 24
click at [195, 46] on div "çerenköy Mahallesi, Yasemin Sokak, Bostancı Sanayi Sitesi, F Blok, NO: 20/A , İ…" at bounding box center [122, 40] width 143 height 24
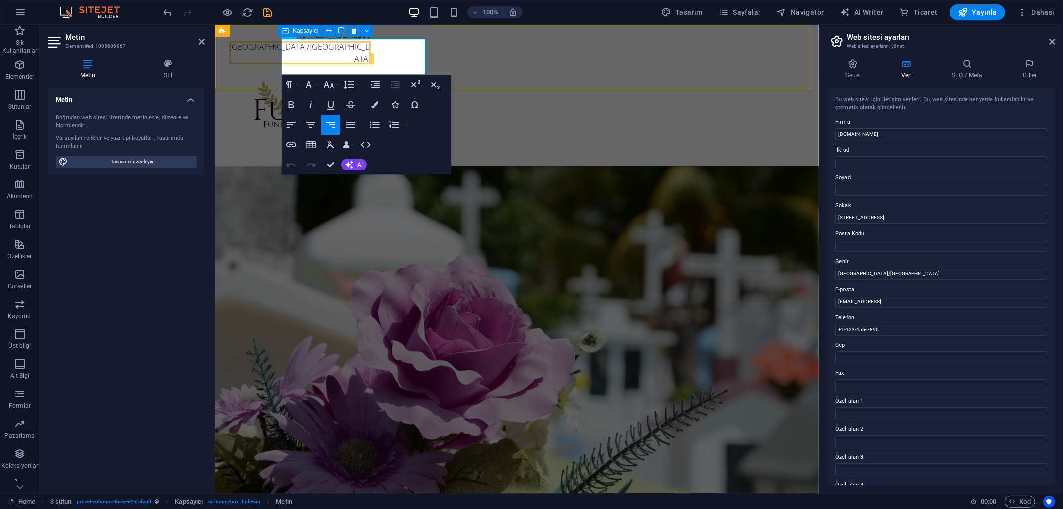
scroll to position [257, 3]
click at [266, 69] on div "çerenköy Mahallesi, Yasemin Sokak, Bostancı Sanayi Sitesi, F Blok, NO: 20/A , İ…" at bounding box center [516, 111] width 603 height 175
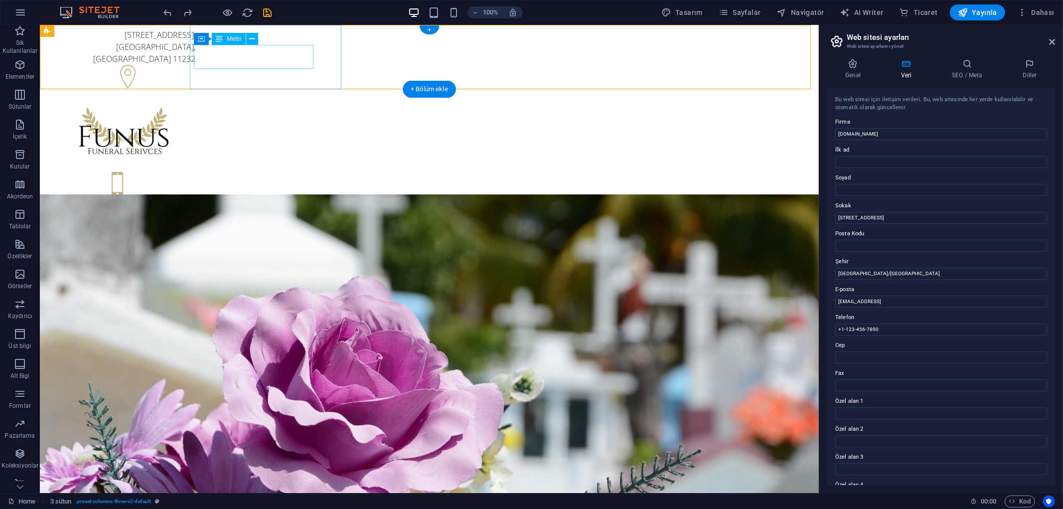
click at [195, 52] on div "500 25th St , Brooklyn, NY 11232" at bounding box center [122, 46] width 143 height 36
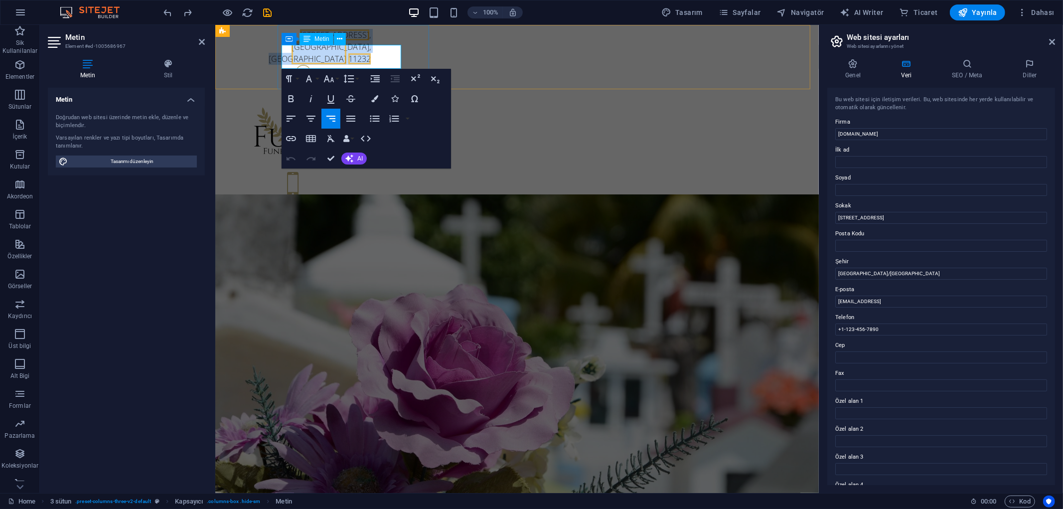
drag, startPoint x: 327, startPoint y: 55, endPoint x: 399, endPoint y: 63, distance: 72.7
click at [370, 63] on div "500 25th St , Brooklyn, NY 11232" at bounding box center [298, 46] width 143 height 36
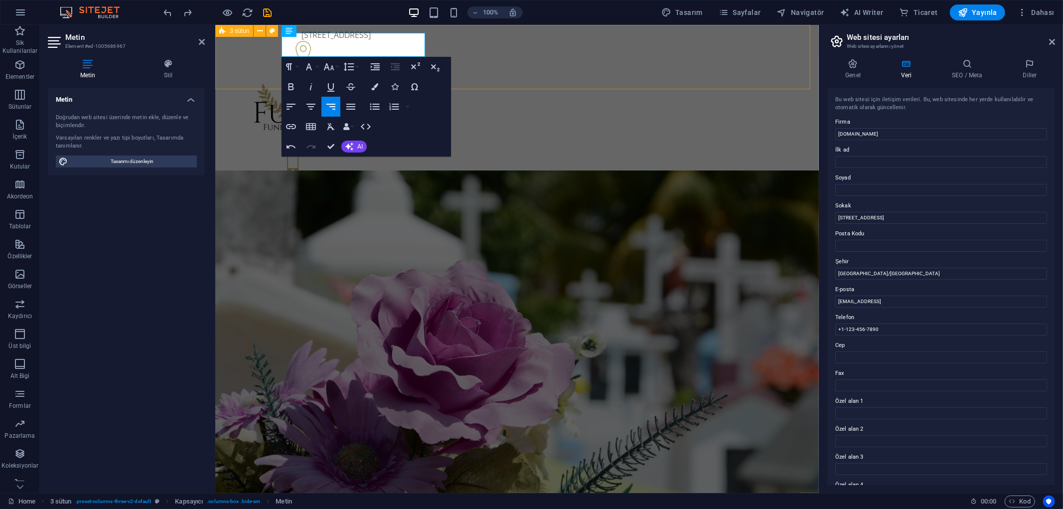
click at [231, 58] on div "çerenköy Mahallesi, Yasemin Sokak, Bostancı Sanayi Sitesi, F Blok, NO: 20/A çer…" at bounding box center [516, 113] width 603 height 178
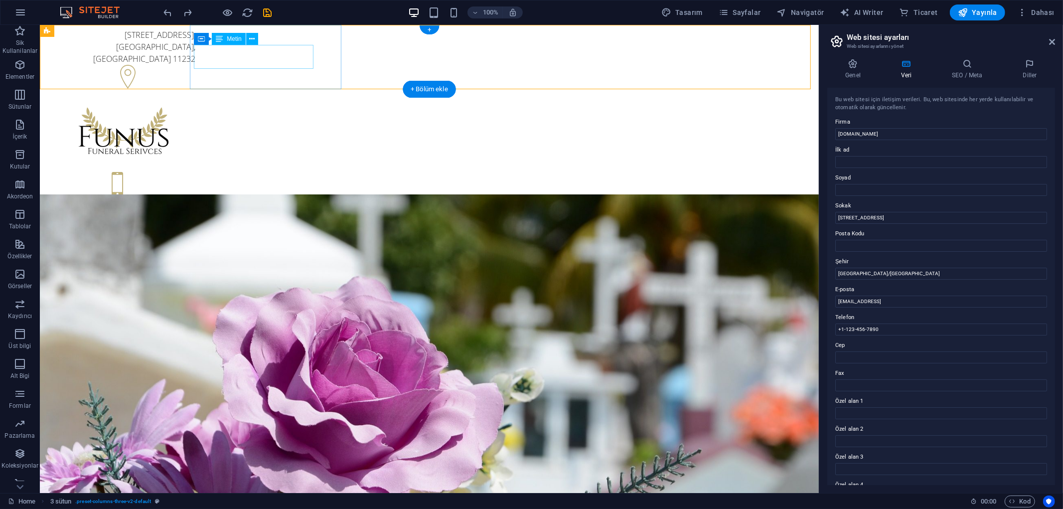
click at [195, 62] on div "500 25th St , Brooklyn, NY 11232" at bounding box center [122, 46] width 143 height 36
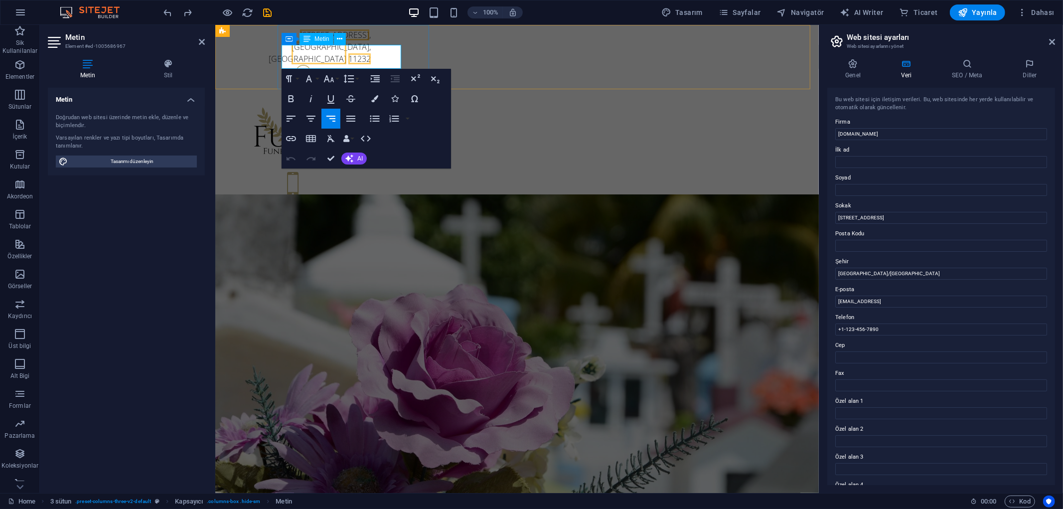
click at [369, 40] on span "500 25th St" at bounding box center [333, 34] width 69 height 11
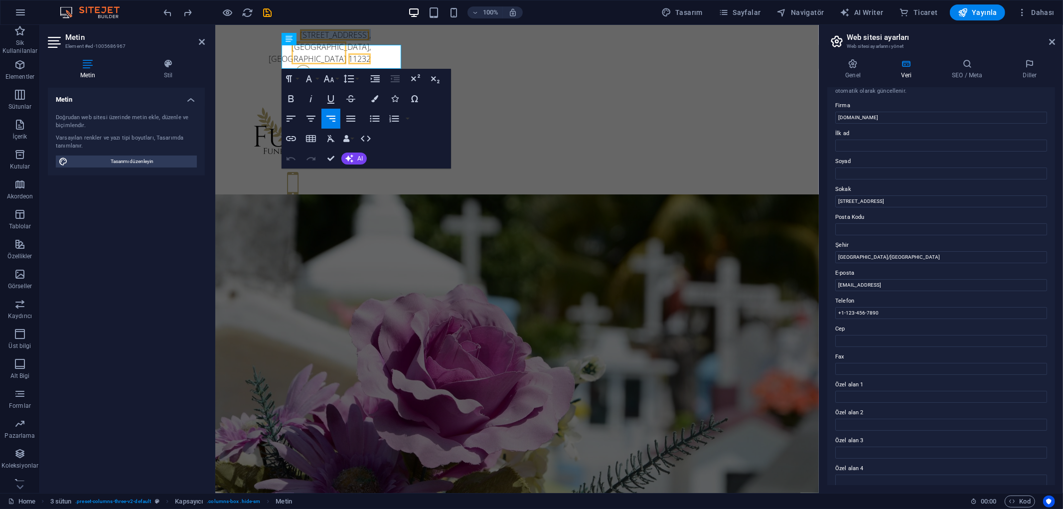
scroll to position [0, 0]
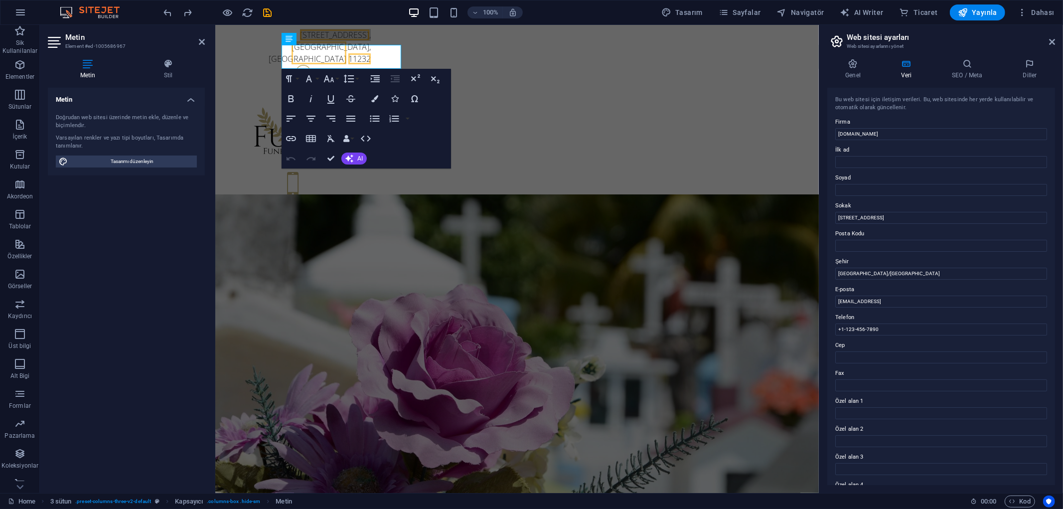
click at [917, 237] on label "Posta Kodu" at bounding box center [941, 234] width 212 height 12
click at [917, 240] on input "Posta Kodu" at bounding box center [941, 246] width 212 height 12
click at [1003, 212] on input "çerenköy Mahallesi, Yasemin Sokak, Bostancı Sanayi Sitesi, F Blok, NO: 20/A" at bounding box center [941, 218] width 212 height 12
click at [1014, 216] on input "çerenköy Mahallesi, Yasemin Sokak, Bostancı Sanayi Sitesi, F Blok, NO: 20/A" at bounding box center [941, 218] width 212 height 12
click at [997, 248] on input "Posta Kodu" at bounding box center [941, 246] width 212 height 12
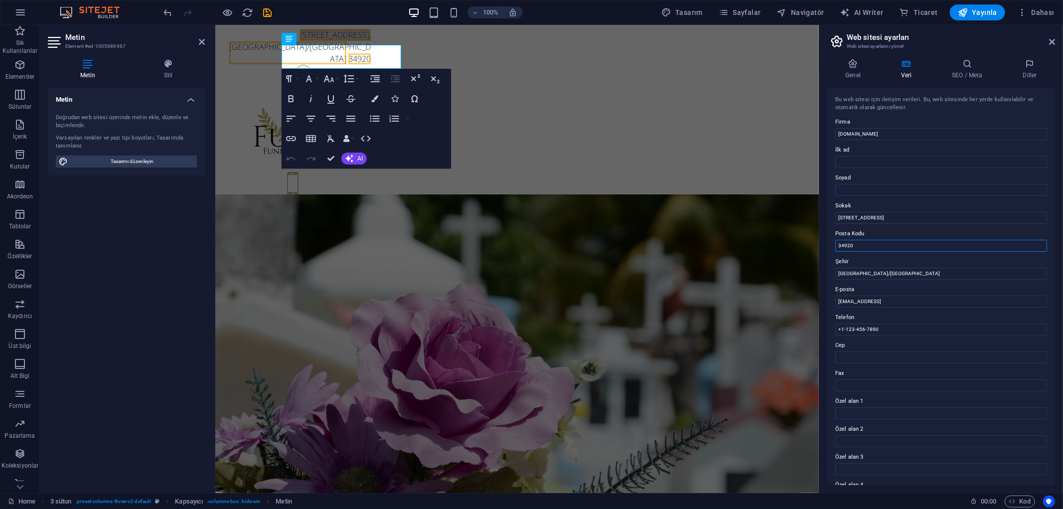
click at [855, 247] on input "34920" at bounding box center [941, 246] width 212 height 12
paste input "744"
type input "34744"
click at [258, 64] on div "çerenköy Mahallesi, Yasemin Sokak, Bostancı Sanayi Sitesi, F Blok, NO: 20/A , İ…" at bounding box center [516, 125] width 603 height 202
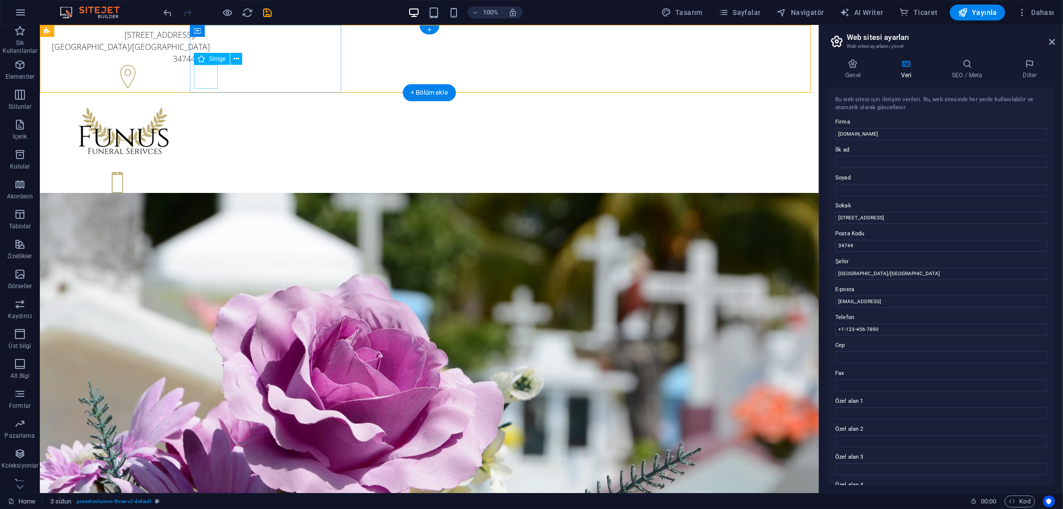
click at [195, 75] on figure at bounding box center [122, 77] width 143 height 27
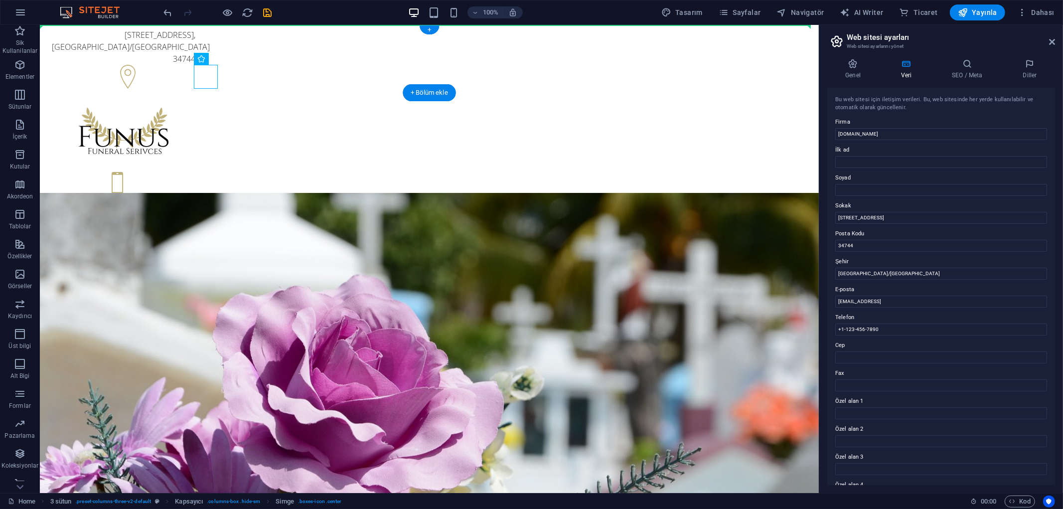
drag, startPoint x: 210, startPoint y: 77, endPoint x: 345, endPoint y: 56, distance: 136.1
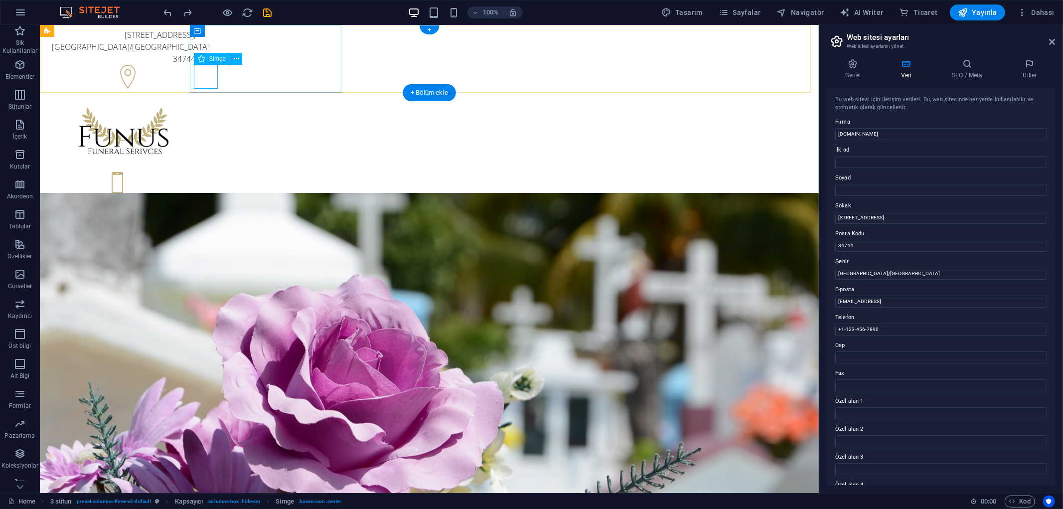
click at [195, 77] on figure at bounding box center [122, 77] width 143 height 27
click at [203, 31] on div "Kapsayıcı" at bounding box center [212, 31] width 45 height 12
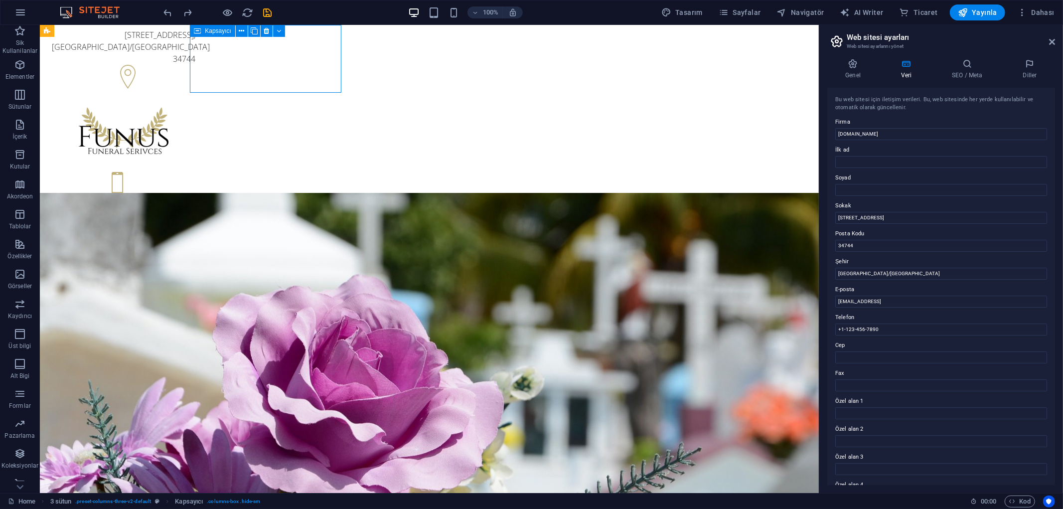
click at [203, 31] on div "Kapsayıcı" at bounding box center [212, 31] width 45 height 12
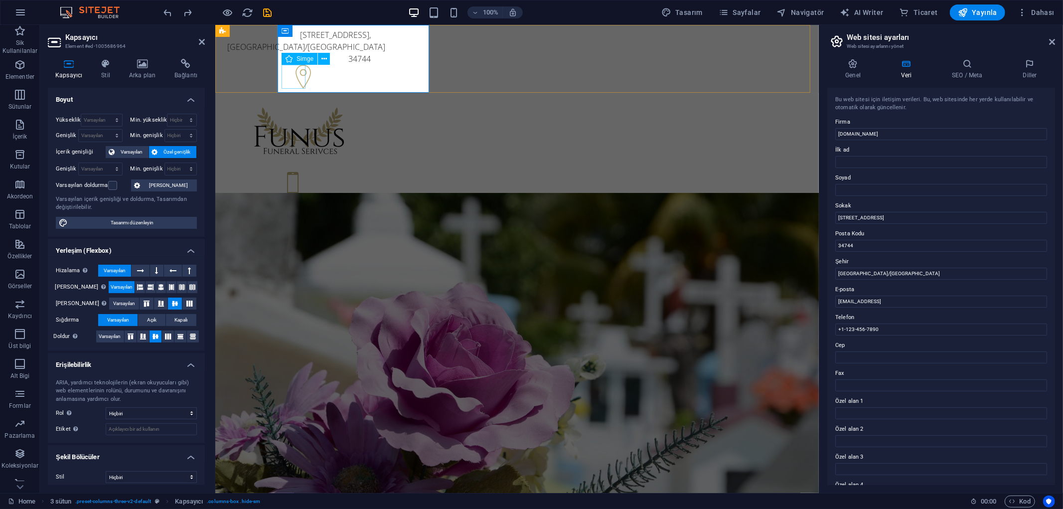
click at [296, 71] on figure at bounding box center [298, 77] width 143 height 27
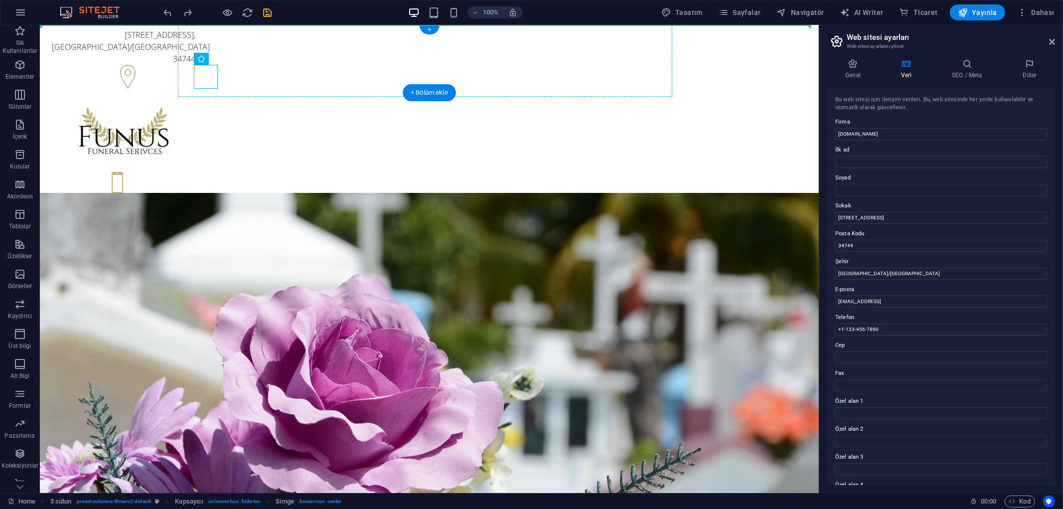
drag, startPoint x: 122, startPoint y: 76, endPoint x: 338, endPoint y: 55, distance: 217.2
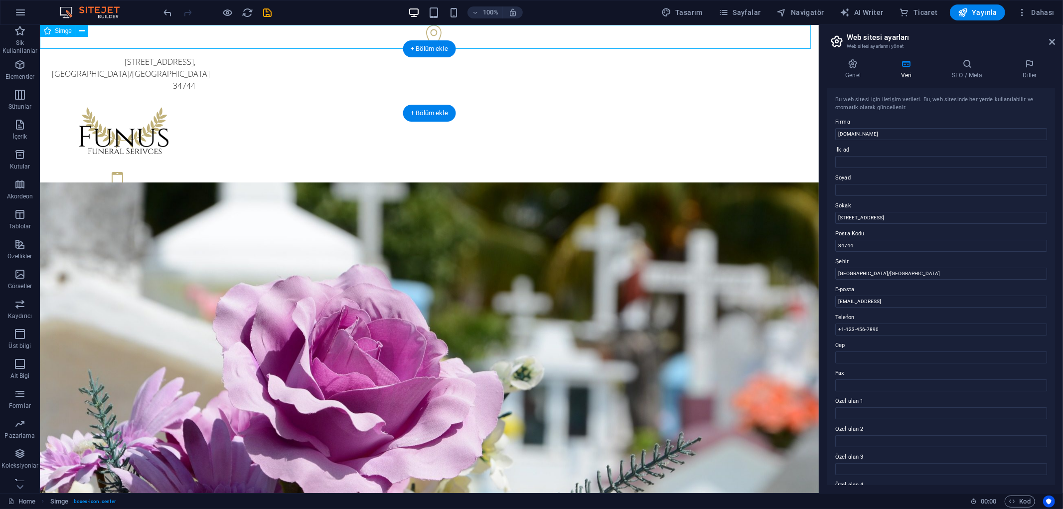
click at [435, 28] on figure at bounding box center [428, 37] width 779 height 27
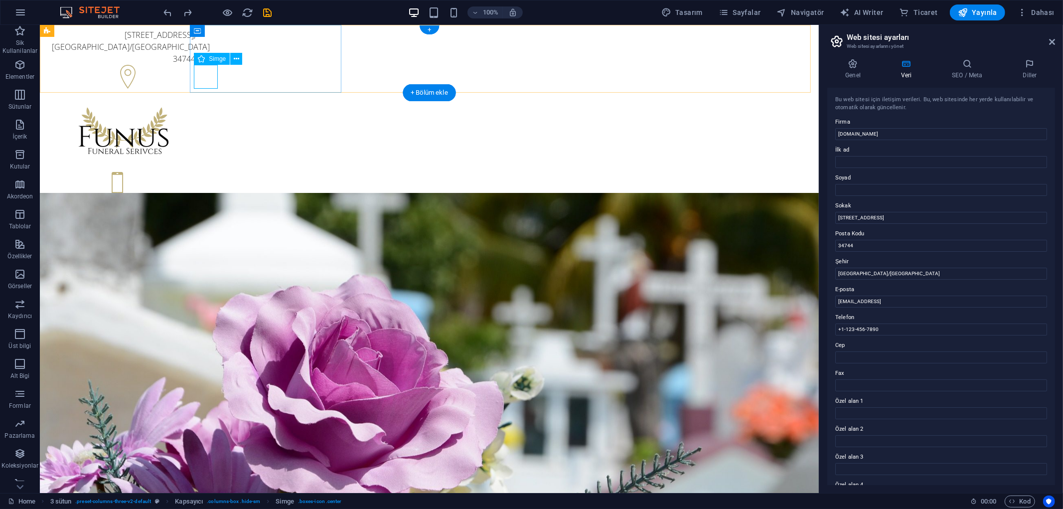
click at [195, 78] on figure at bounding box center [122, 77] width 143 height 27
click at [215, 58] on span "Simge" at bounding box center [217, 59] width 17 height 6
click at [234, 59] on icon at bounding box center [236, 59] width 5 height 10
click at [199, 70] on div "çerenköy Mahallesi, Yasemin Sokak, Bostancı Sanayi Sitesi, F Blok, NO: 20/A , İ…" at bounding box center [122, 59] width 151 height 71
click at [195, 79] on figure at bounding box center [122, 77] width 143 height 27
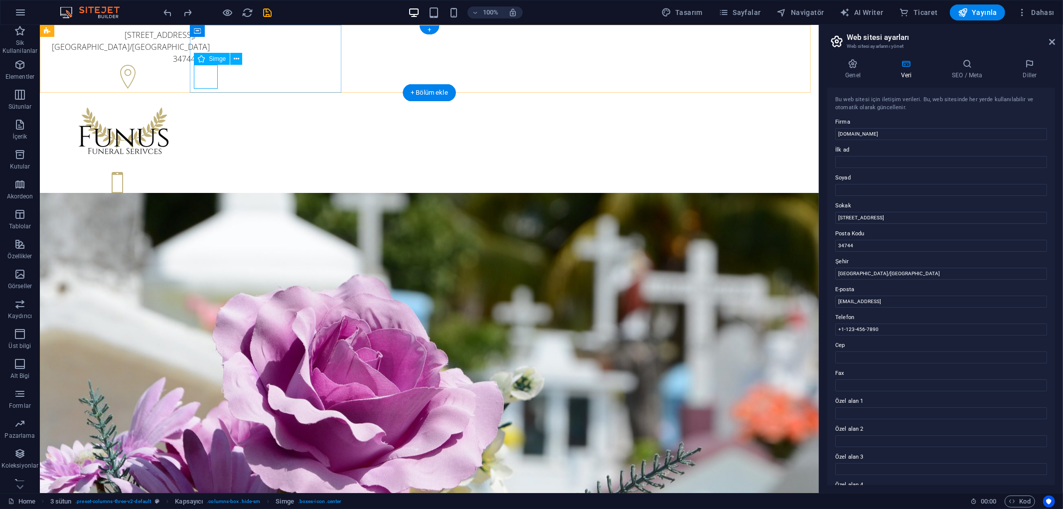
click at [195, 79] on figure at bounding box center [122, 77] width 143 height 27
select select "xMaxYMid"
select select "rem"
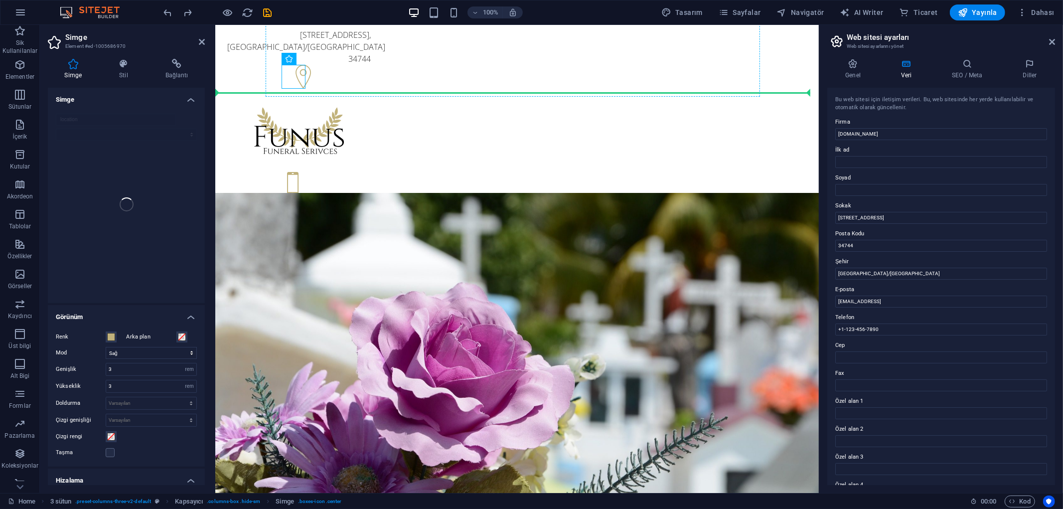
drag, startPoint x: 292, startPoint y: 78, endPoint x: 367, endPoint y: 74, distance: 74.3
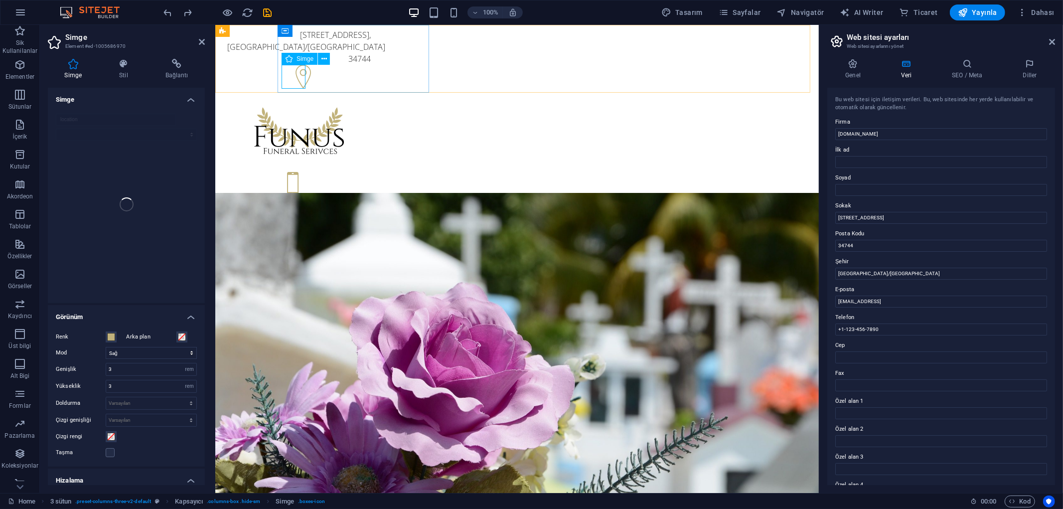
click at [300, 79] on figure at bounding box center [298, 77] width 143 height 27
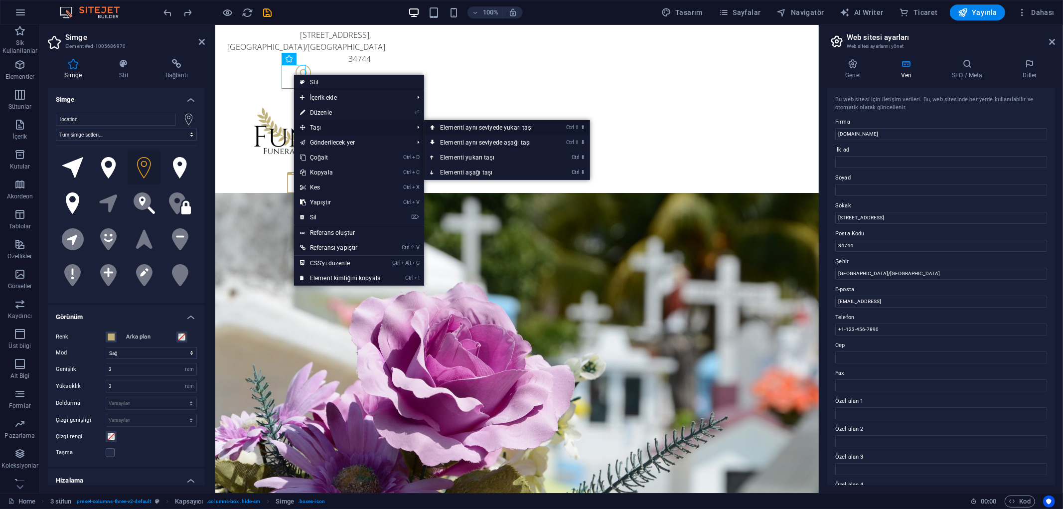
click at [457, 126] on link "Ctrl ⇧ ⬆ Elementi aynı seviyede yukarı taşı" at bounding box center [488, 127] width 129 height 15
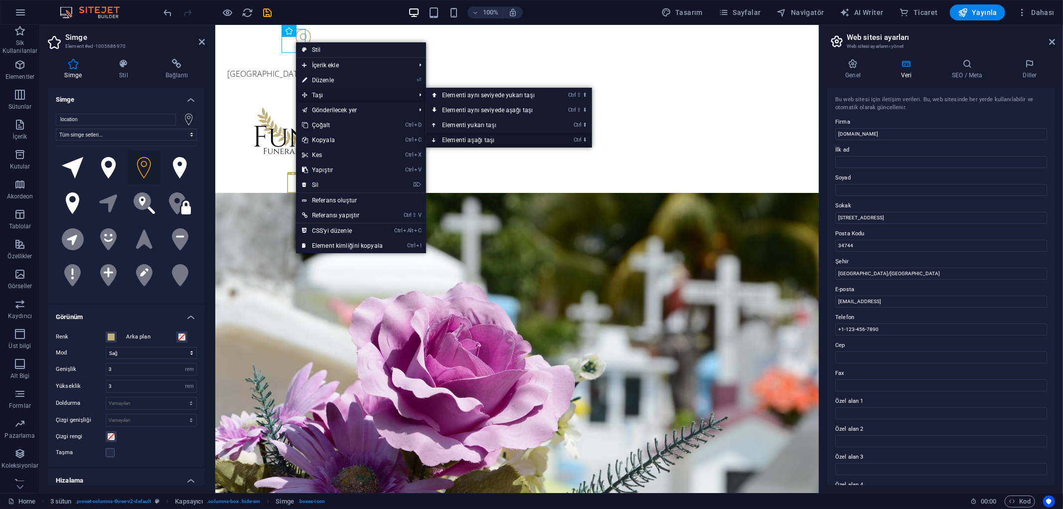
click at [526, 138] on link "Ctrl ⬇ Elementi aşağı taşı" at bounding box center [490, 140] width 129 height 15
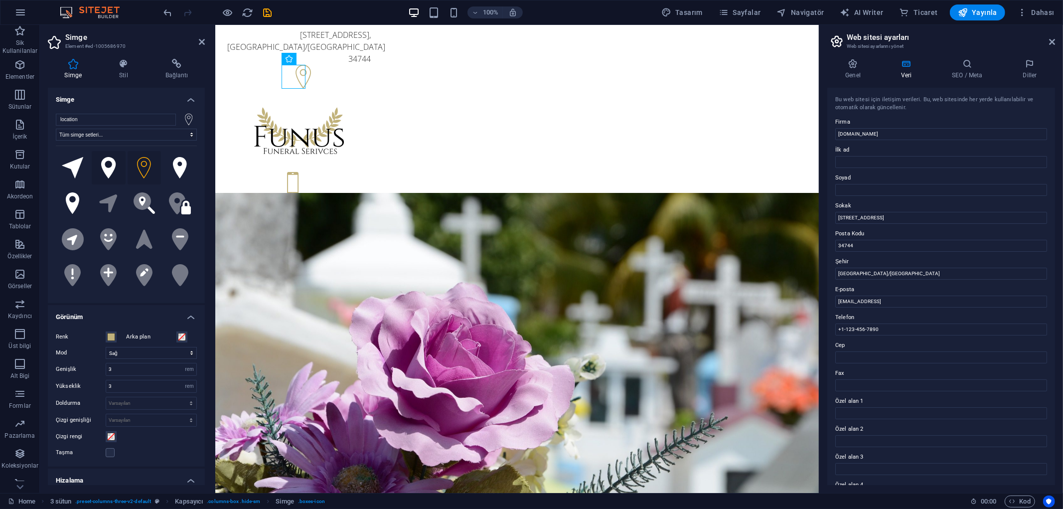
click at [102, 165] on icon at bounding box center [108, 168] width 15 height 22
click at [144, 166] on icon at bounding box center [144, 168] width 14 height 22
drag, startPoint x: 297, startPoint y: 80, endPoint x: 402, endPoint y: 76, distance: 104.7
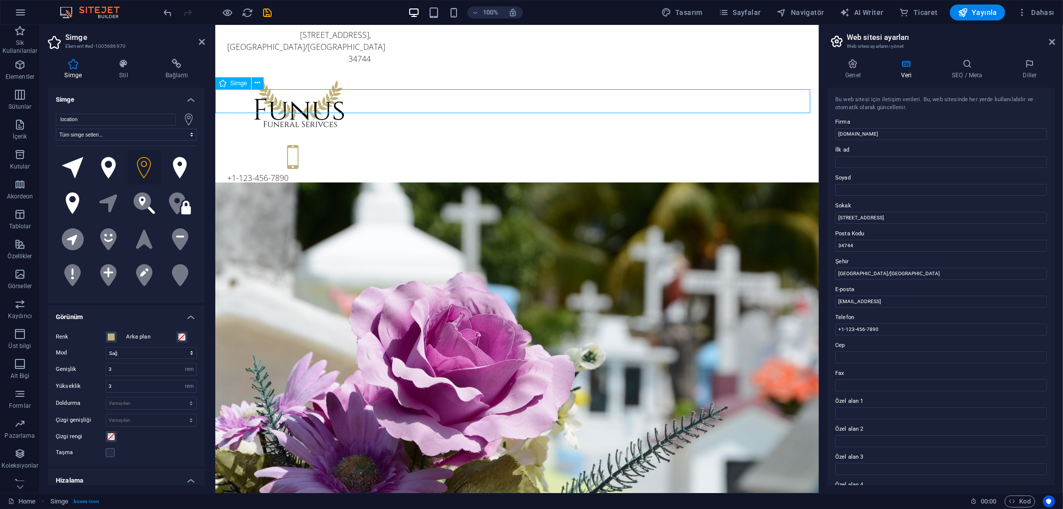
click at [520, 199] on figure at bounding box center [516, 212] width 603 height 27
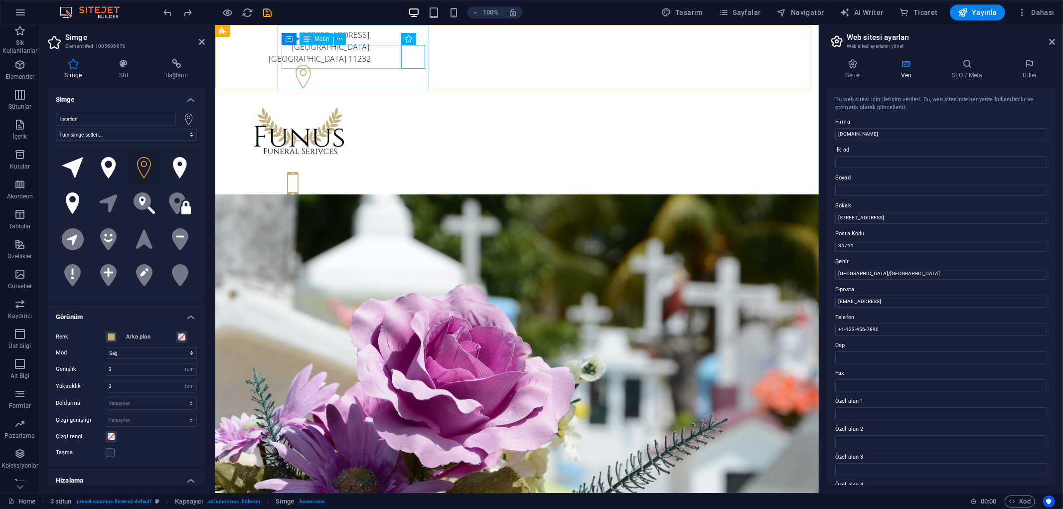
click at [370, 63] on div "500 25th St , Brooklyn, NY 11232" at bounding box center [298, 46] width 143 height 36
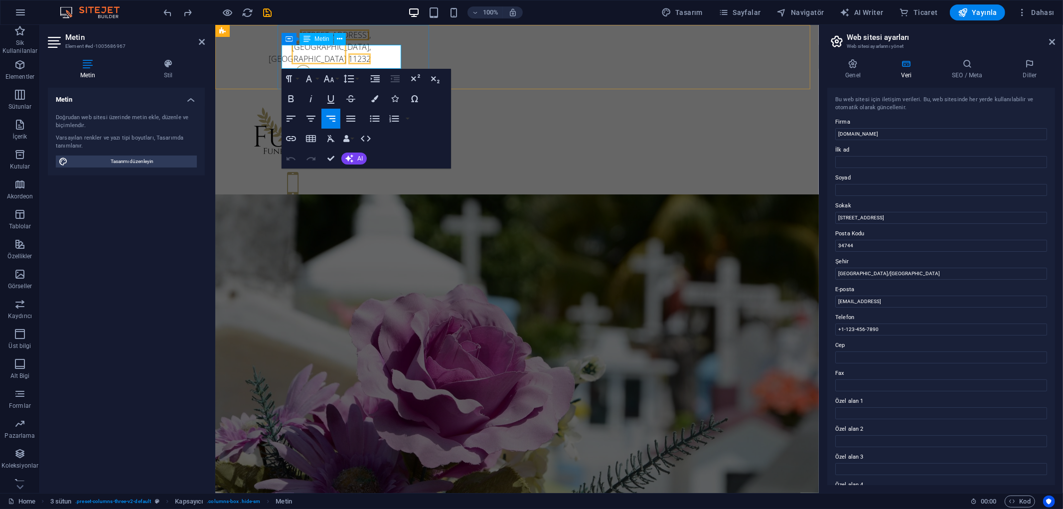
click at [370, 58] on span "11232" at bounding box center [359, 58] width 22 height 11
click at [369, 40] on span "500 25th St" at bounding box center [333, 34] width 69 height 11
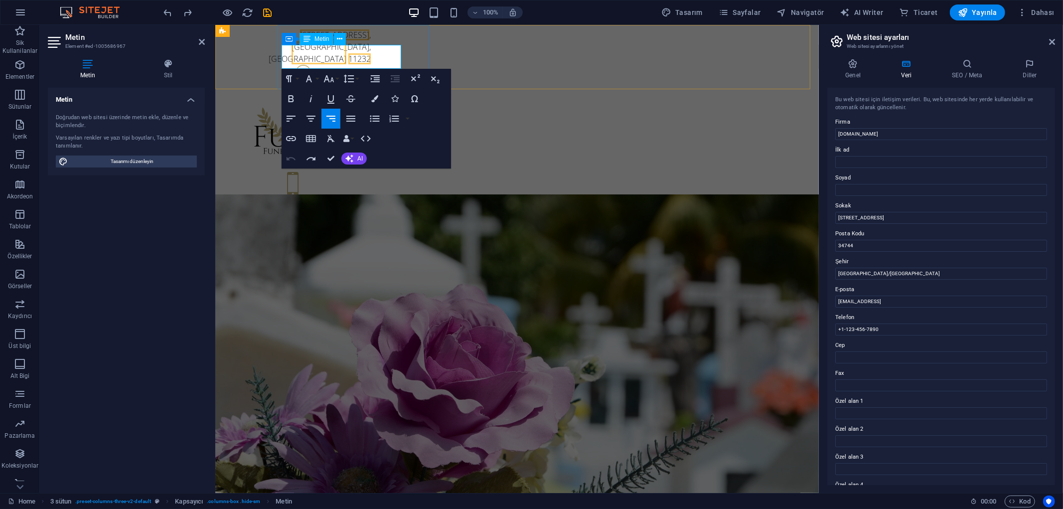
click at [359, 40] on span "500 25th St" at bounding box center [333, 34] width 69 height 11
click at [369, 40] on span "25th St" at bounding box center [356, 34] width 25 height 11
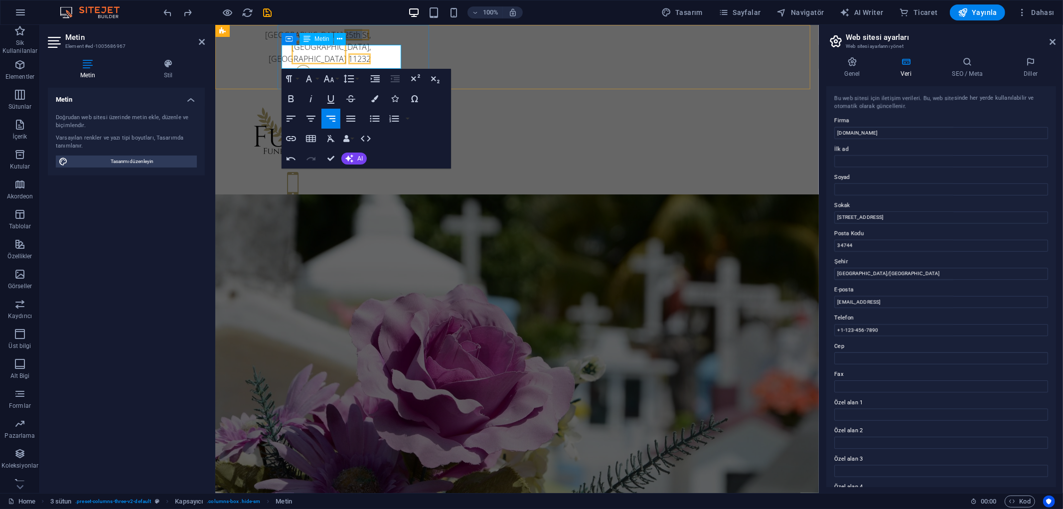
click at [369, 40] on span "25th St" at bounding box center [356, 34] width 25 height 11
drag, startPoint x: 374, startPoint y: 51, endPoint x: 399, endPoint y: 49, distance: 25.0
click at [370, 40] on p "İçerenköy Mahallesi, 25th St ," at bounding box center [298, 34] width 143 height 12
click at [349, 61] on span "Brooklyn, NY" at bounding box center [319, 52] width 102 height 23
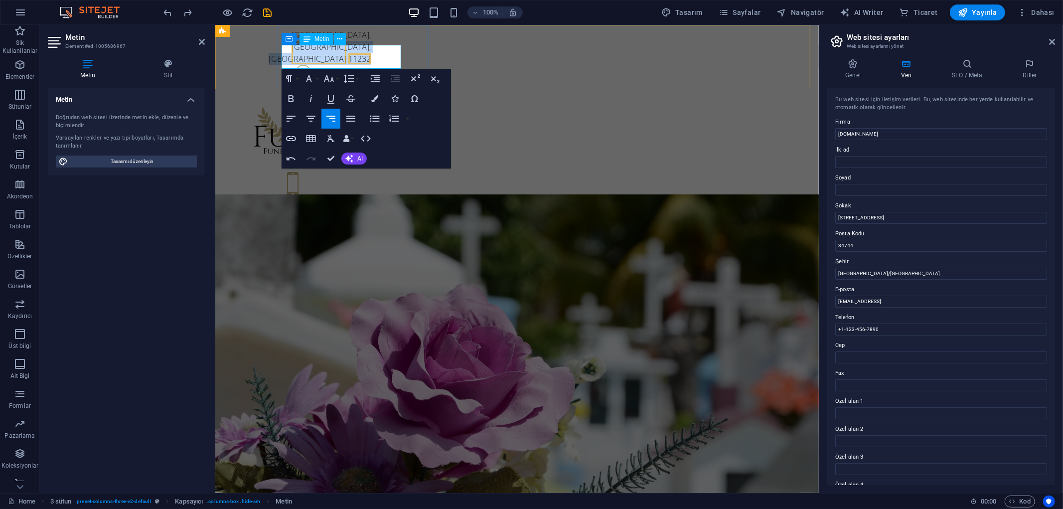
click at [349, 61] on span "Brooklyn, NY" at bounding box center [319, 52] width 102 height 23
click at [362, 61] on span "Brooklyn, NY" at bounding box center [319, 52] width 102 height 23
click at [358, 62] on span "Brooklyn, NY" at bounding box center [319, 52] width 102 height 23
drag, startPoint x: 331, startPoint y: 60, endPoint x: 375, endPoint y: 61, distance: 43.4
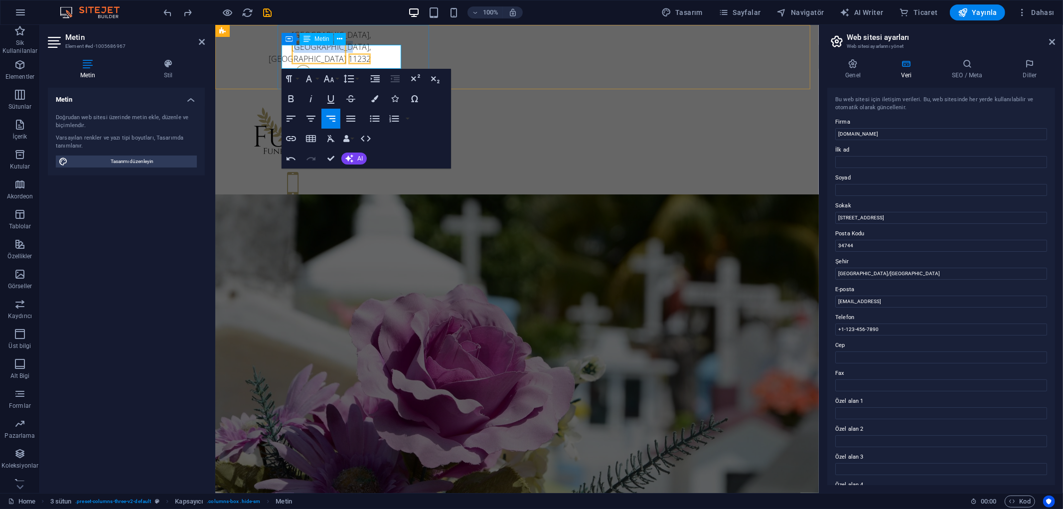
click at [370, 61] on span "Brooklyn, NY" at bounding box center [319, 52] width 102 height 23
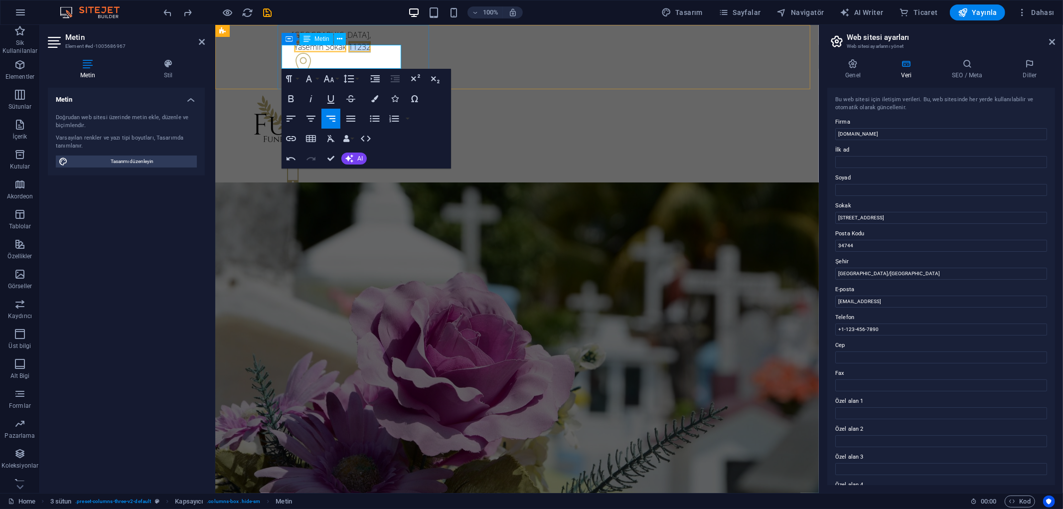
drag, startPoint x: 379, startPoint y: 62, endPoint x: 399, endPoint y: 62, distance: 19.9
click at [370, 52] on span "11232" at bounding box center [359, 46] width 22 height 11
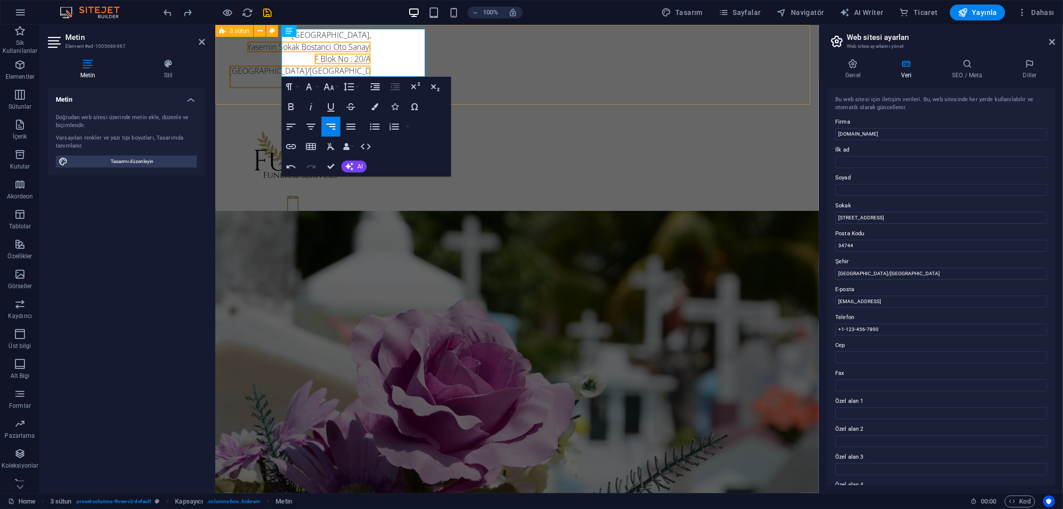
click at [268, 69] on div "İçerenköy Mahallesi, Yasemin Sokak Bostanci Oto Sanayi F Blok No : 20/A Ataşehi…" at bounding box center [516, 137] width 603 height 226
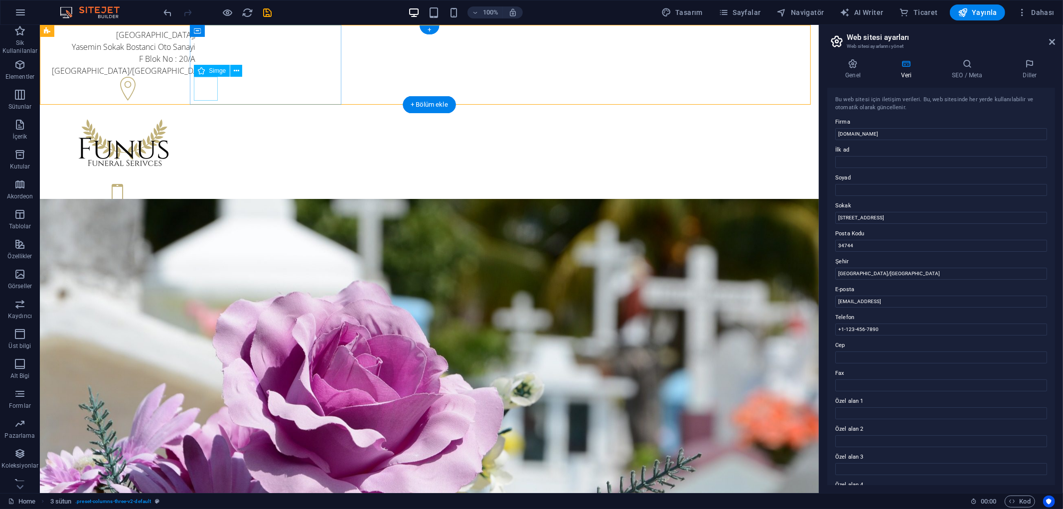
click at [195, 87] on figure at bounding box center [122, 89] width 143 height 27
click at [195, 70] on div "İçerenköy Mahallesi, Yasemin Sokak Bostanci Oto Sanayi F Blok No : 20/A Ataşehi…" at bounding box center [122, 52] width 143 height 48
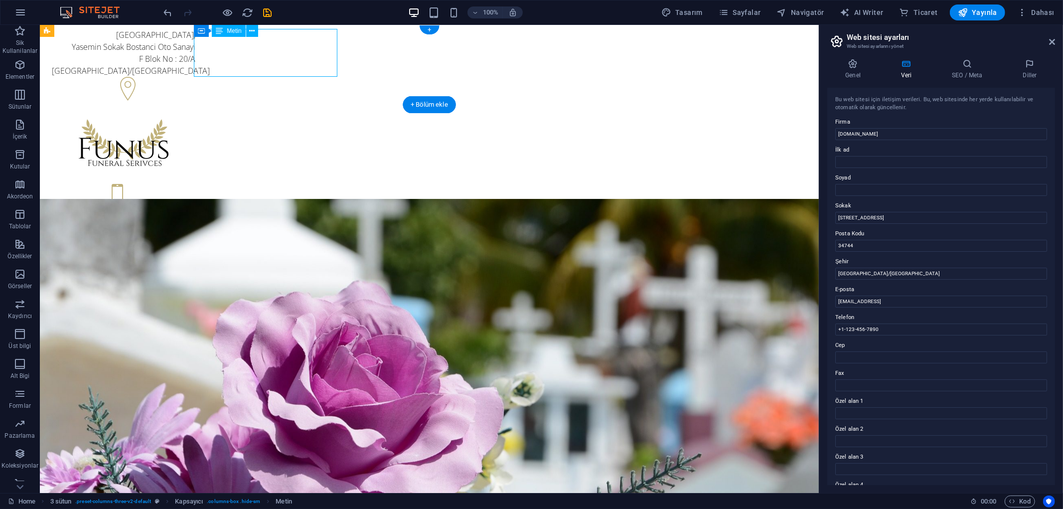
click at [195, 70] on div "İçerenköy Mahallesi, Yasemin Sokak Bostanci Oto Sanayi F Blok No : 20/A Ataşehi…" at bounding box center [122, 52] width 143 height 48
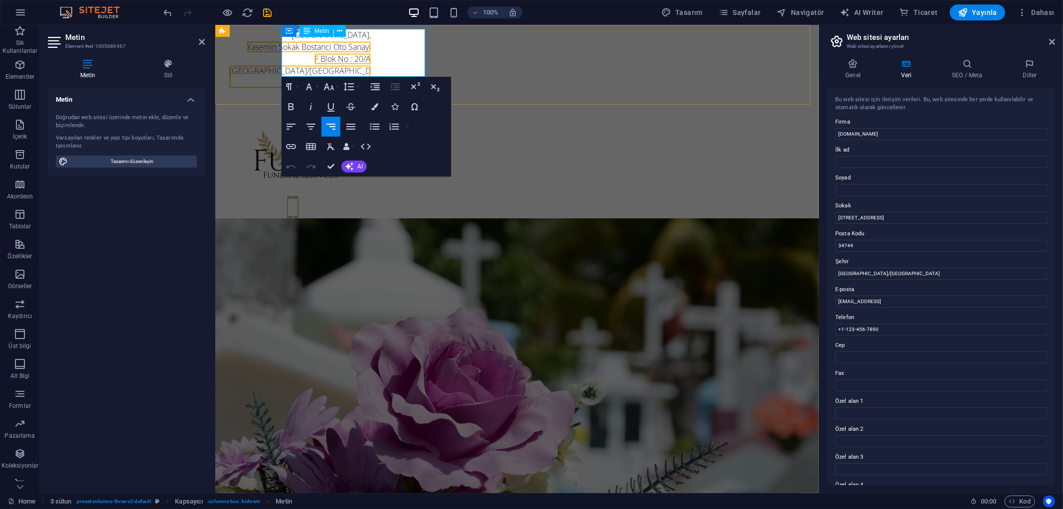
click at [370, 67] on span "Ataşehir/İstanbul" at bounding box center [299, 76] width 141 height 23
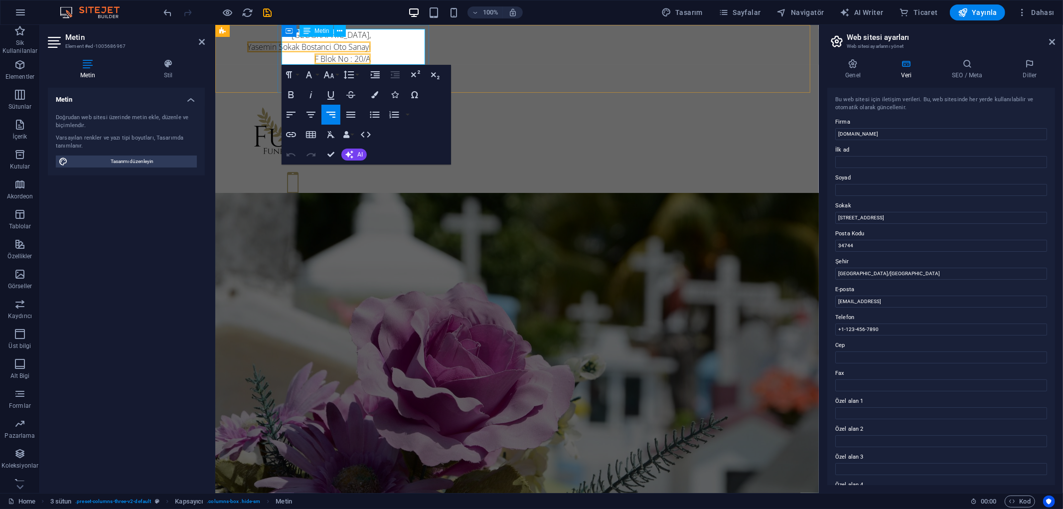
click at [370, 58] on span "F Blok No : 20/A" at bounding box center [342, 58] width 56 height 11
click at [370, 47] on span "Yasemin Sokak Bostanci Oto Sanayi" at bounding box center [309, 46] width 124 height 11
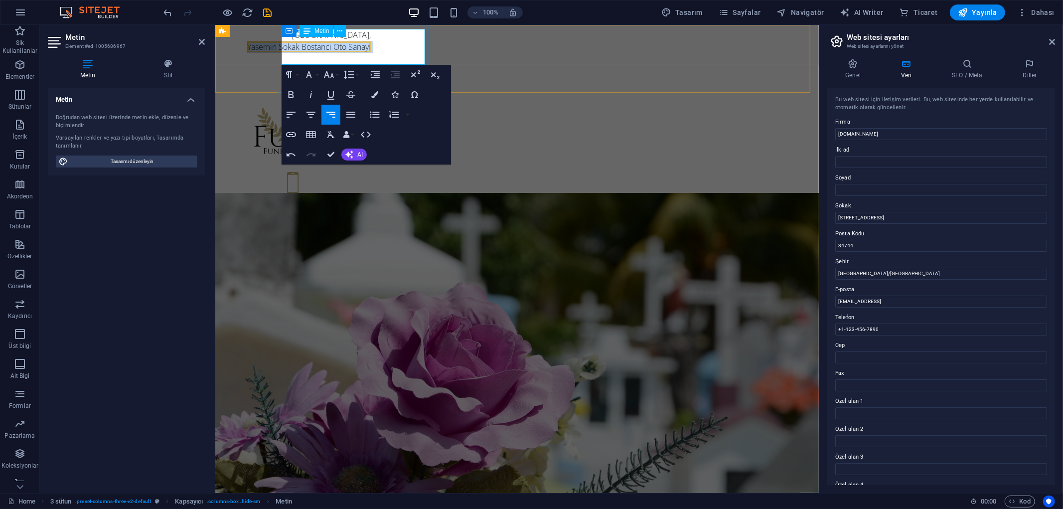
click at [370, 47] on span "Yasemin Sokak Bostanci Oto Sanayi" at bounding box center [309, 46] width 124 height 11
click at [370, 50] on span "Yasemin Sokak Bostanci Oto Sanayi" at bounding box center [309, 46] width 124 height 11
drag, startPoint x: 352, startPoint y: 51, endPoint x: 428, endPoint y: 47, distance: 76.8
click at [374, 47] on div "İçerenköy Mahallesi, Yasemin Sokak Bostanci Oto Sanayi" at bounding box center [298, 59] width 151 height 71
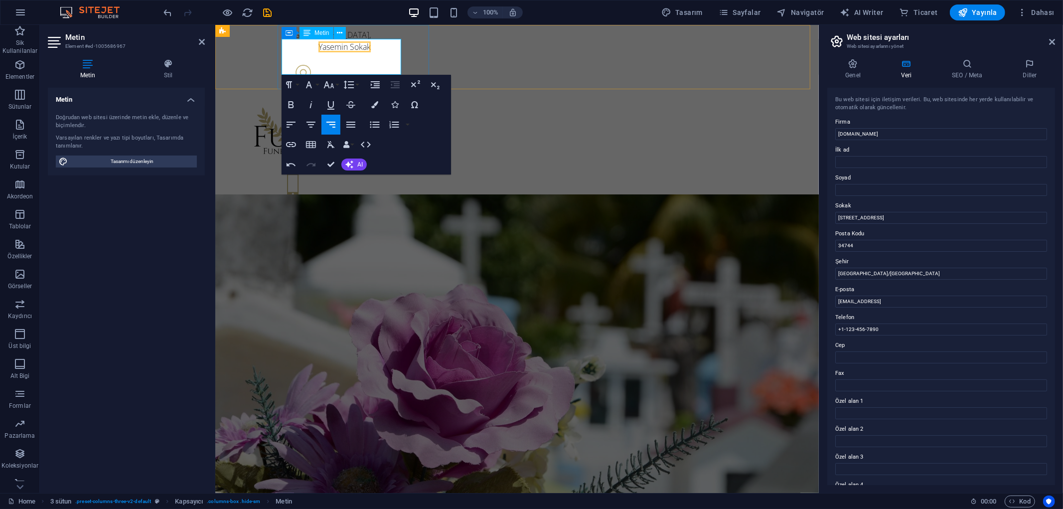
click at [370, 52] on span "Yasemin Sokak" at bounding box center [344, 46] width 52 height 11
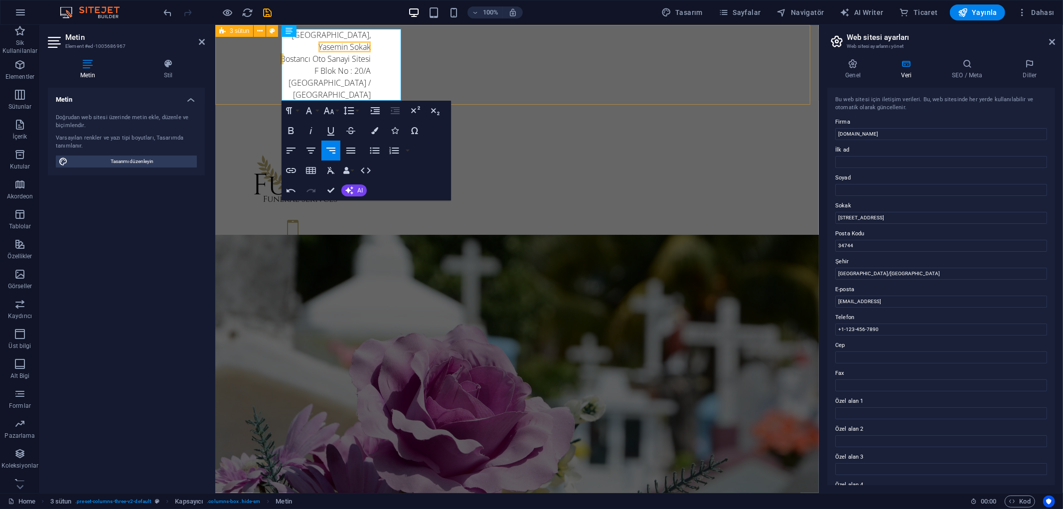
click at [751, 57] on div "İçerenköy Mahallesi, Yasemin Sokak Bostancı Oto Sanayi Sitesi F Blok No : 20/A …" at bounding box center [516, 149] width 603 height 250
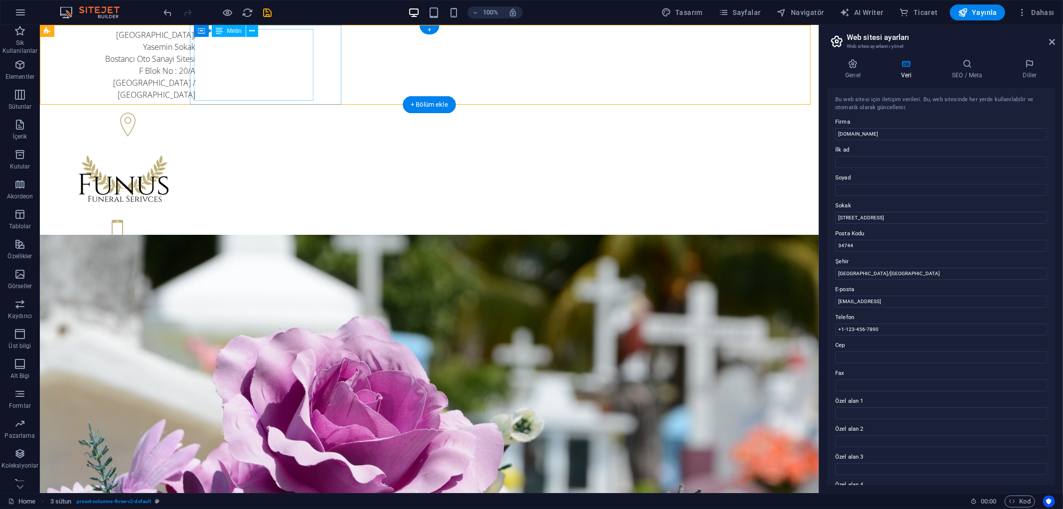
click at [195, 61] on div "İçerenköy Mahallesi, Yasemin Sokak Bostancı Oto Sanayi Sitesi F Blok No : 20/A …" at bounding box center [122, 70] width 143 height 84
click at [708, 70] on div "İçerenköy Mahallesi, Yasemin Sokak Bostancı Oto Sanayi Sitesi F Blok No : 20/A …" at bounding box center [428, 149] width 779 height 250
click at [195, 246] on div "+1-123-456-7890 +1-123-456-7890" at bounding box center [122, 258] width 143 height 24
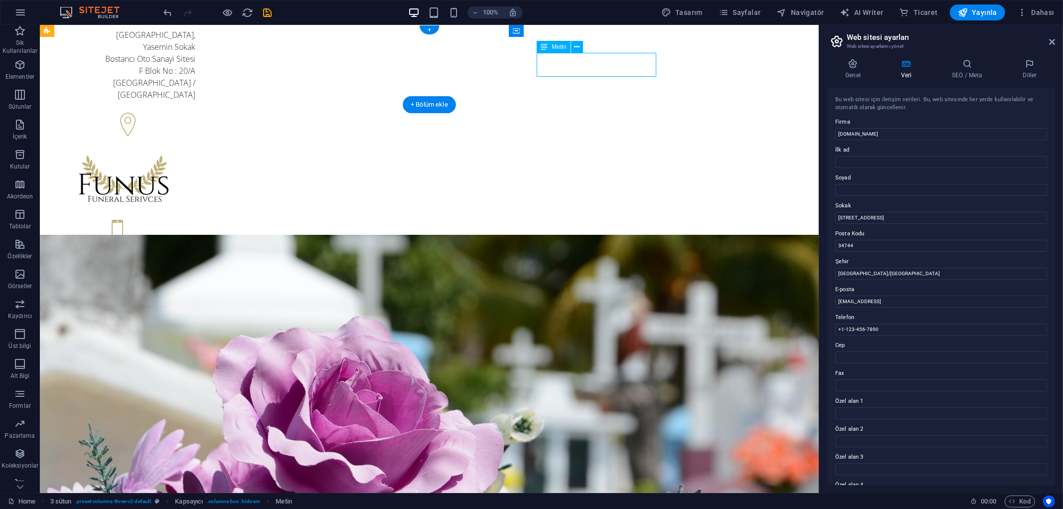
click at [195, 246] on div "+1-123-456-7890 +1-123-456-7890" at bounding box center [122, 258] width 143 height 24
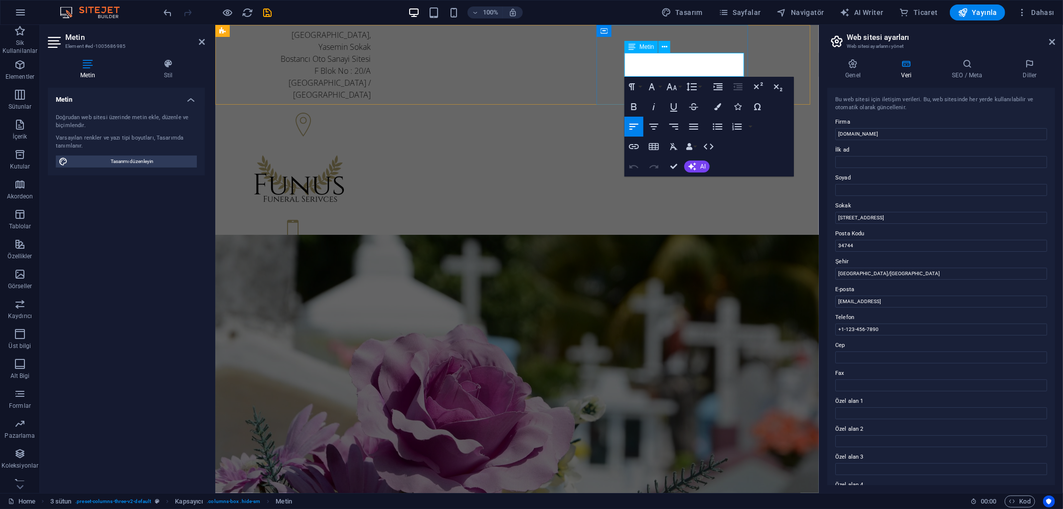
click at [370, 258] on p "+1-123-456-7890" at bounding box center [298, 264] width 143 height 12
click at [370, 151] on div at bounding box center [298, 179] width 143 height 56
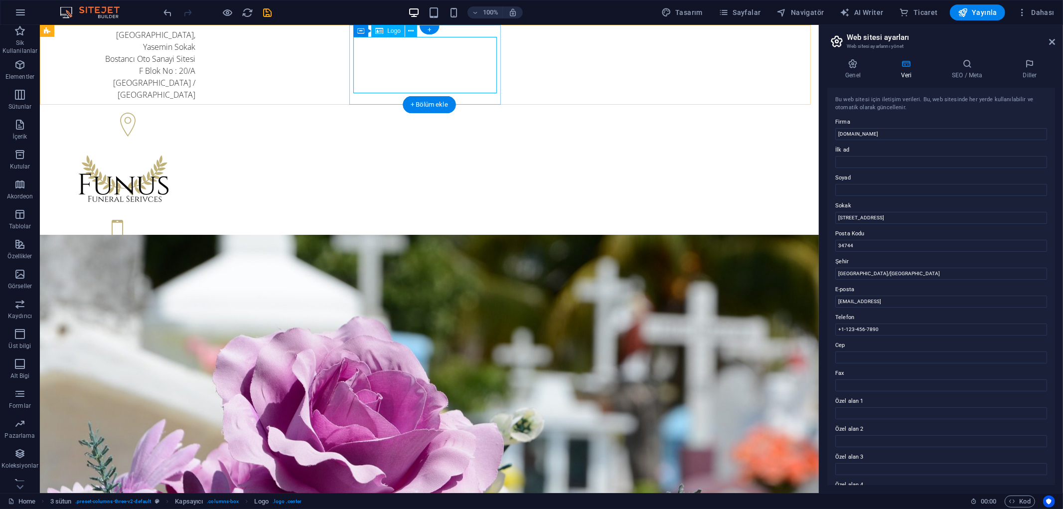
click at [195, 151] on div at bounding box center [122, 179] width 143 height 56
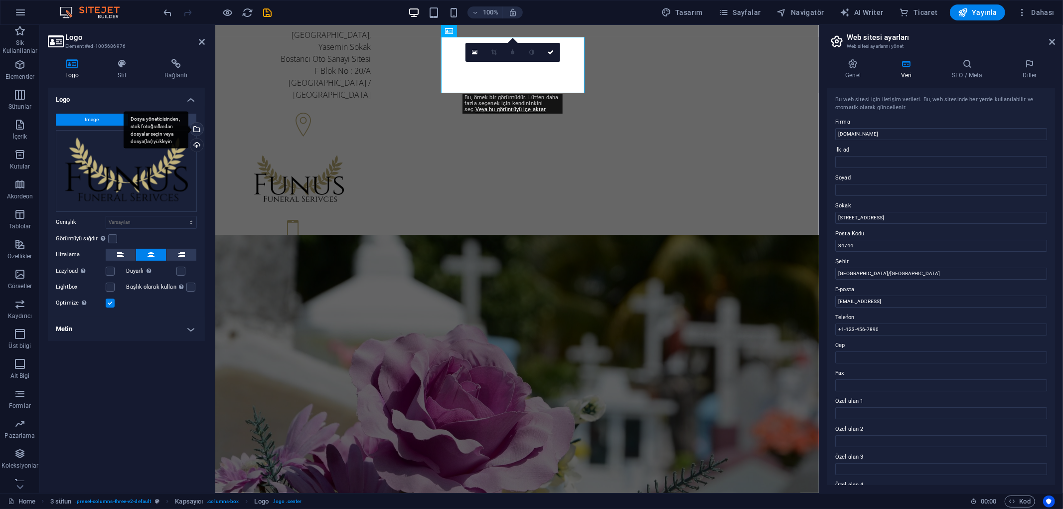
drag, startPoint x: 147, startPoint y: 182, endPoint x: 195, endPoint y: 126, distance: 73.5
click at [195, 126] on div "Dosya yöneticisinden, stok fotoğraflardan dosyalar seçin veya dosya(lar) yükley…" at bounding box center [195, 130] width 15 height 15
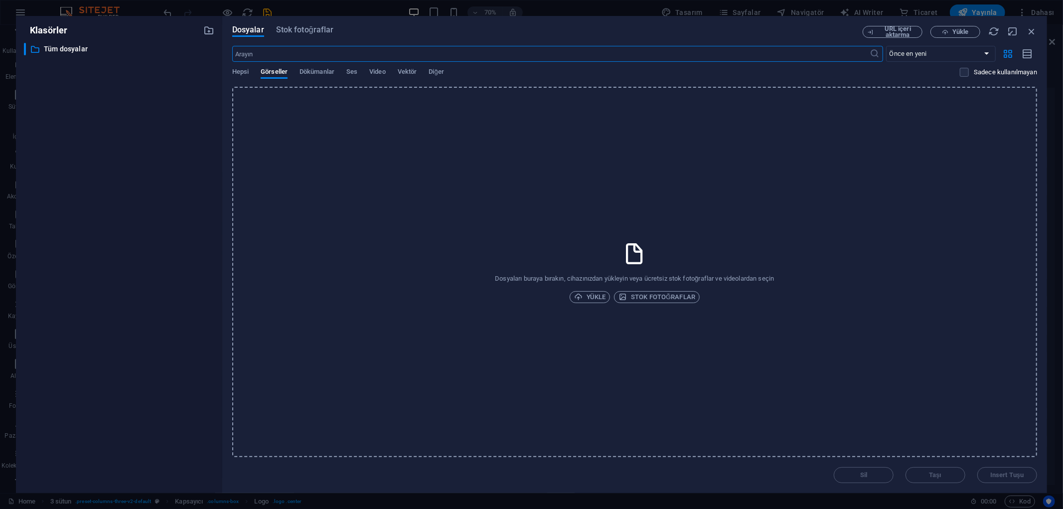
click at [306, 62] on div "​ Önce en yeni Önce en eski Ad (A-Z) Ad (Z-A) Boyut (0-9) Boyut (9-0) Çözünürlü…" at bounding box center [634, 66] width 805 height 41
click at [315, 74] on span "Dökümanlar" at bounding box center [316, 73] width 35 height 14
click at [241, 71] on span "Hepsi" at bounding box center [240, 73] width 16 height 14
click at [439, 68] on span "Diğer" at bounding box center [435, 73] width 15 height 14
click at [320, 69] on span "Dökümanlar" at bounding box center [316, 73] width 35 height 14
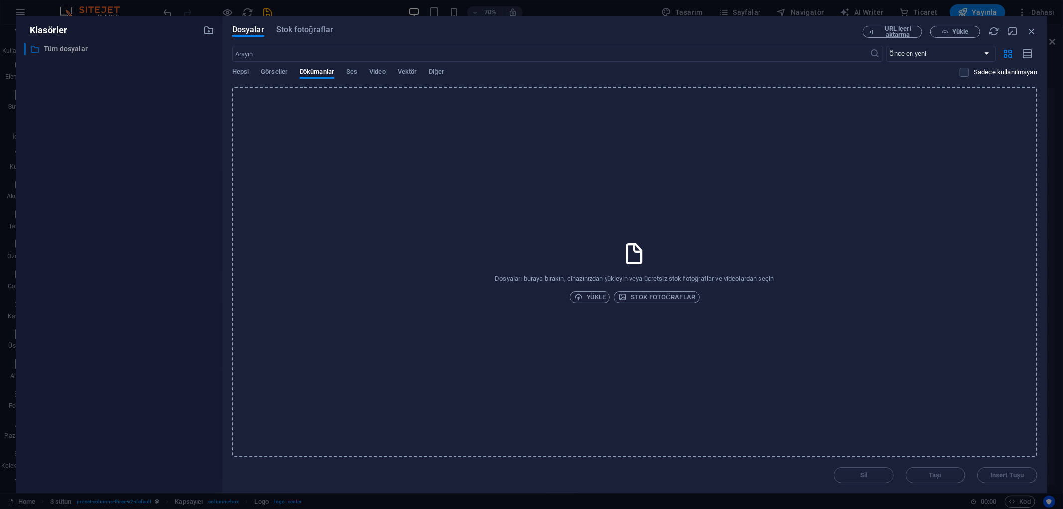
click at [35, 47] on icon at bounding box center [35, 49] width 10 height 10
click at [66, 48] on p "Tüm dosyalar" at bounding box center [120, 48] width 152 height 11
click at [290, 28] on span "Stok fotoğraflar" at bounding box center [305, 30] width 58 height 12
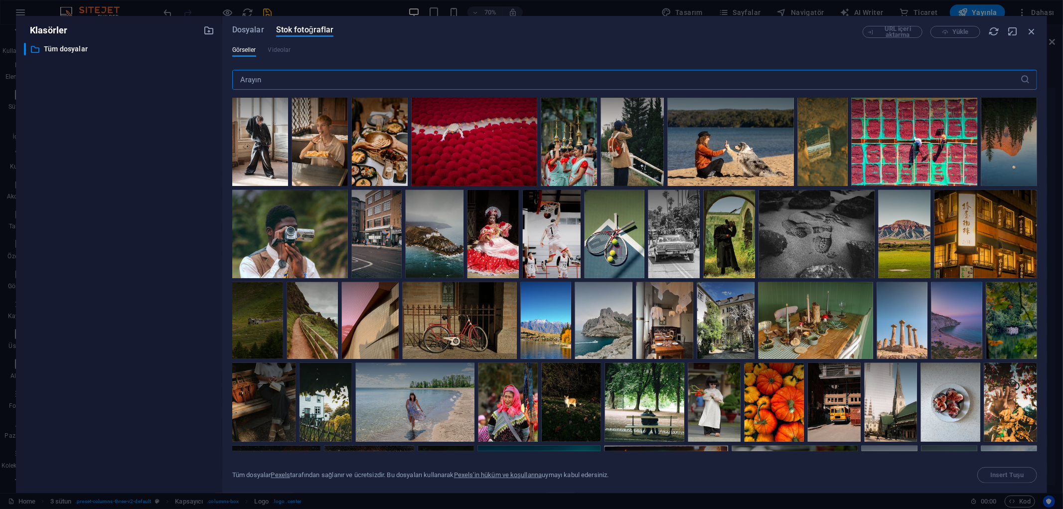
click at [376, 76] on input "text" at bounding box center [626, 80] width 788 height 20
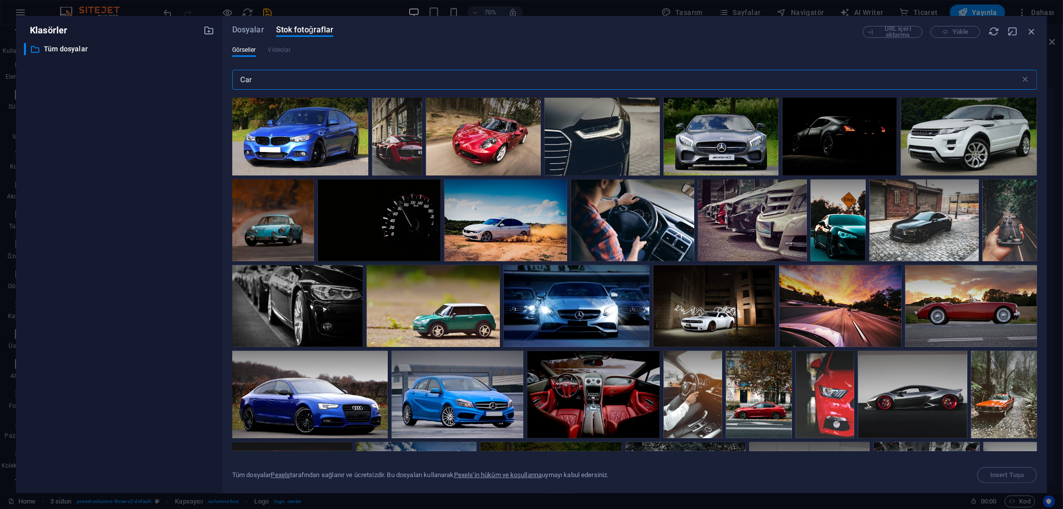
click at [376, 76] on input "Car" at bounding box center [626, 80] width 788 height 20
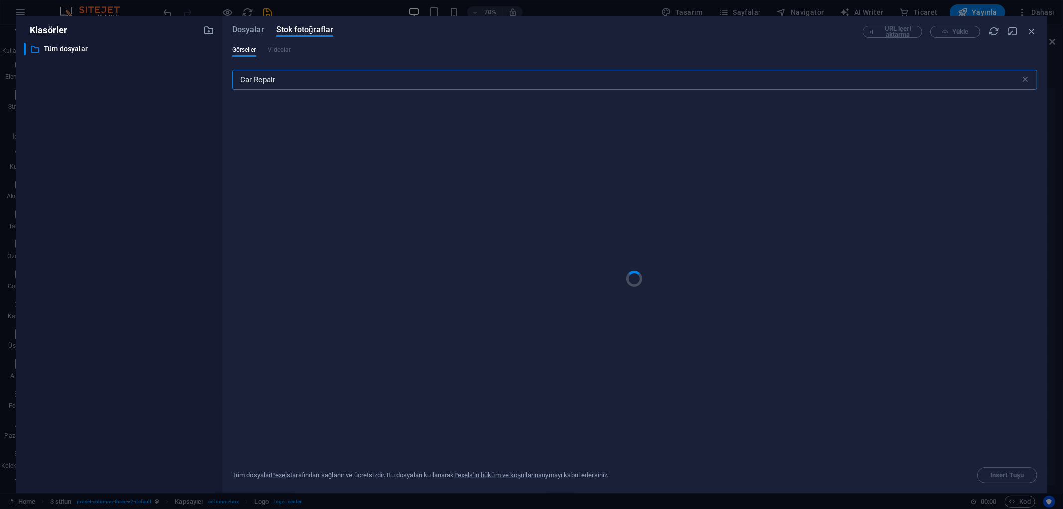
type input "Car Repair"
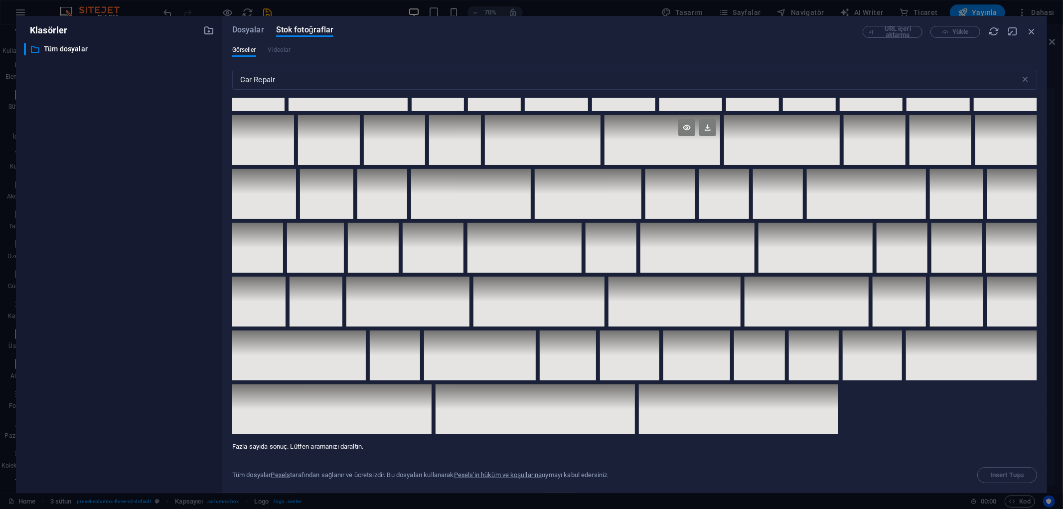
scroll to position [3481, 0]
